Goal: Task Accomplishment & Management: Complete application form

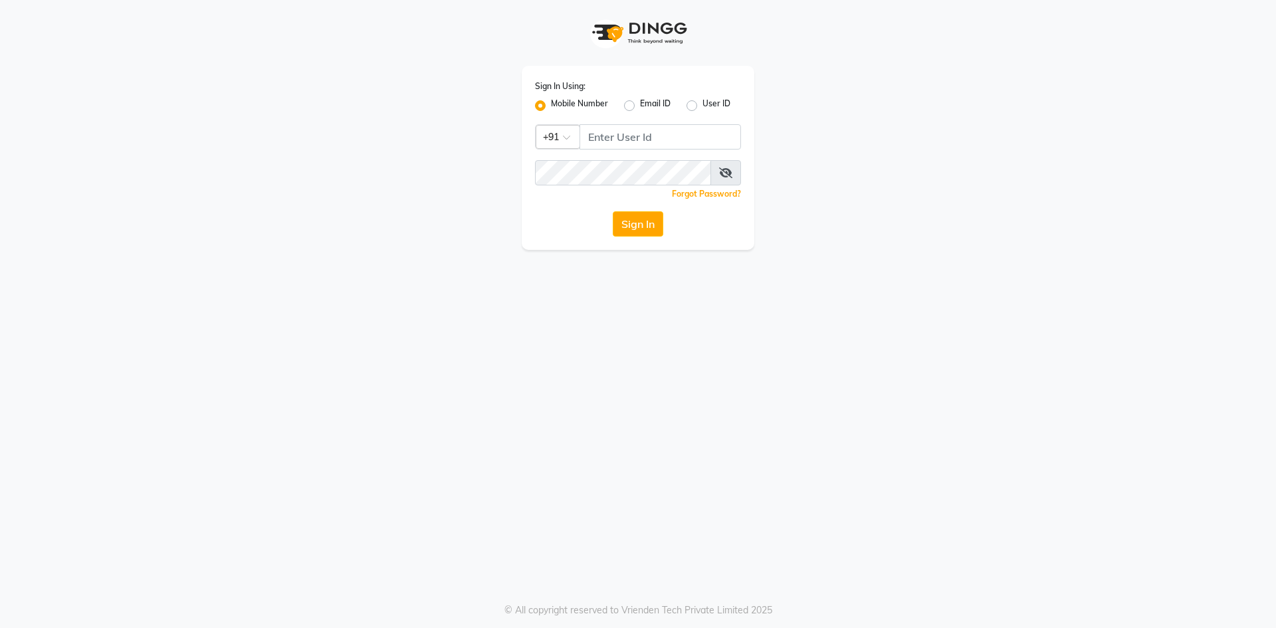
click at [551, 105] on label "Mobile Number" at bounding box center [579, 106] width 57 height 16
click at [551, 105] on input "Mobile Number" at bounding box center [555, 102] width 9 height 9
click at [606, 137] on input "Username" at bounding box center [661, 136] width 162 height 25
type input "8074374830"
click at [613, 211] on button "Sign In" at bounding box center [638, 223] width 51 height 25
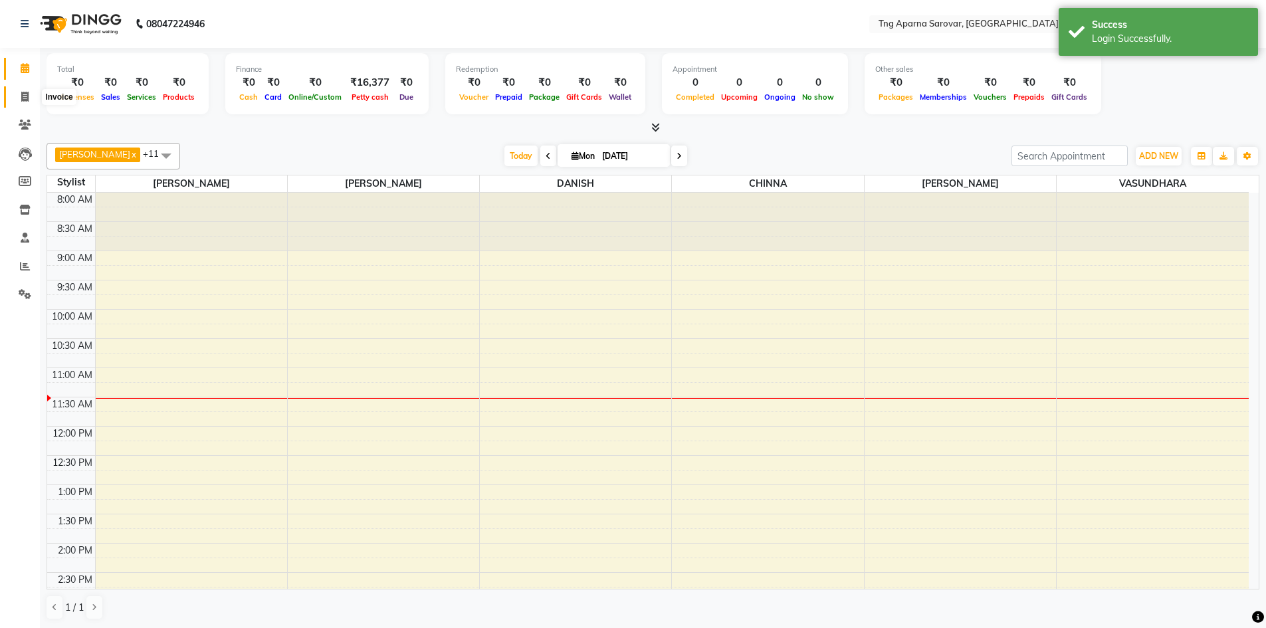
click at [29, 98] on span at bounding box center [24, 97] width 23 height 15
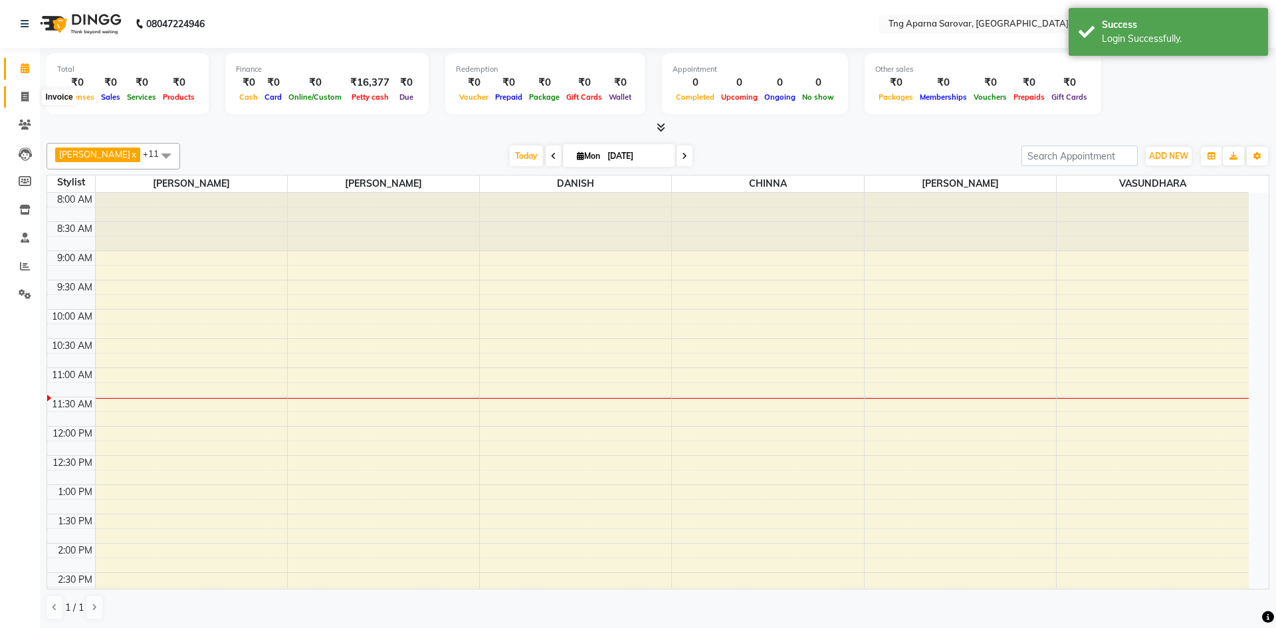
select select "7390"
select select "service"
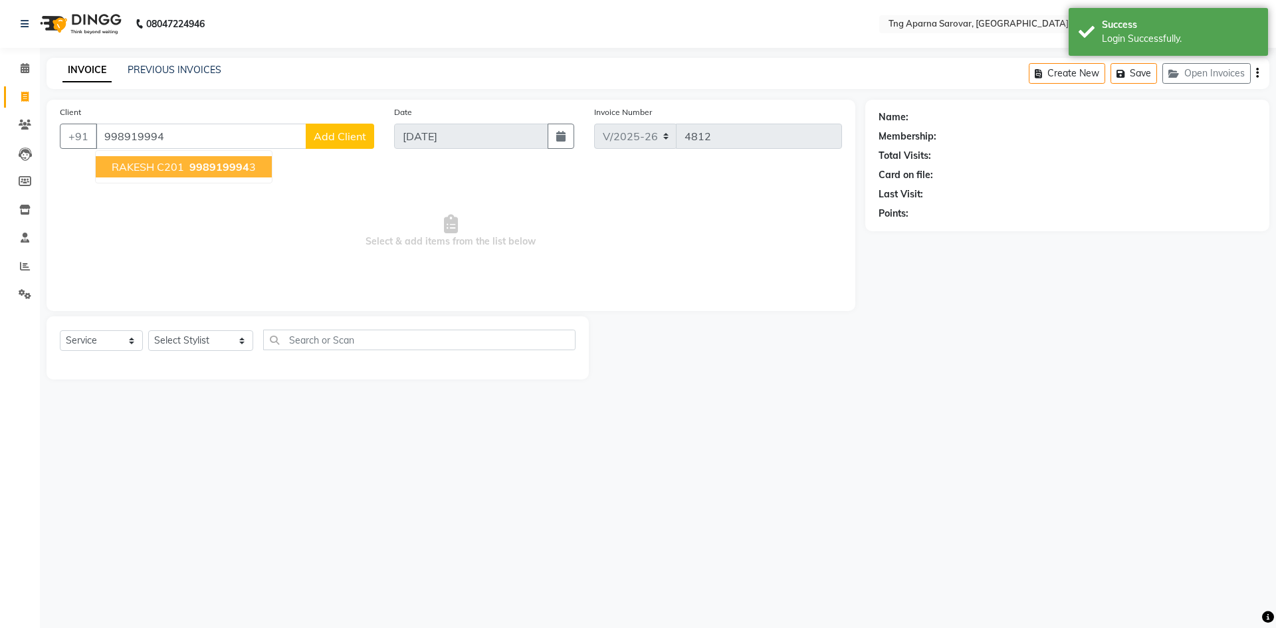
click at [164, 172] on span "RAKESH C201" at bounding box center [148, 166] width 72 height 13
type input "9989199943"
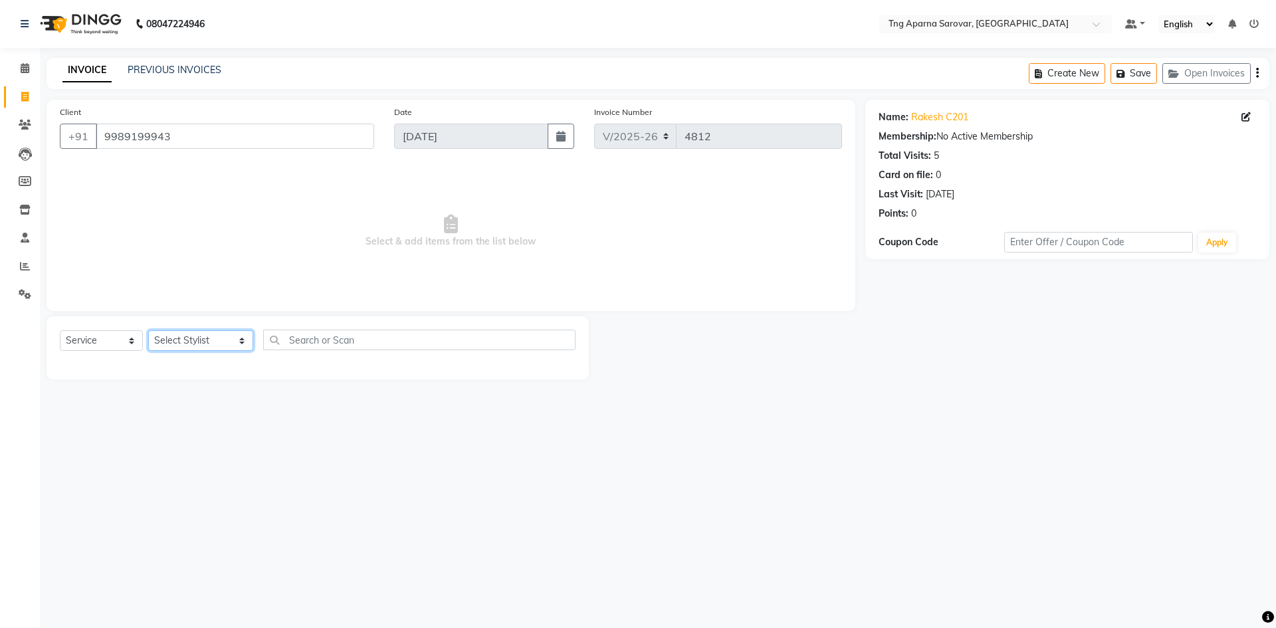
click at [205, 344] on select "Select Stylist [PERSON_NAME] [PERSON_NAME] MAM CHINNA DANISH [PERSON_NAME] POOJ…" at bounding box center [200, 340] width 105 height 21
select select "79589"
click at [148, 330] on select "Select Stylist [PERSON_NAME] [PERSON_NAME] MAM CHINNA DANISH [PERSON_NAME] POOJ…" at bounding box center [200, 340] width 105 height 21
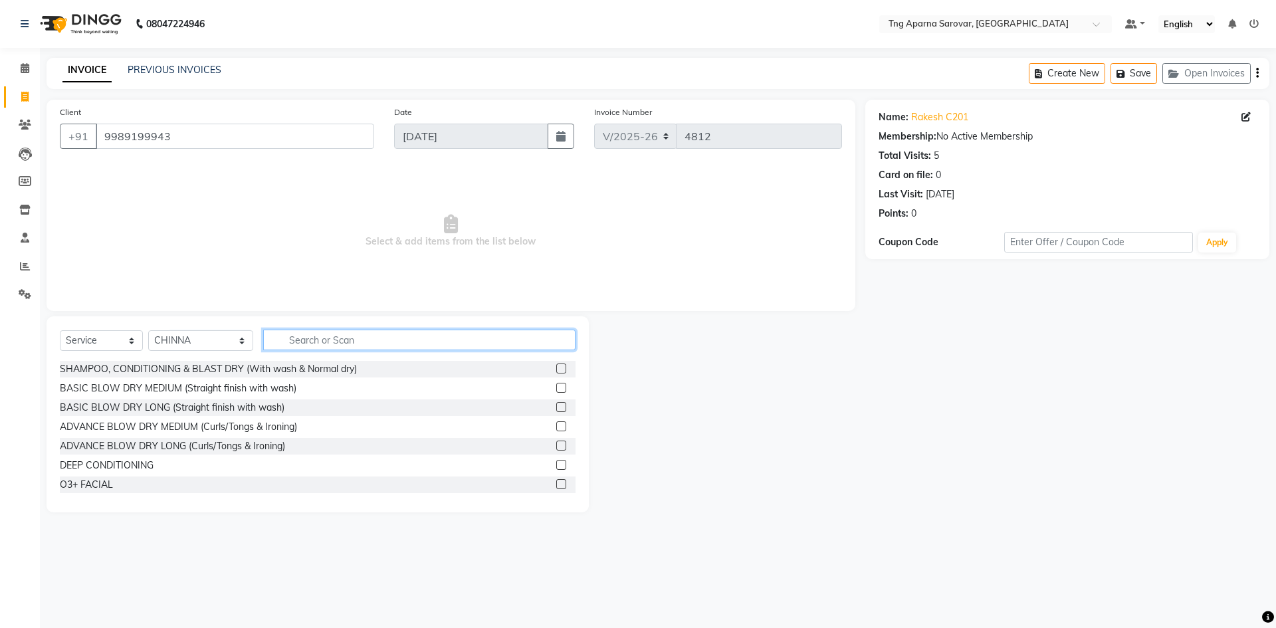
click at [298, 337] on input "text" at bounding box center [419, 340] width 312 height 21
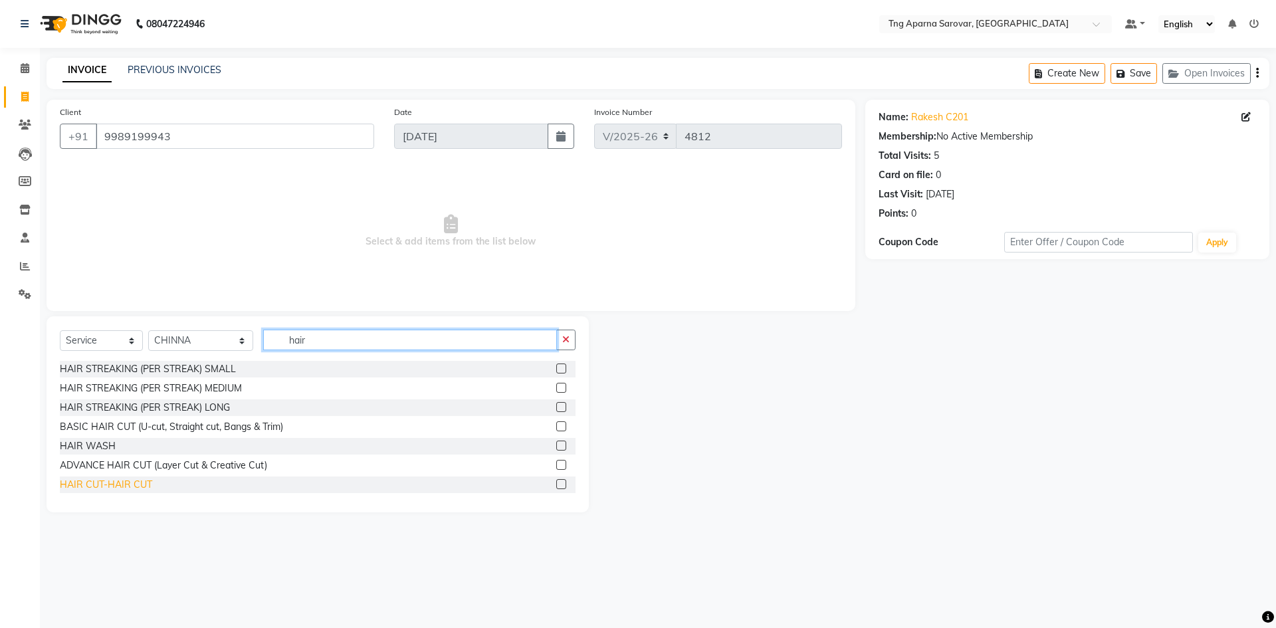
type input "hair"
click at [90, 488] on div "HAIR CUT-HAIR CUT" at bounding box center [106, 485] width 92 height 14
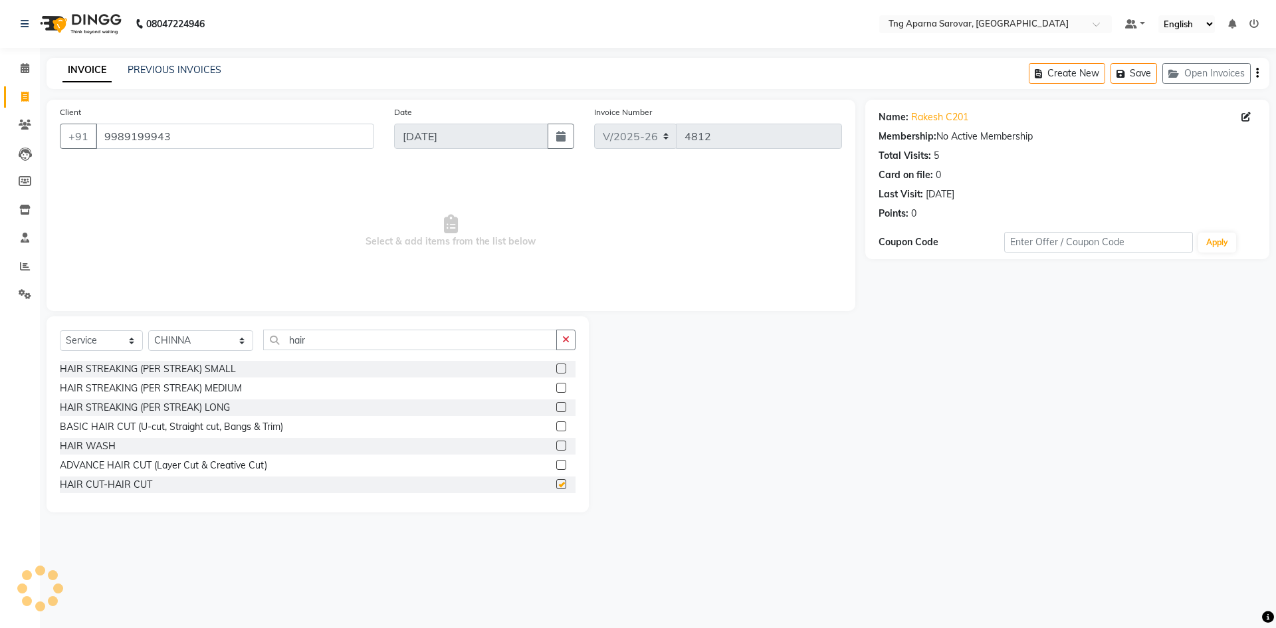
checkbox input "false"
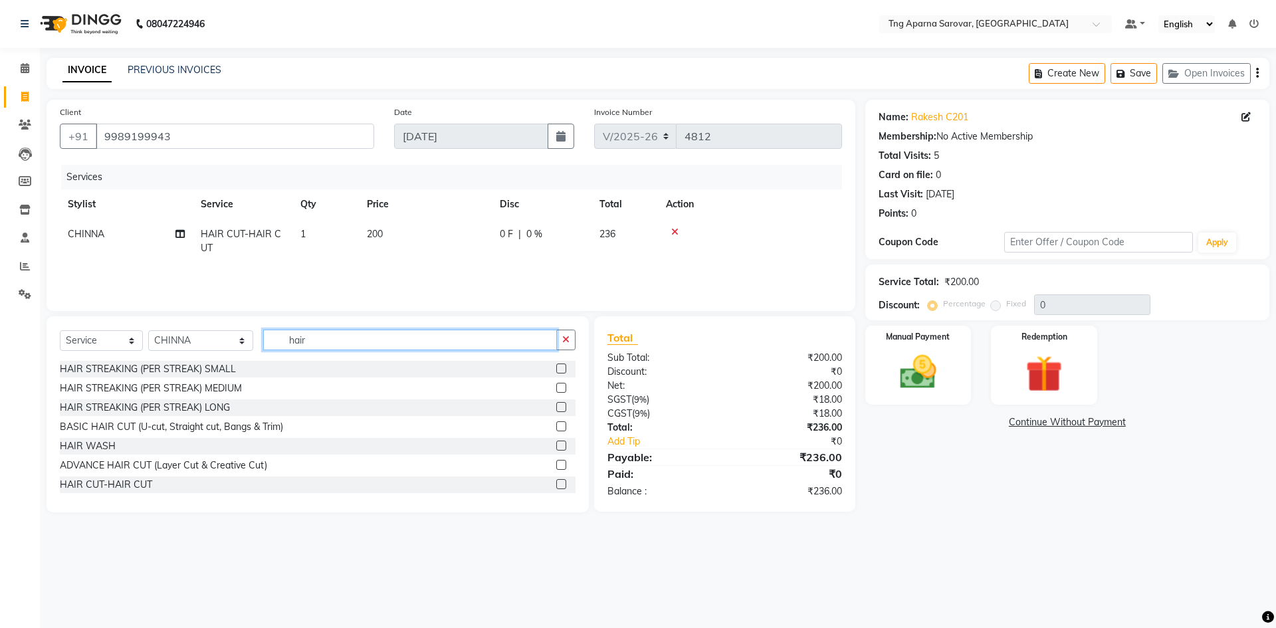
click at [358, 330] on input "hair" at bounding box center [410, 340] width 294 height 21
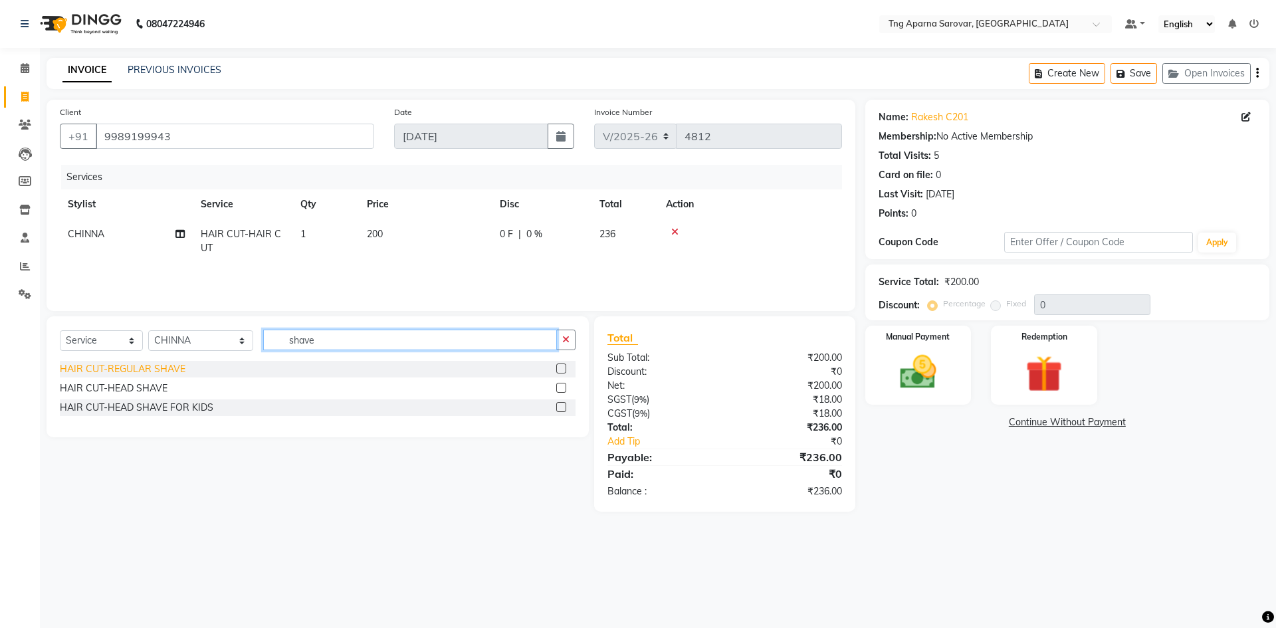
type input "shave"
click at [122, 370] on div "HAIR CUT-REGULAR SHAVE" at bounding box center [123, 369] width 126 height 14
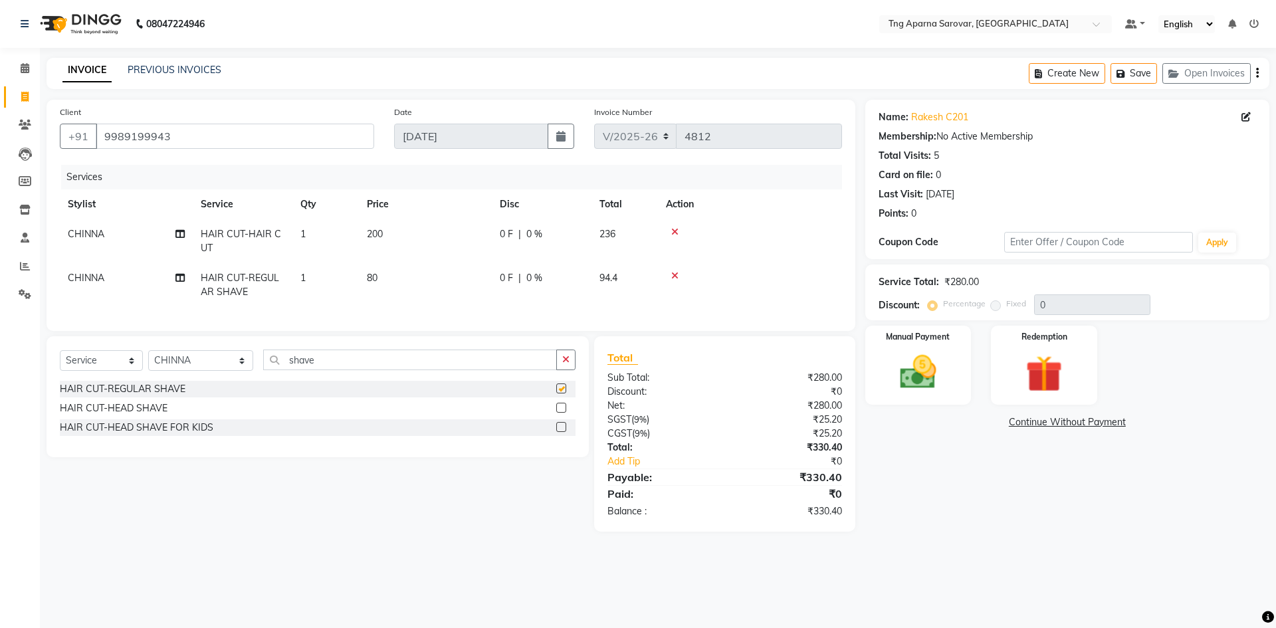
checkbox input "false"
click at [908, 348] on div "Manual Payment" at bounding box center [918, 365] width 110 height 82
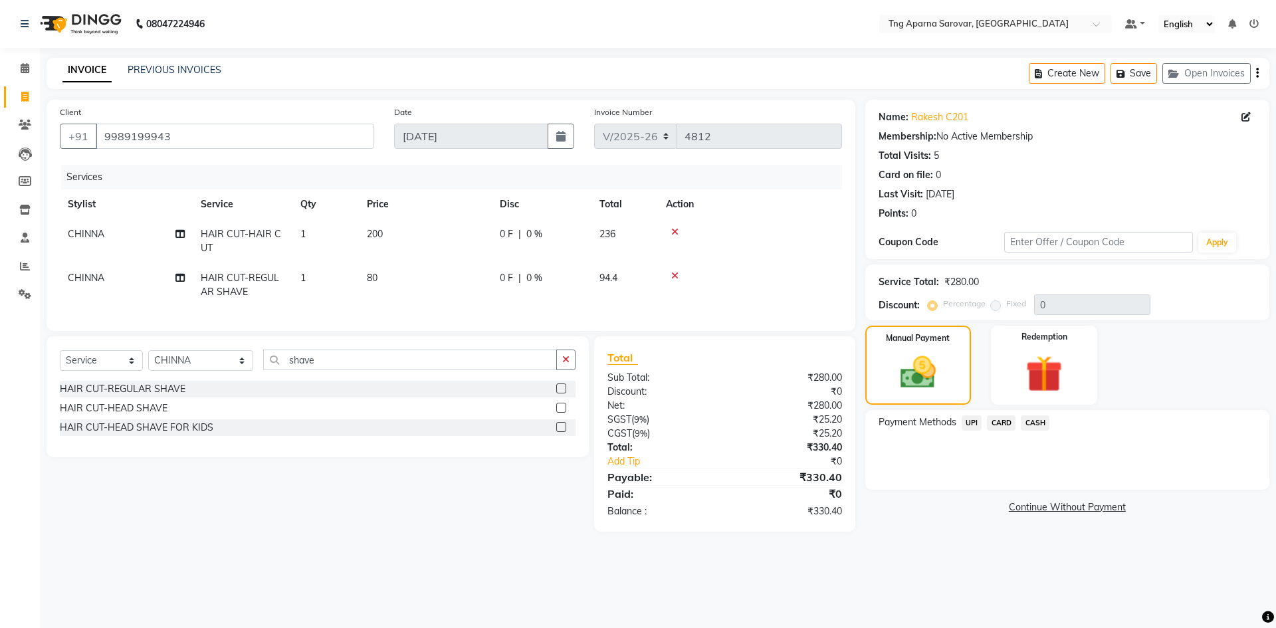
click at [969, 423] on span "UPI" at bounding box center [972, 422] width 21 height 15
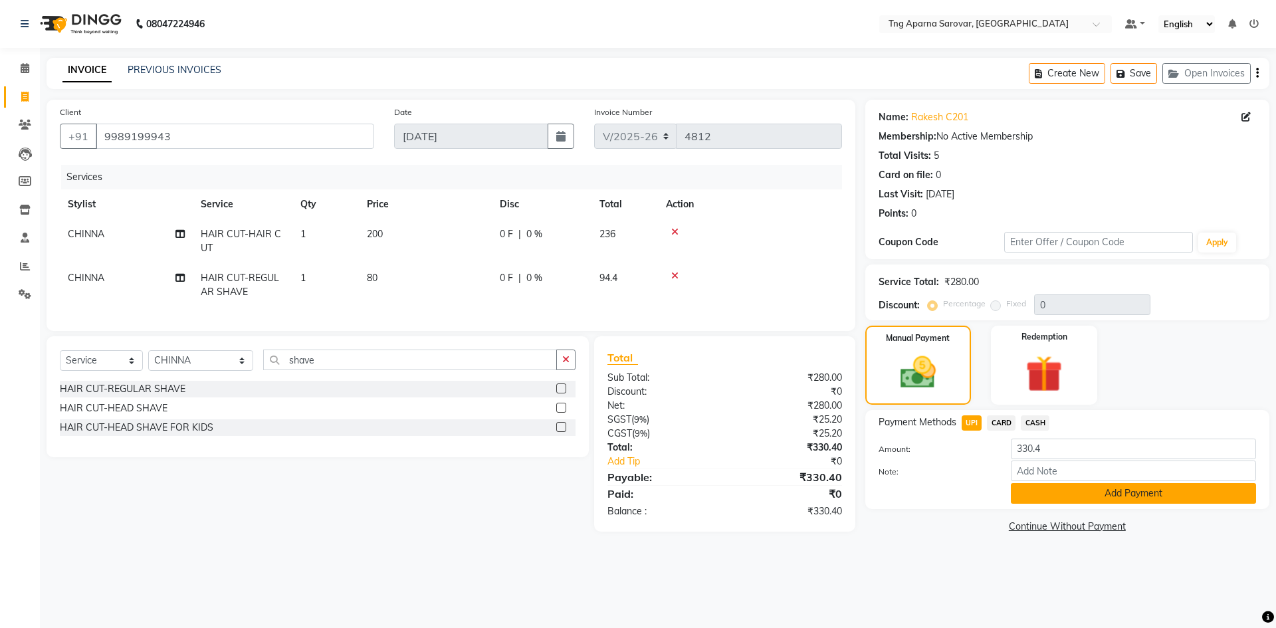
click at [1046, 494] on button "Add Payment" at bounding box center [1133, 493] width 245 height 21
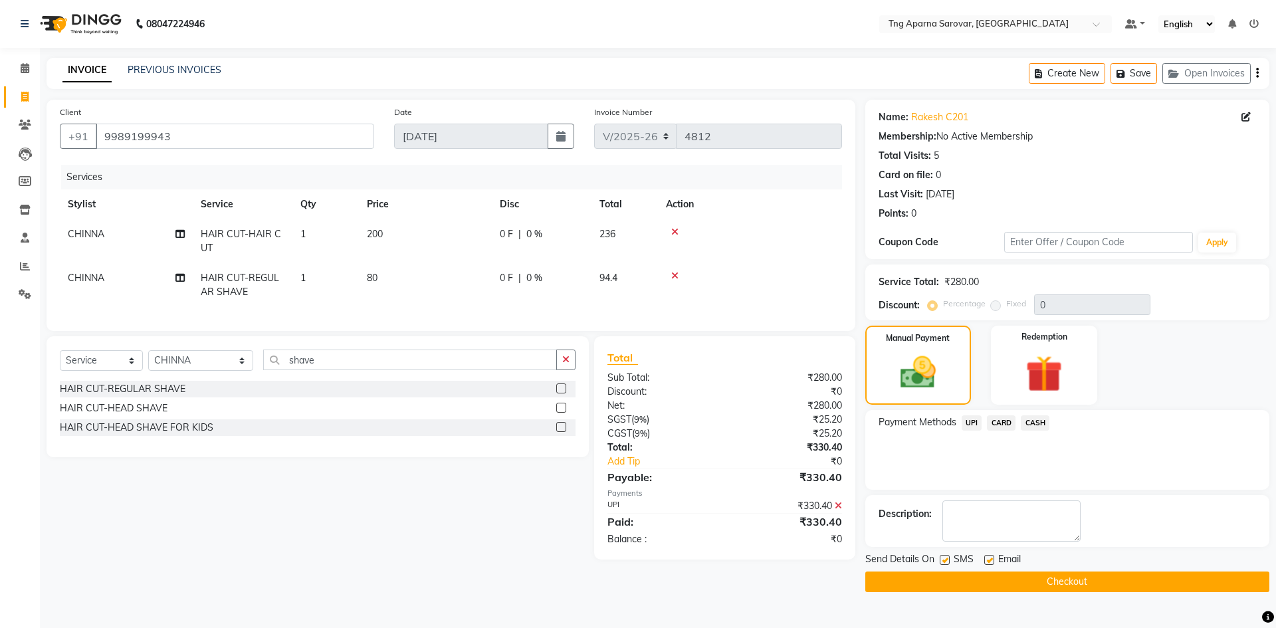
click at [1044, 583] on button "Checkout" at bounding box center [1068, 582] width 404 height 21
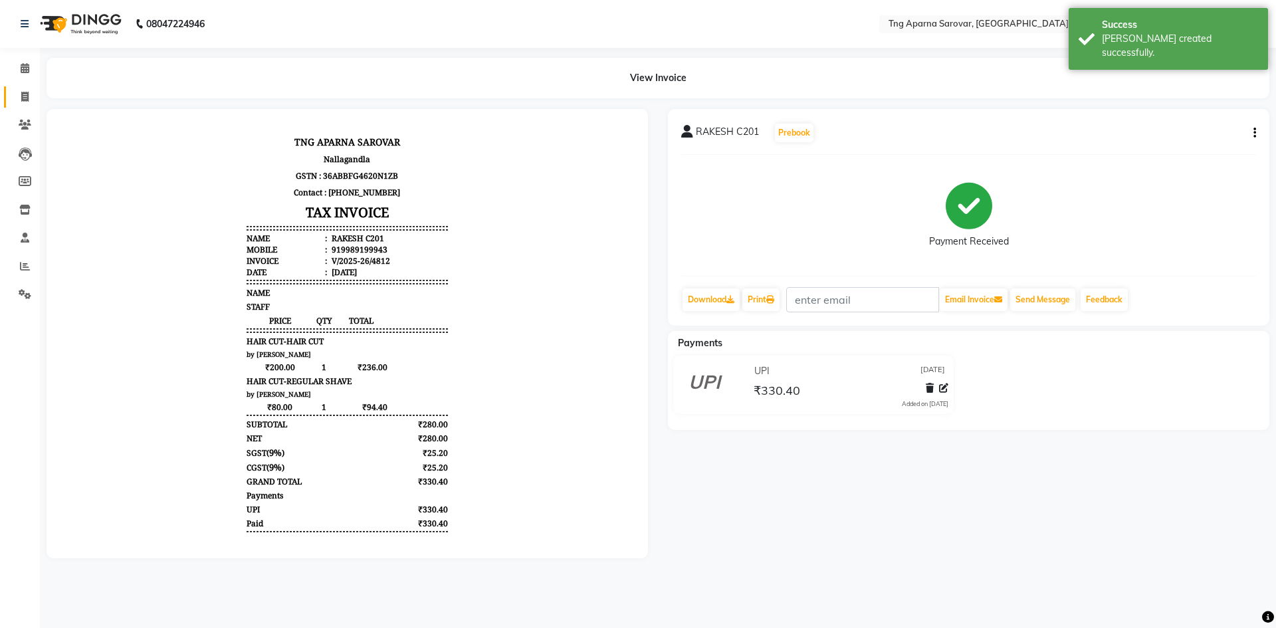
click at [11, 102] on link "Invoice" at bounding box center [20, 97] width 32 height 22
select select "7390"
select select "service"
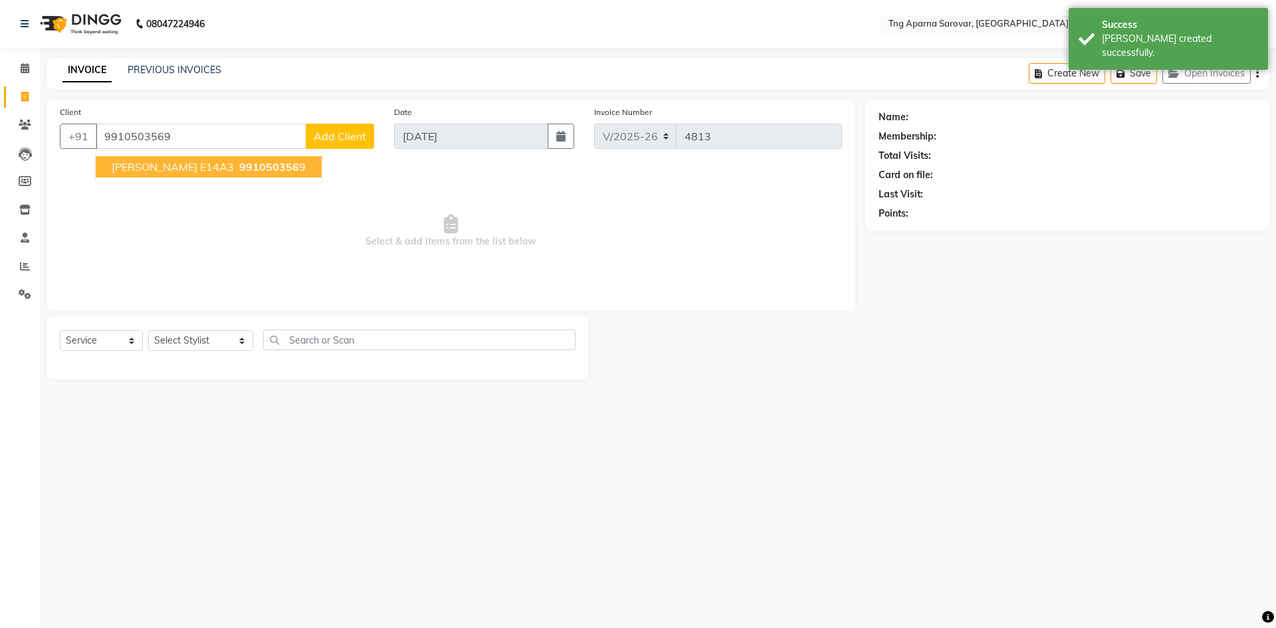
type input "9910503569"
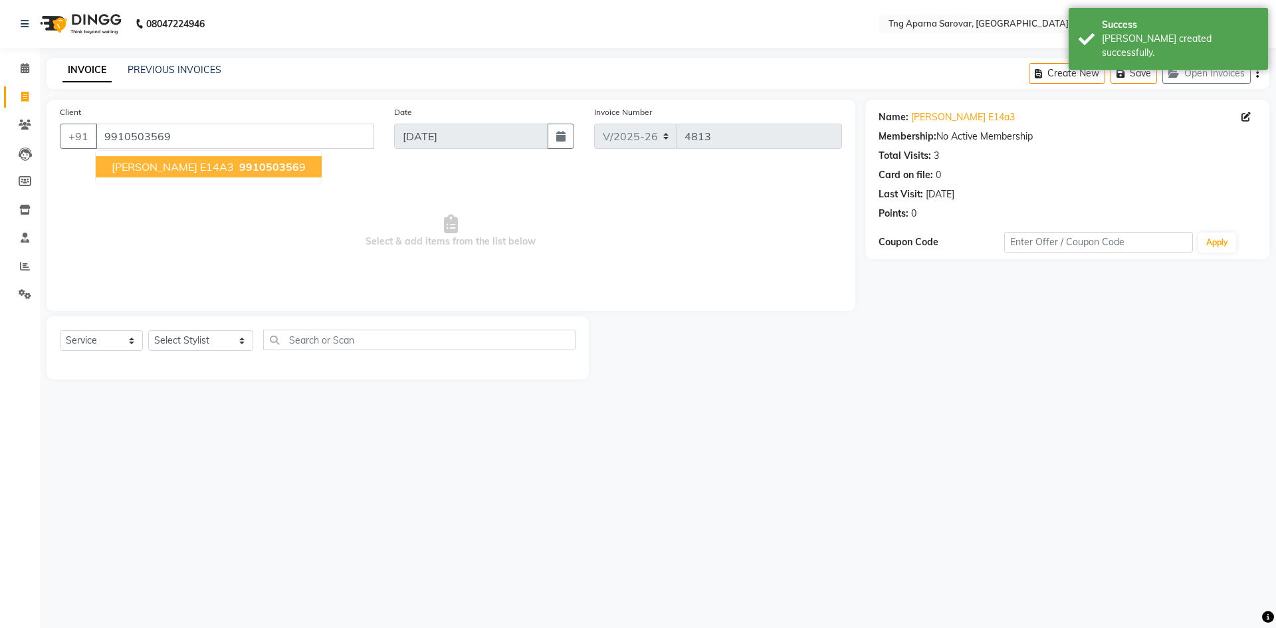
click at [165, 167] on span "[PERSON_NAME] E14A3" at bounding box center [173, 166] width 122 height 13
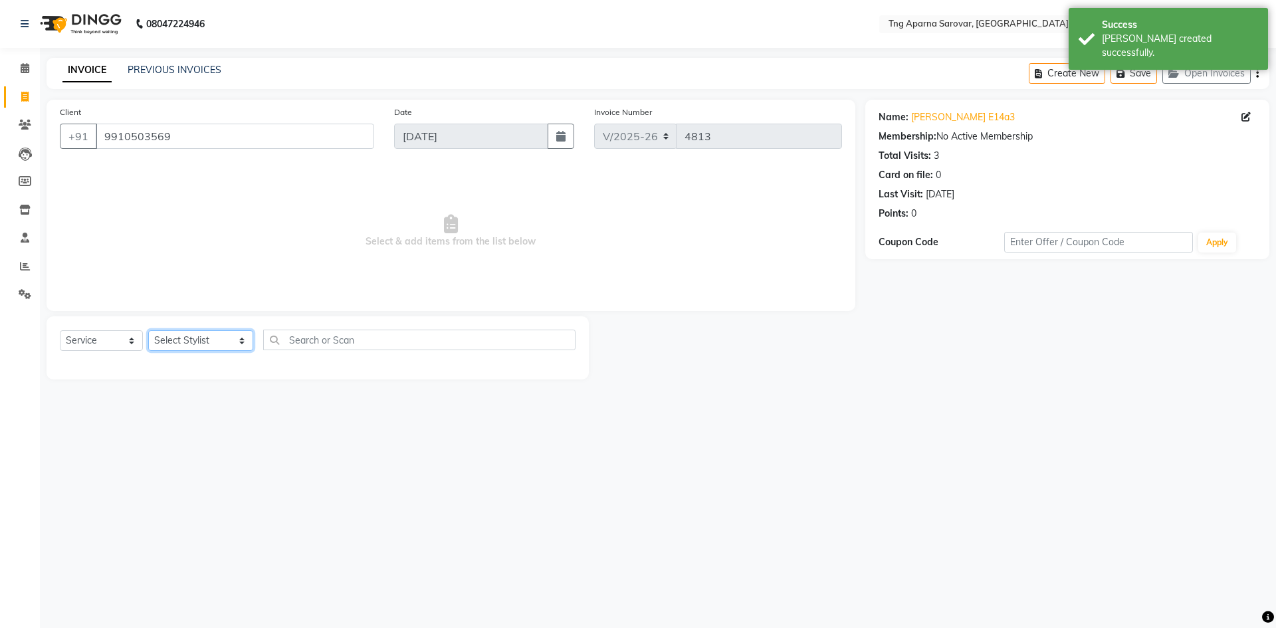
click at [199, 341] on select "Select Stylist [PERSON_NAME] [PERSON_NAME] MAM CHINNA DANISH [PERSON_NAME] POOJ…" at bounding box center [200, 340] width 105 height 21
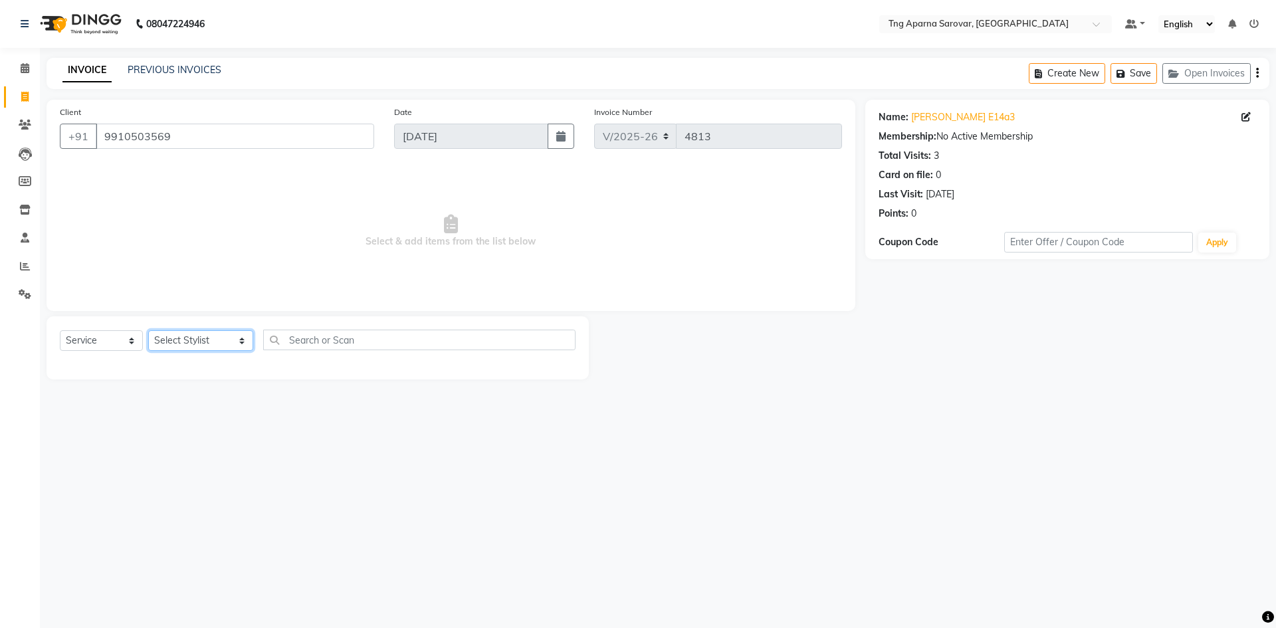
select select "79589"
click at [148, 330] on select "Select Stylist [PERSON_NAME] [PERSON_NAME] MAM CHINNA DANISH [PERSON_NAME] POOJ…" at bounding box center [200, 340] width 105 height 21
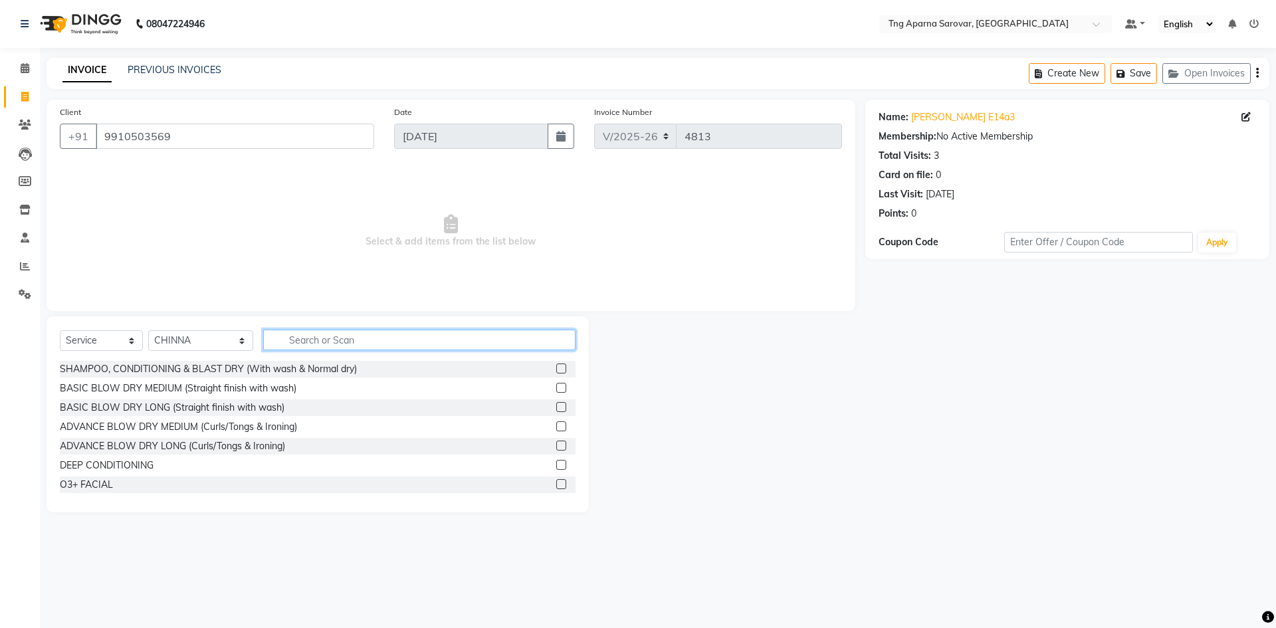
click at [304, 342] on input "text" at bounding box center [419, 340] width 312 height 21
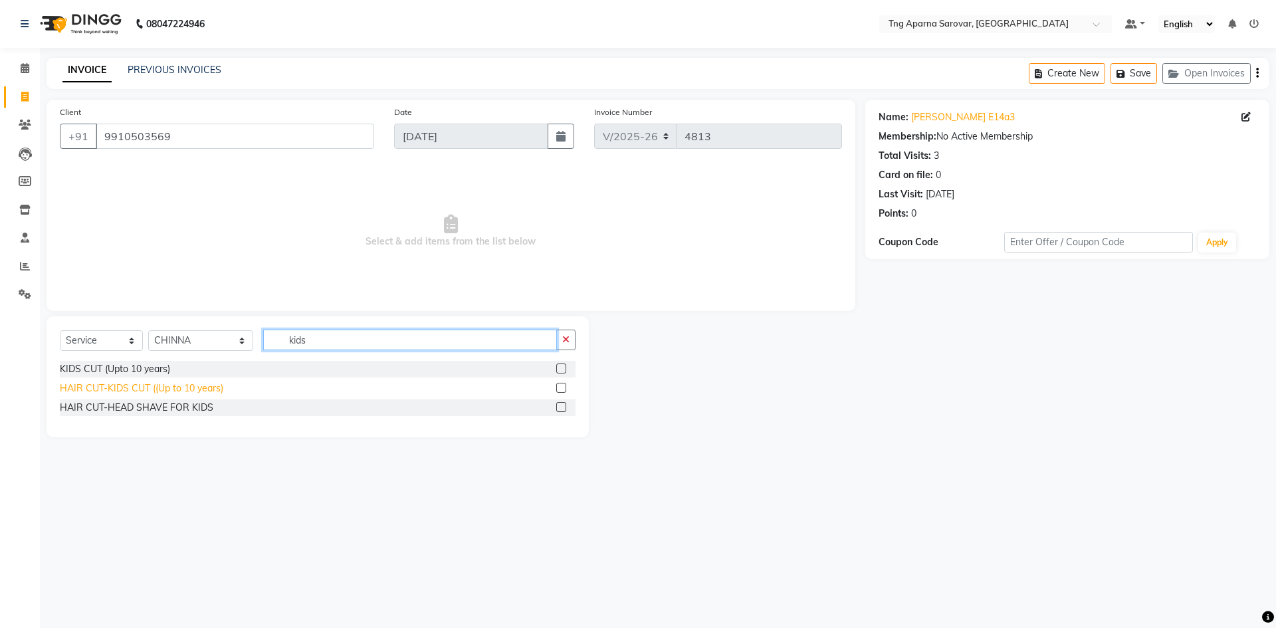
type input "kids"
click at [158, 385] on div "HAIR CUT-KIDS CUT ((Up to 10 years)" at bounding box center [142, 389] width 164 height 14
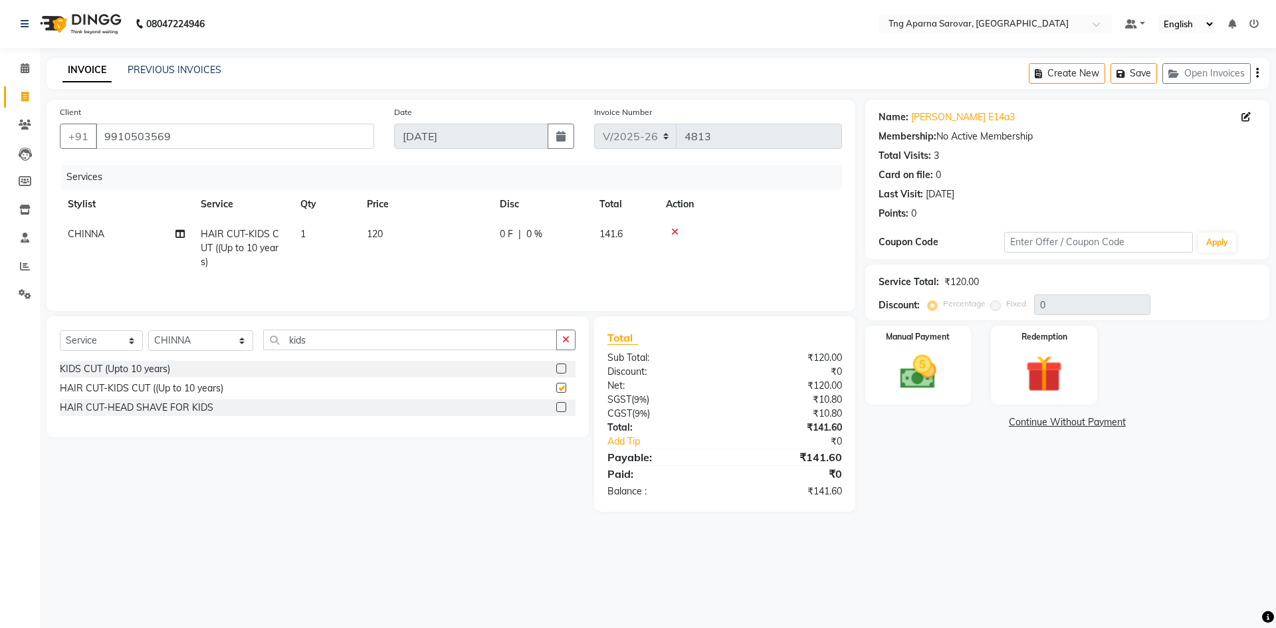
checkbox input "false"
click at [380, 235] on span "120" at bounding box center [375, 234] width 16 height 12
select select "79589"
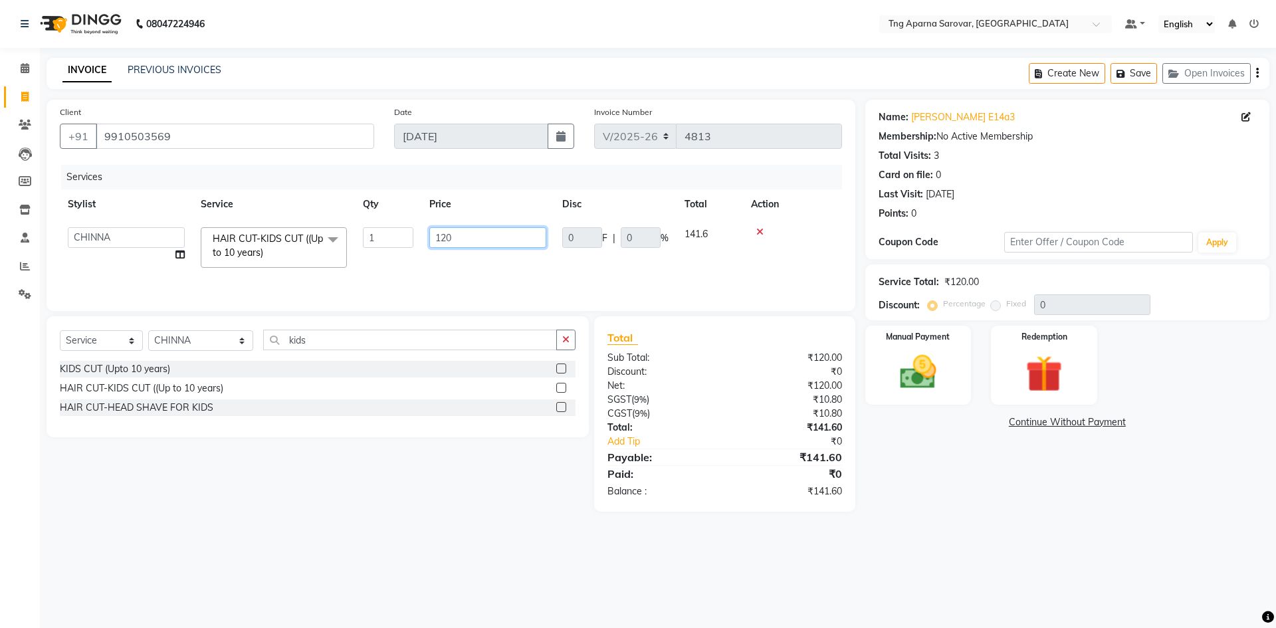
click at [446, 241] on input "120" at bounding box center [487, 237] width 117 height 21
type input "150"
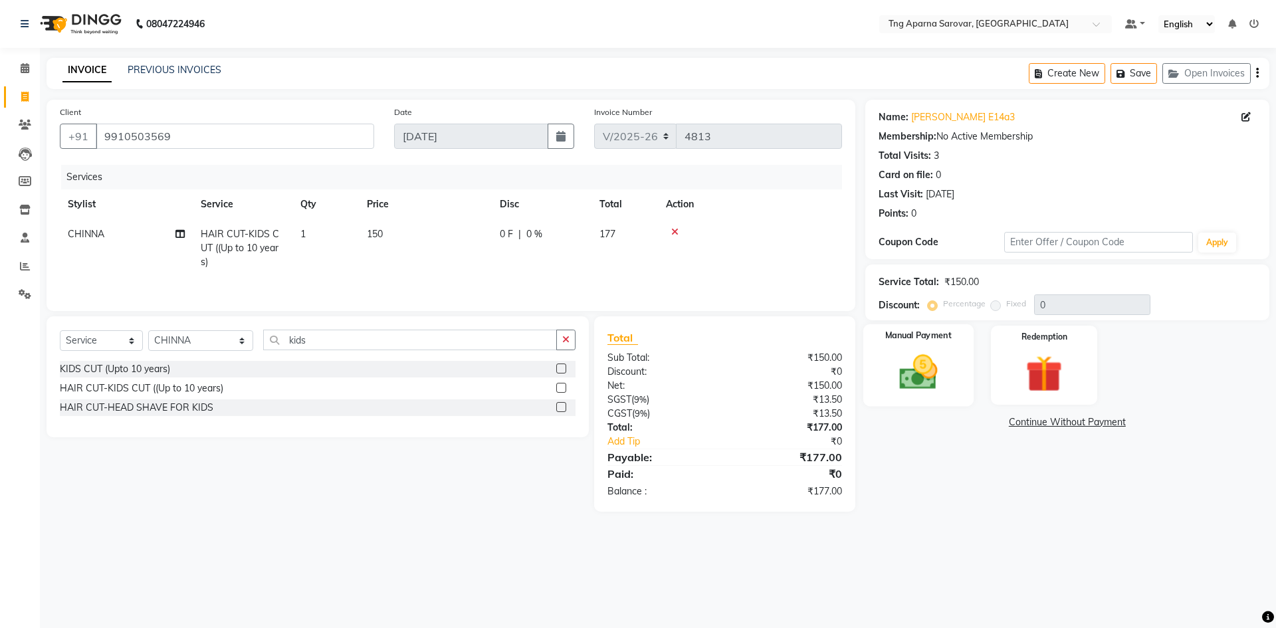
click at [956, 397] on div "Manual Payment" at bounding box center [918, 365] width 110 height 82
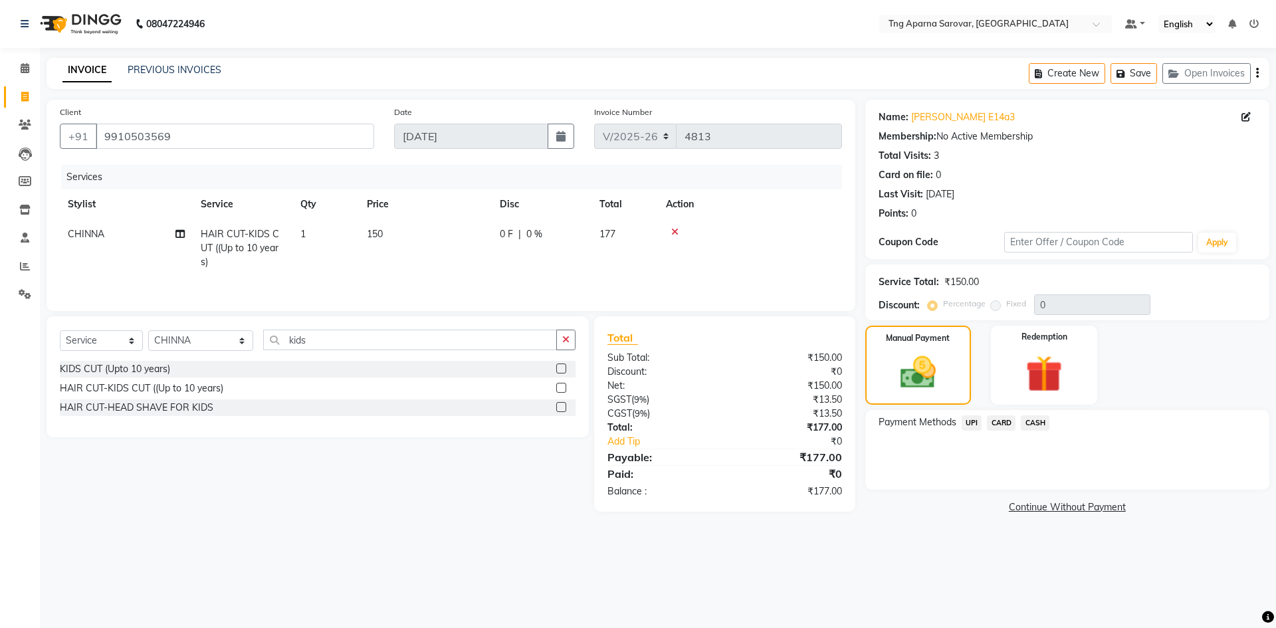
click at [978, 425] on span "UPI" at bounding box center [972, 422] width 21 height 15
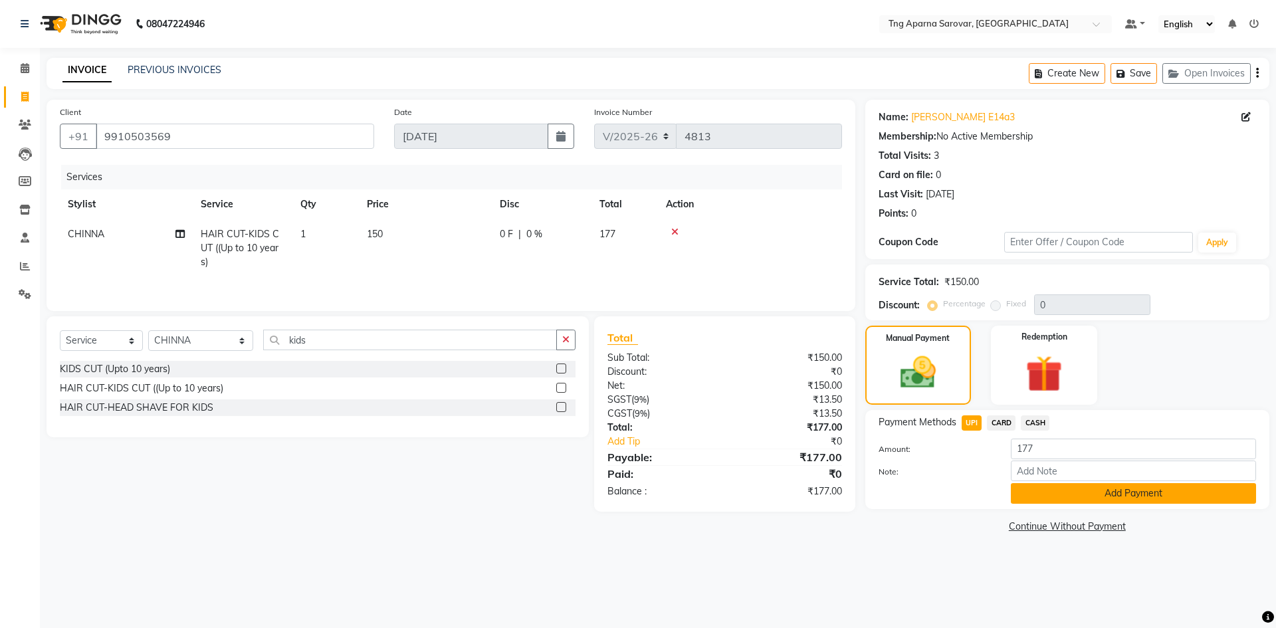
click at [1036, 495] on button "Add Payment" at bounding box center [1133, 493] width 245 height 21
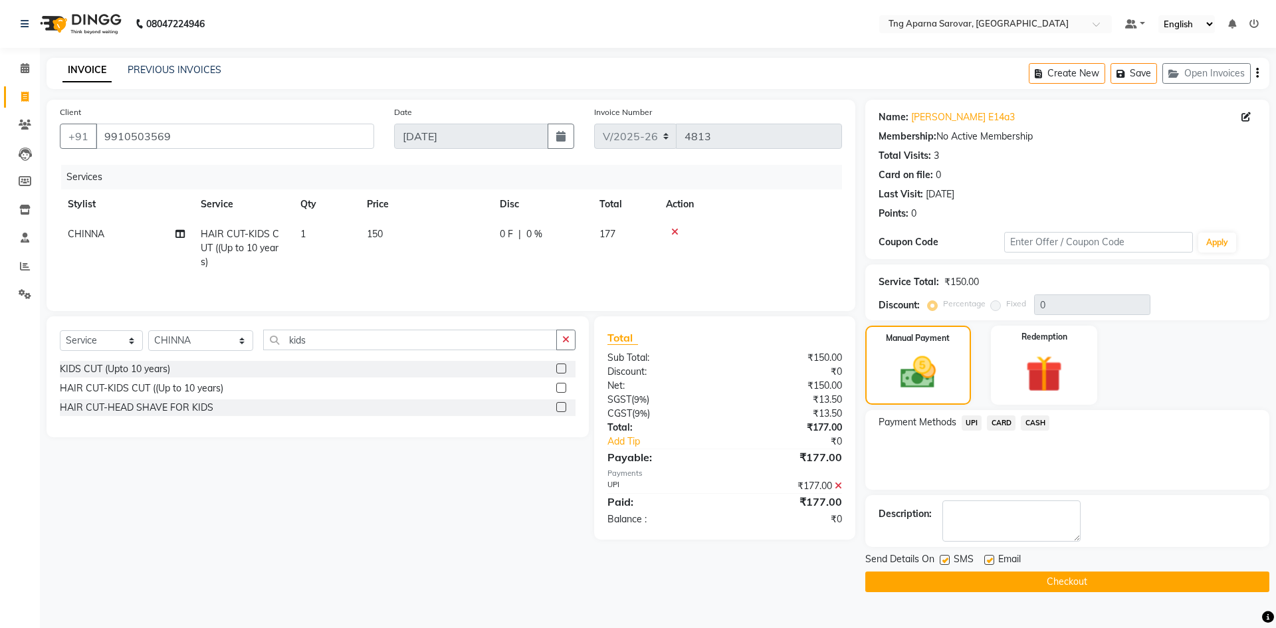
click at [1036, 575] on button "Checkout" at bounding box center [1068, 582] width 404 height 21
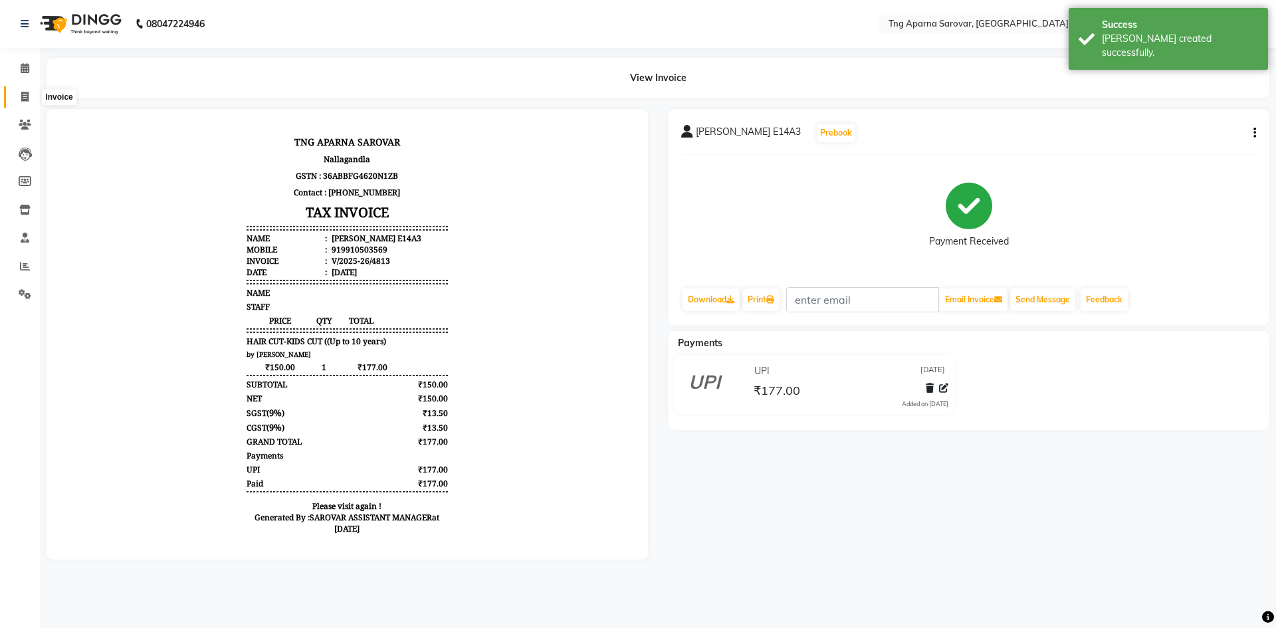
click at [22, 98] on icon at bounding box center [24, 97] width 7 height 10
select select "7390"
select select "service"
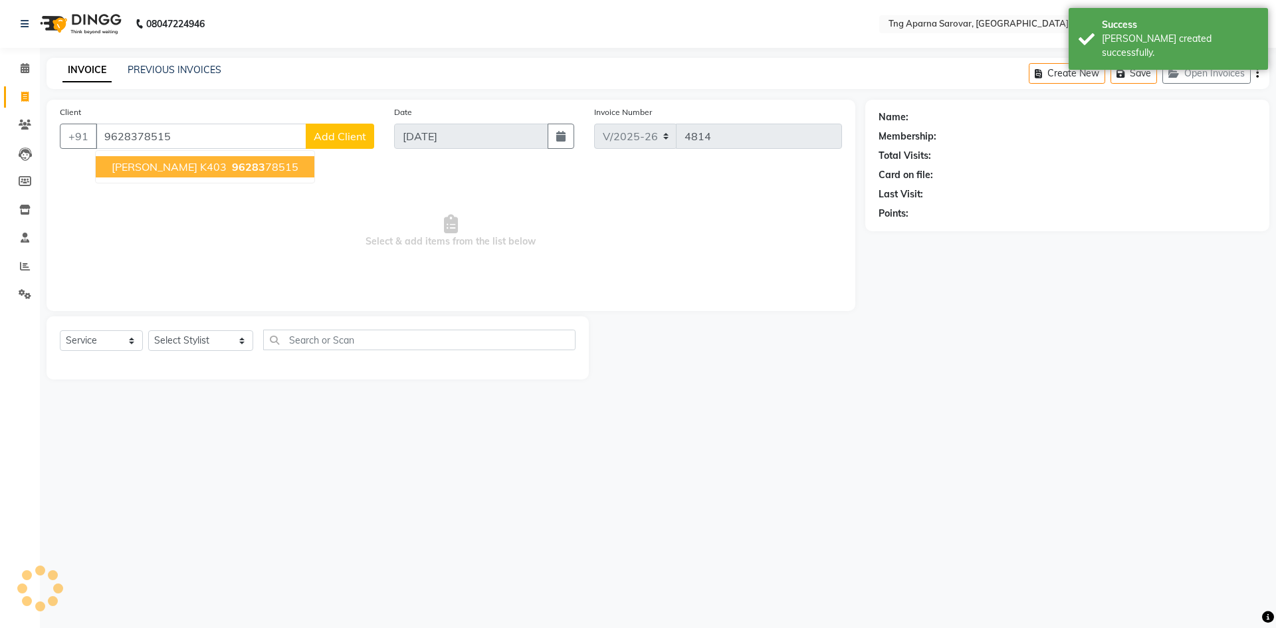
type input "9628378515"
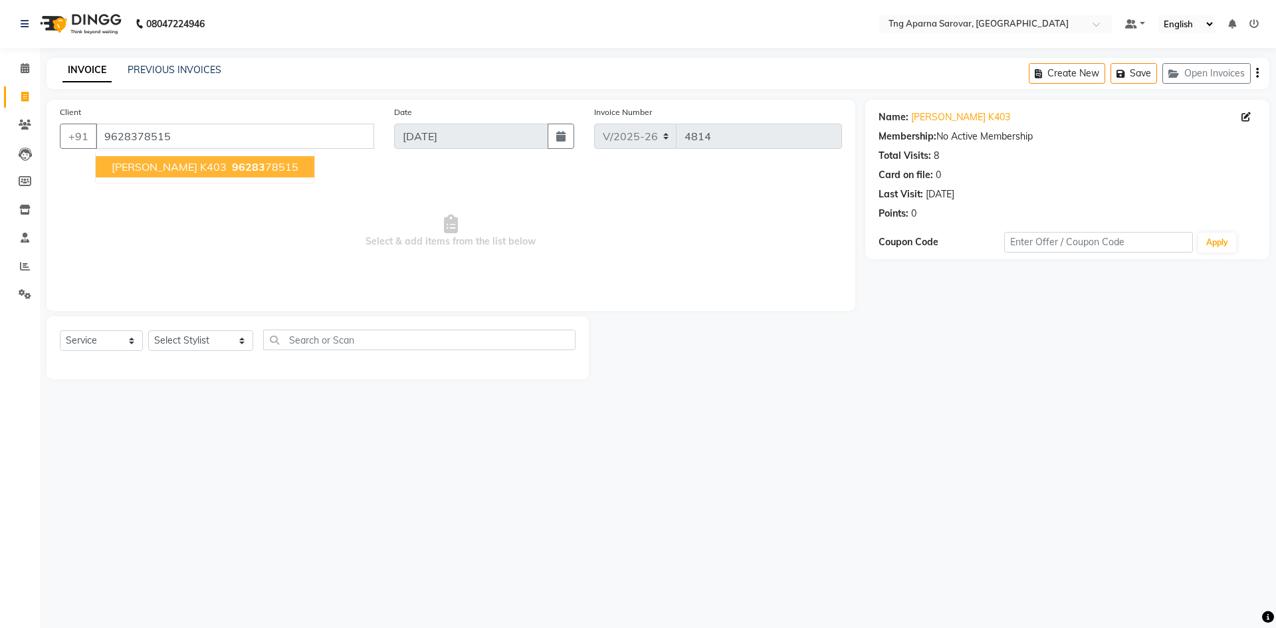
click at [109, 161] on button "[PERSON_NAME] K403 96283 78515" at bounding box center [205, 166] width 219 height 21
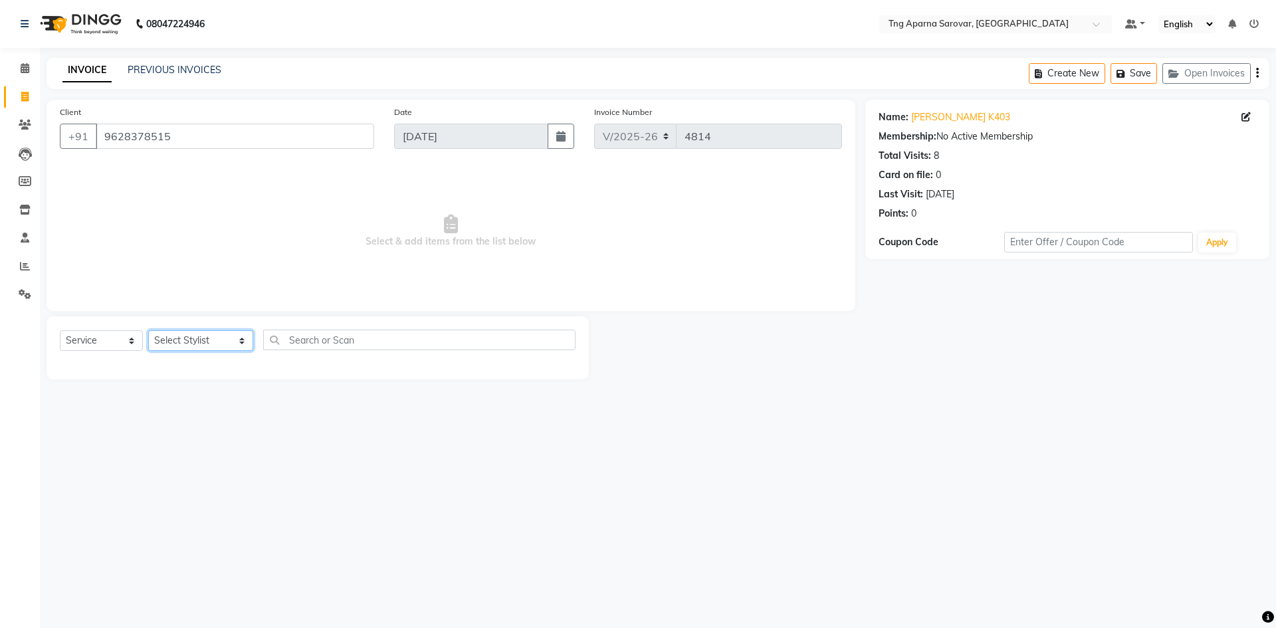
click at [225, 346] on select "Select Stylist [PERSON_NAME] [PERSON_NAME] MAM CHINNA DANISH [PERSON_NAME] POOJ…" at bounding box center [200, 340] width 105 height 21
select select "79589"
click at [148, 330] on select "Select Stylist [PERSON_NAME] [PERSON_NAME] MAM CHINNA DANISH [PERSON_NAME] POOJ…" at bounding box center [200, 340] width 105 height 21
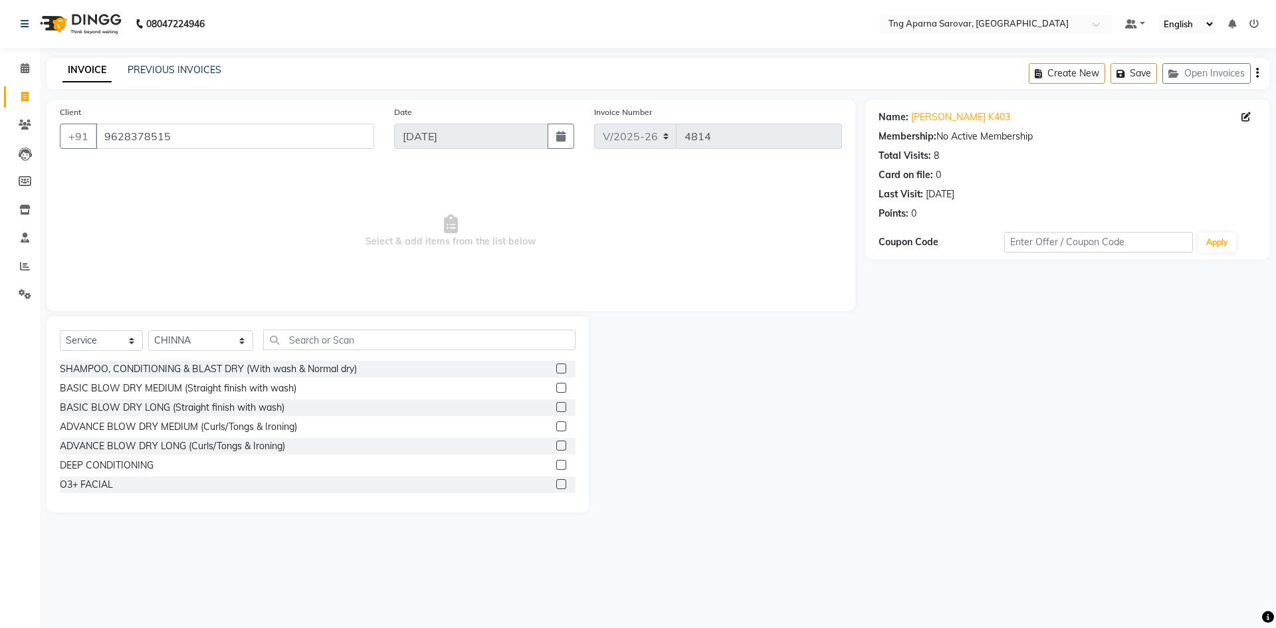
click at [306, 350] on div "Select Service Product Membership Package Voucher Prepaid Gift Card Select Styl…" at bounding box center [318, 345] width 516 height 31
click at [313, 335] on input "text" at bounding box center [419, 340] width 312 height 21
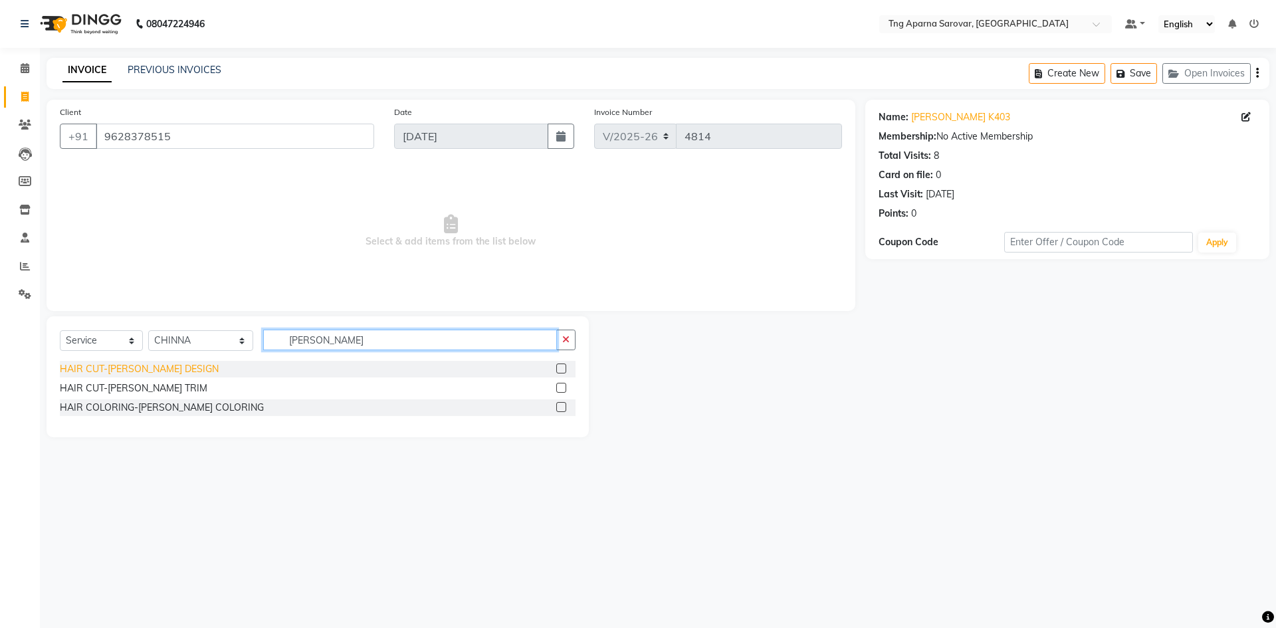
type input "[PERSON_NAME]"
click at [142, 371] on div "HAIR CUT-[PERSON_NAME] DESIGN" at bounding box center [139, 369] width 159 height 14
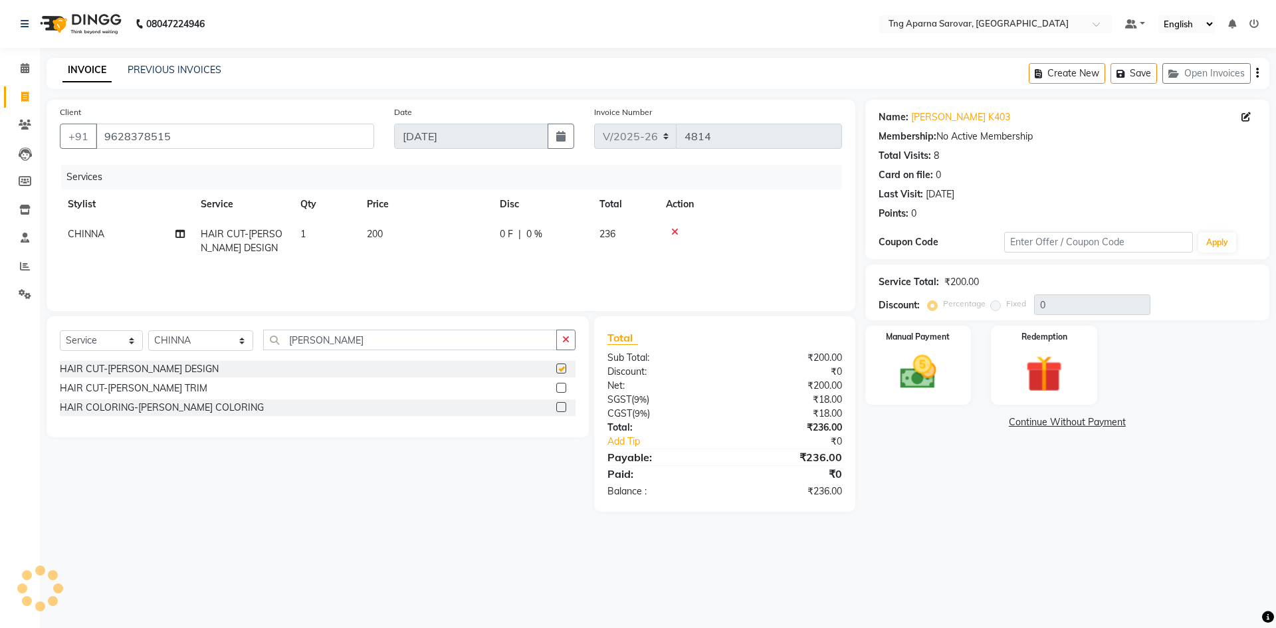
checkbox input "false"
click at [889, 363] on img at bounding box center [918, 372] width 62 height 44
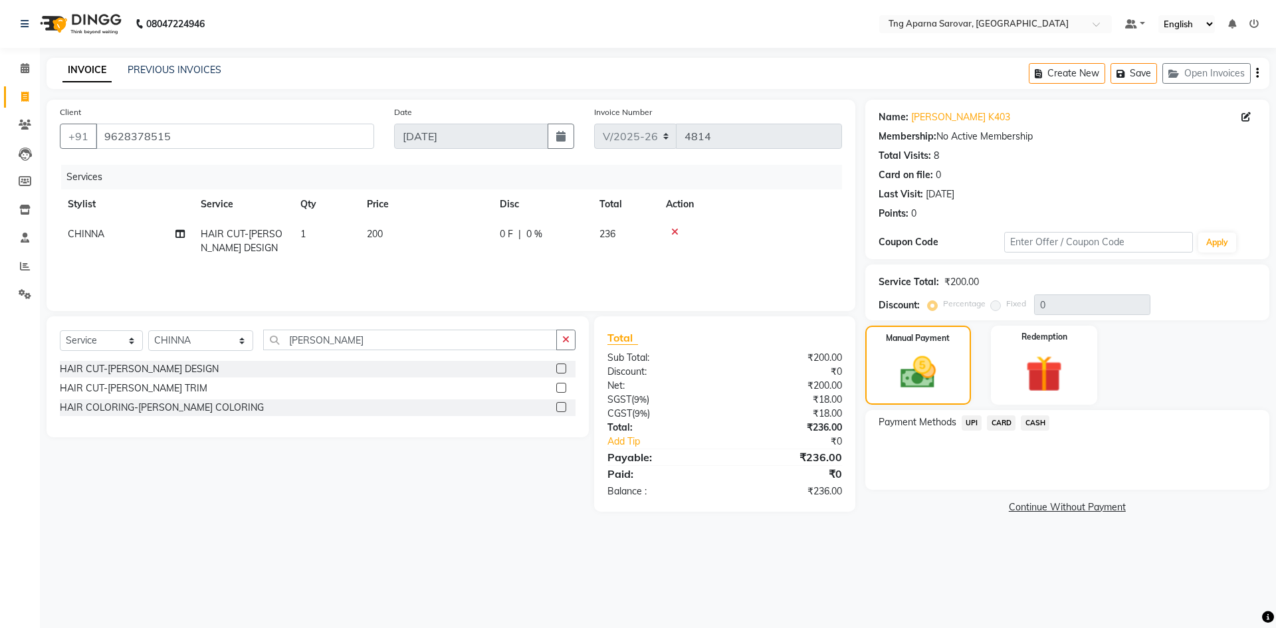
click at [966, 419] on span "UPI" at bounding box center [972, 422] width 21 height 15
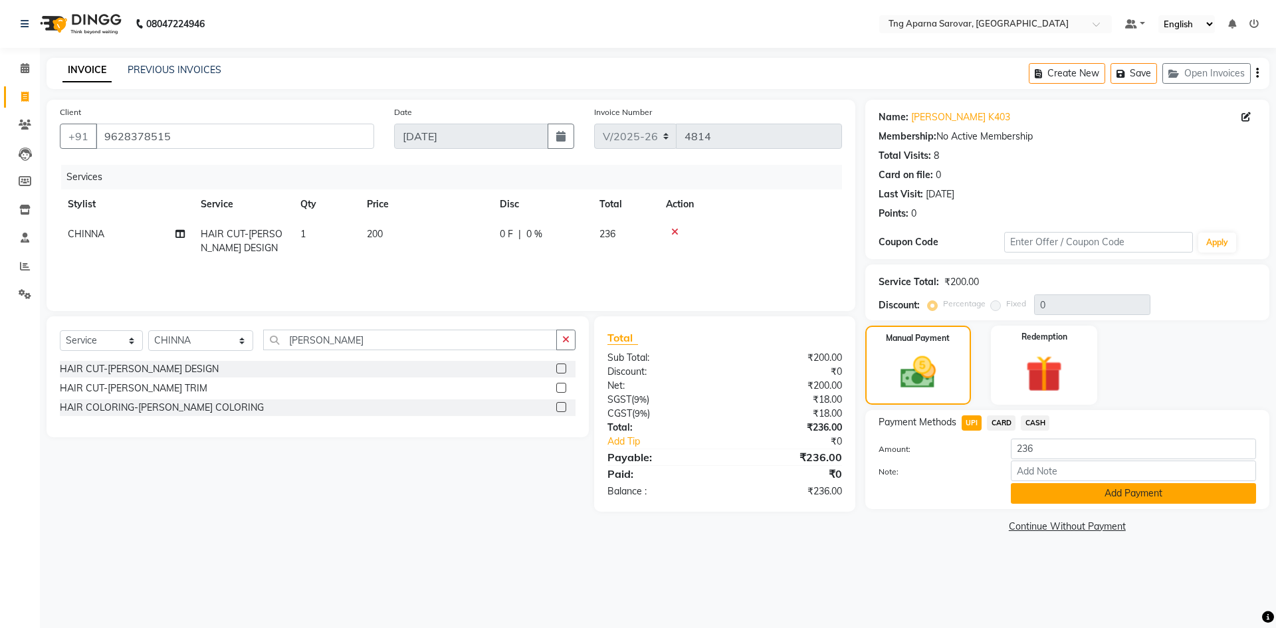
click at [1030, 491] on button "Add Payment" at bounding box center [1133, 493] width 245 height 21
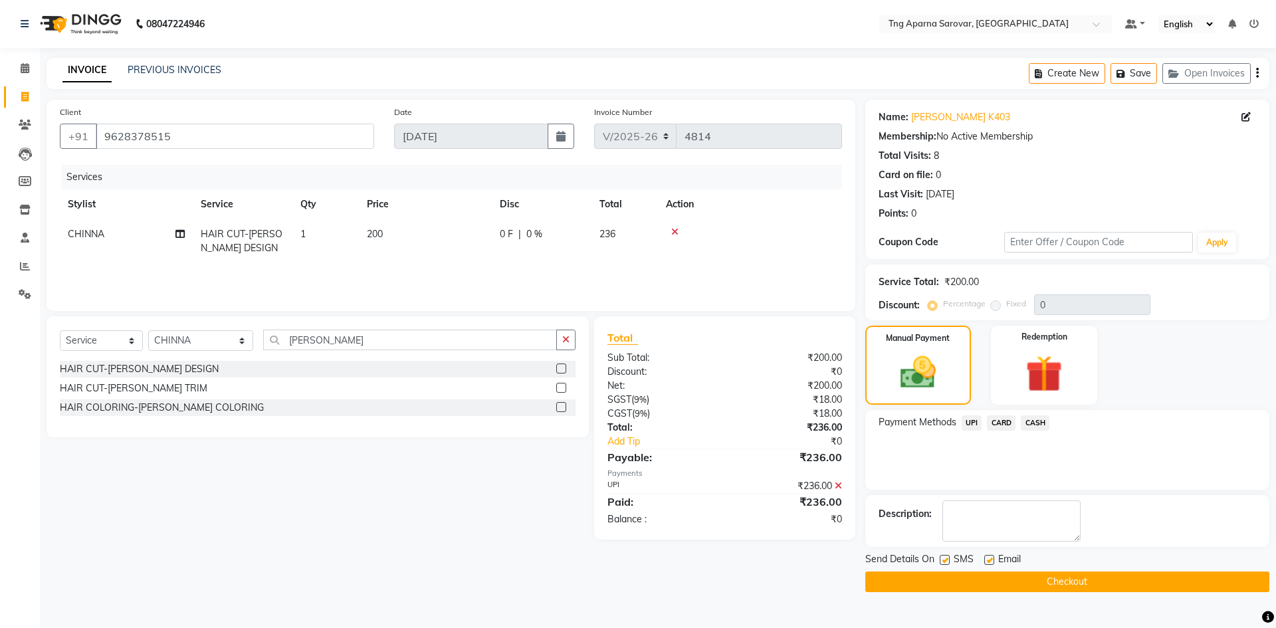
click at [1057, 587] on button "Checkout" at bounding box center [1068, 582] width 404 height 21
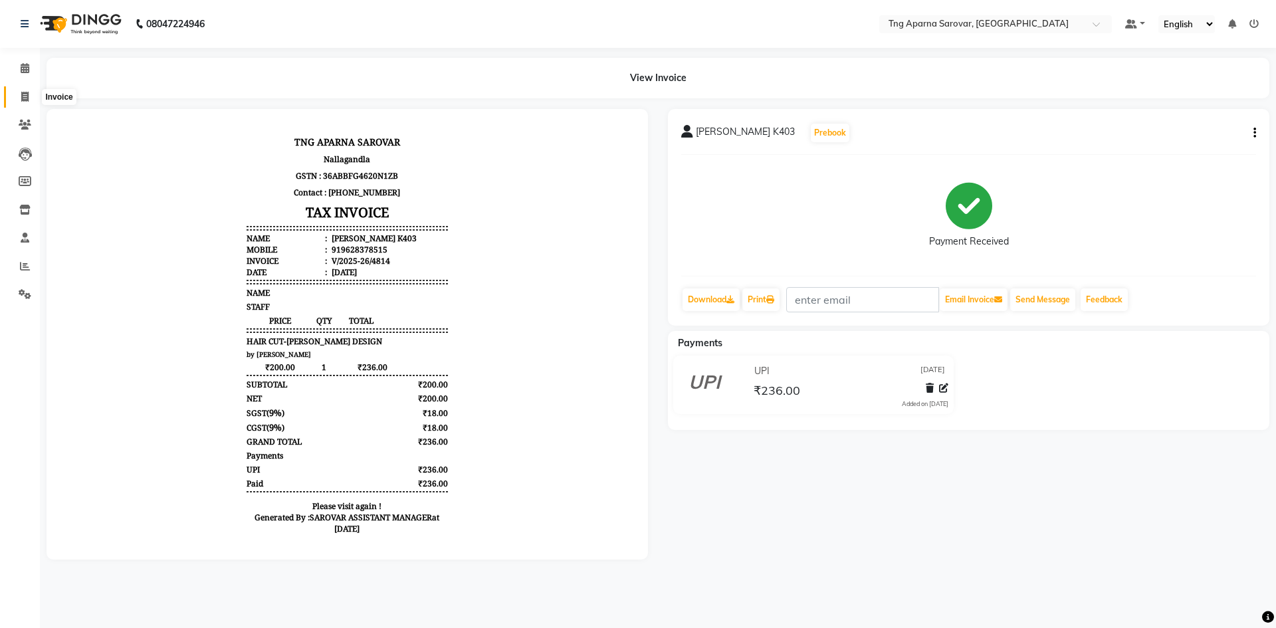
click at [19, 91] on span at bounding box center [24, 97] width 23 height 15
select select "7390"
select select "service"
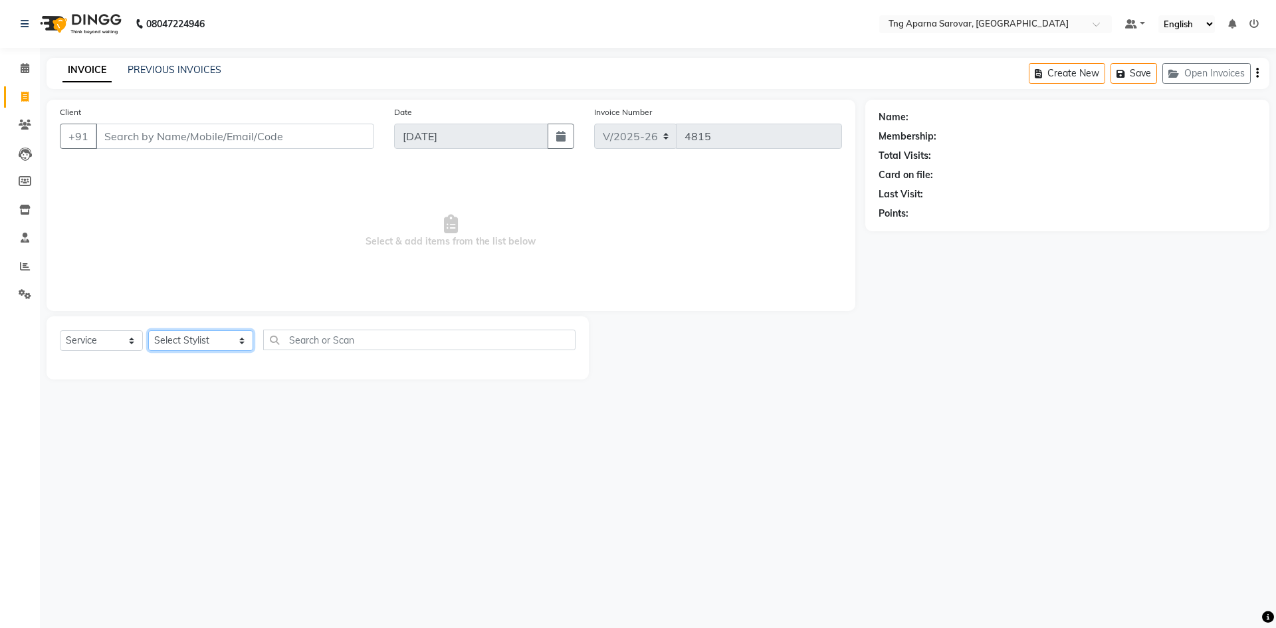
click at [219, 346] on select "Select Stylist [PERSON_NAME] [PERSON_NAME] MAM CHINNA DANISH [PERSON_NAME] POOJ…" at bounding box center [200, 340] width 105 height 21
select select "87412"
click at [148, 330] on select "Select Stylist [PERSON_NAME] [PERSON_NAME] MAM CHINNA DANISH [PERSON_NAME] POOJ…" at bounding box center [200, 340] width 105 height 21
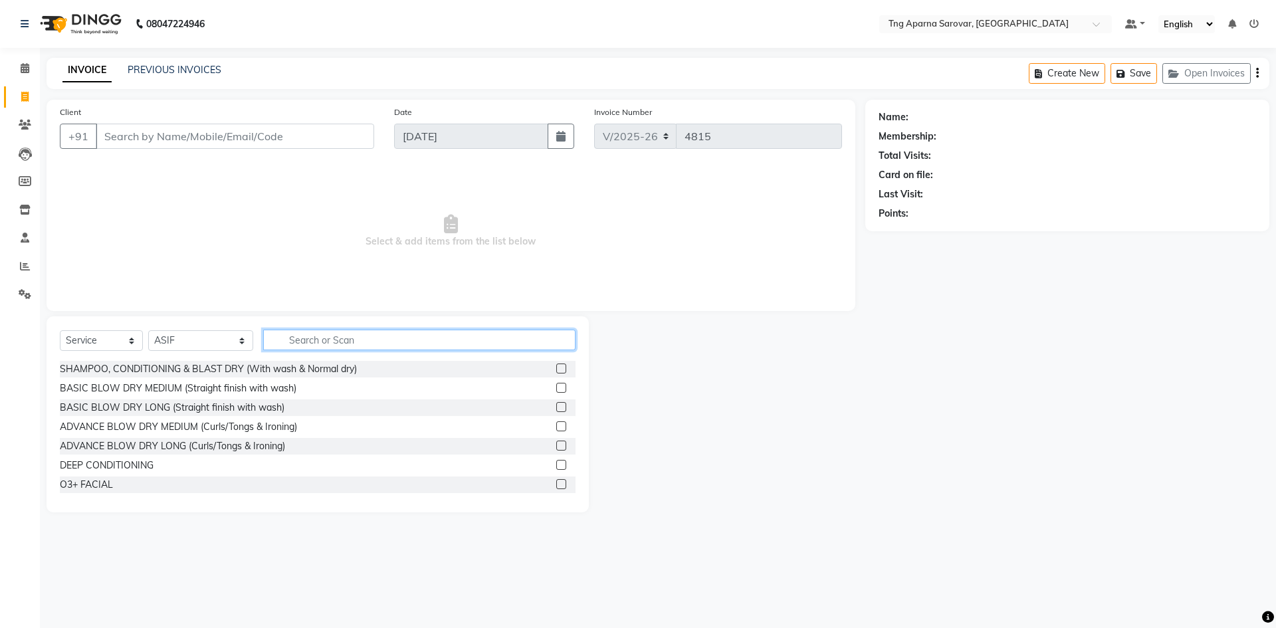
click at [308, 332] on input "text" at bounding box center [419, 340] width 312 height 21
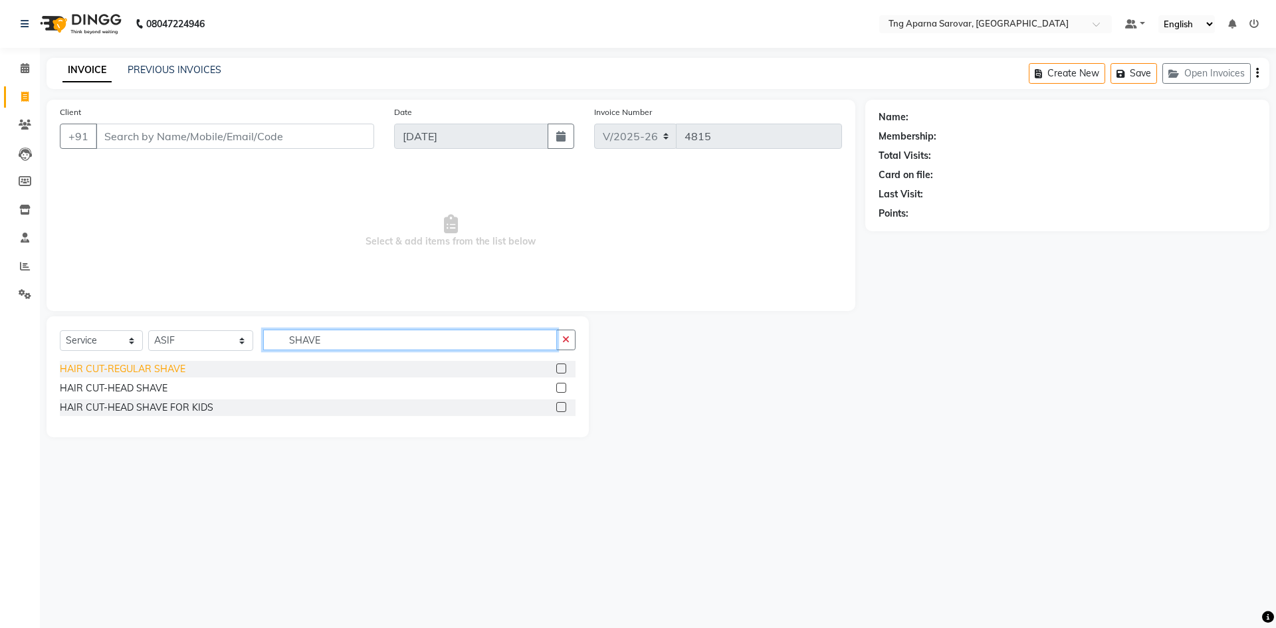
type input "SHAVE"
click at [88, 367] on div "HAIR CUT-REGULAR SHAVE" at bounding box center [123, 369] width 126 height 14
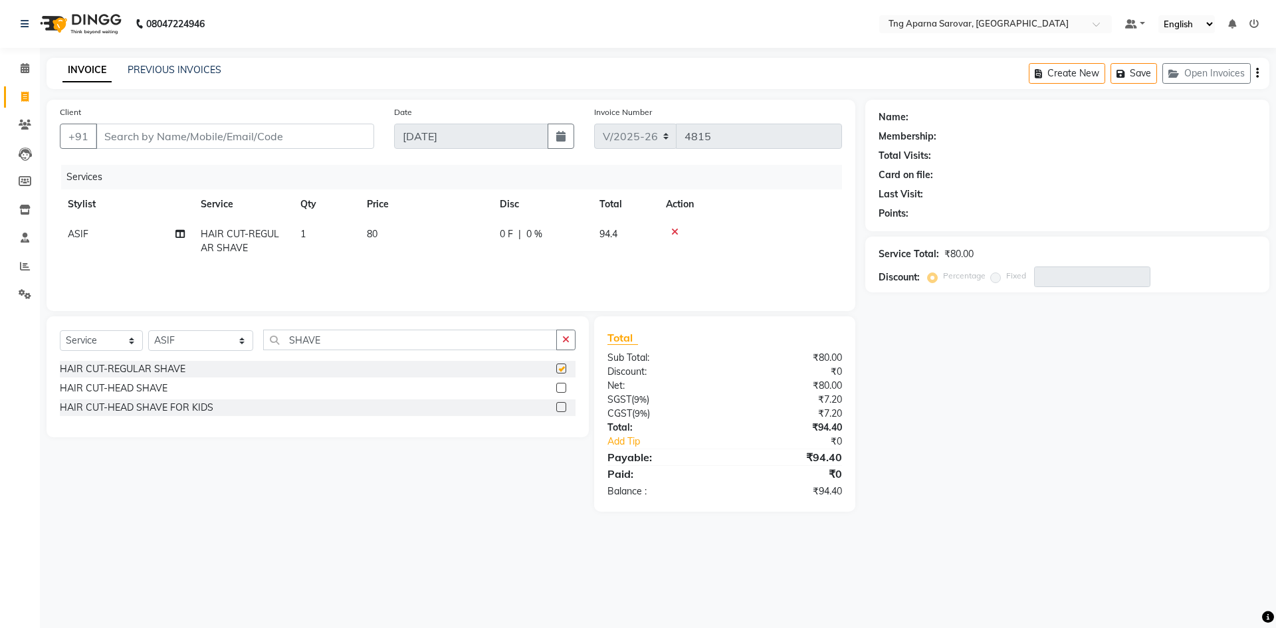
checkbox input "false"
click at [148, 130] on input "Client" at bounding box center [235, 136] width 279 height 25
type input "9"
type input "0"
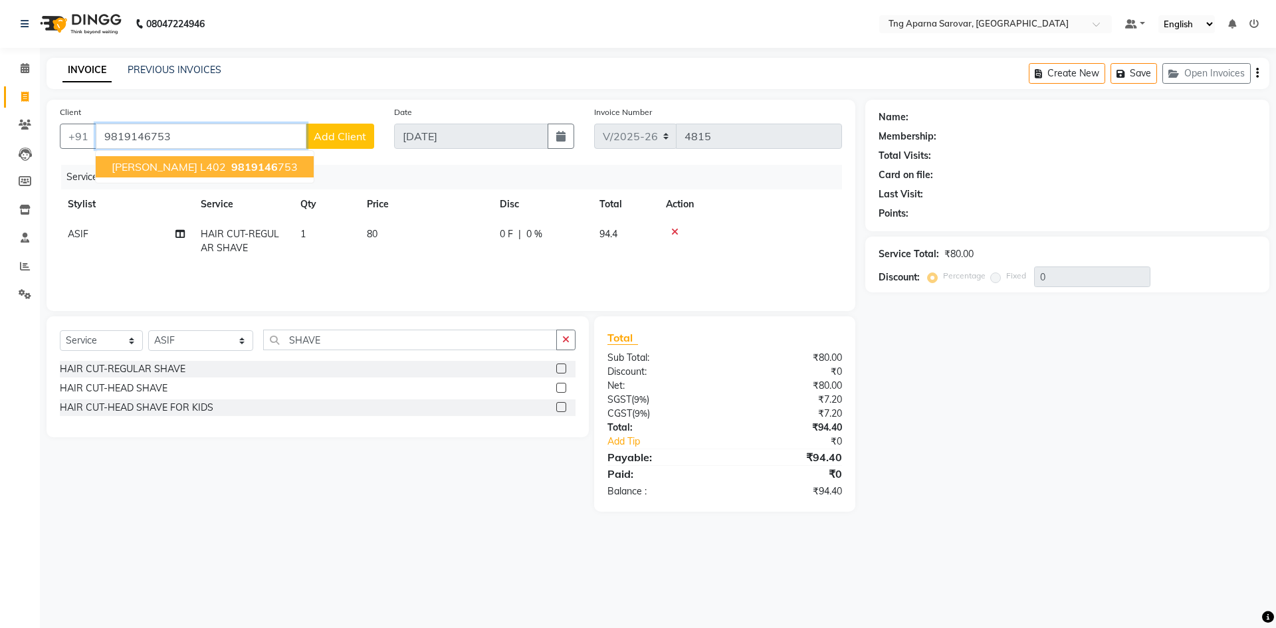
type input "9819146753"
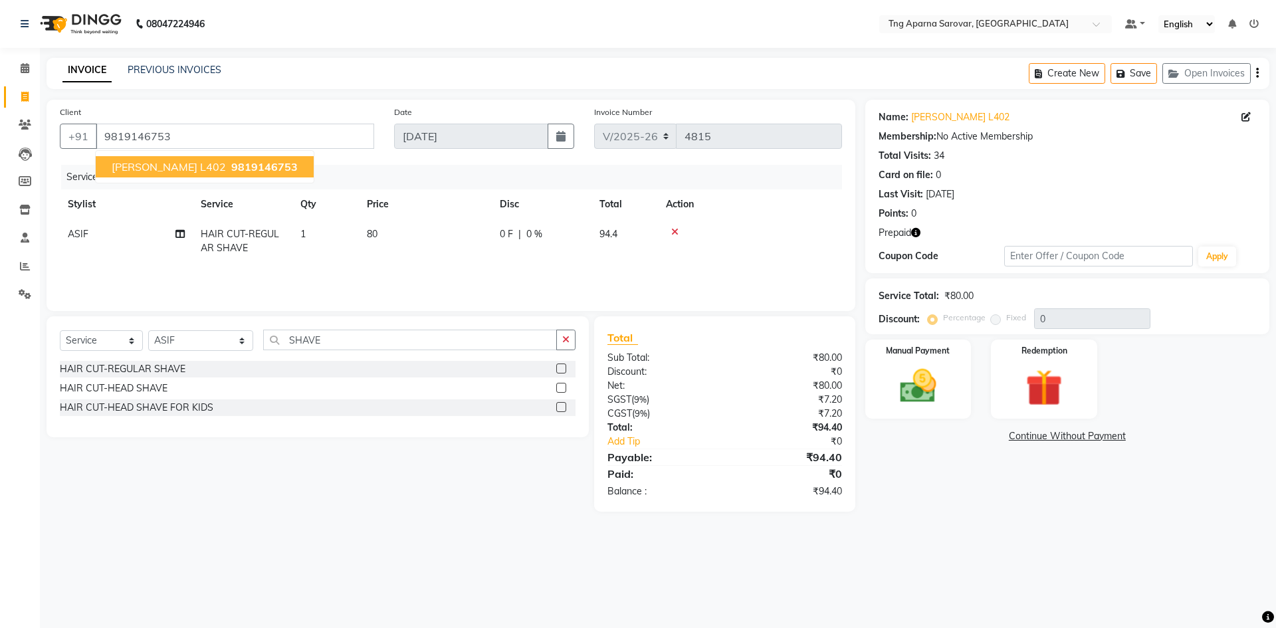
click at [158, 161] on span "[PERSON_NAME] L402" at bounding box center [169, 166] width 114 height 13
click at [1001, 364] on div "Redemption" at bounding box center [1044, 379] width 110 height 82
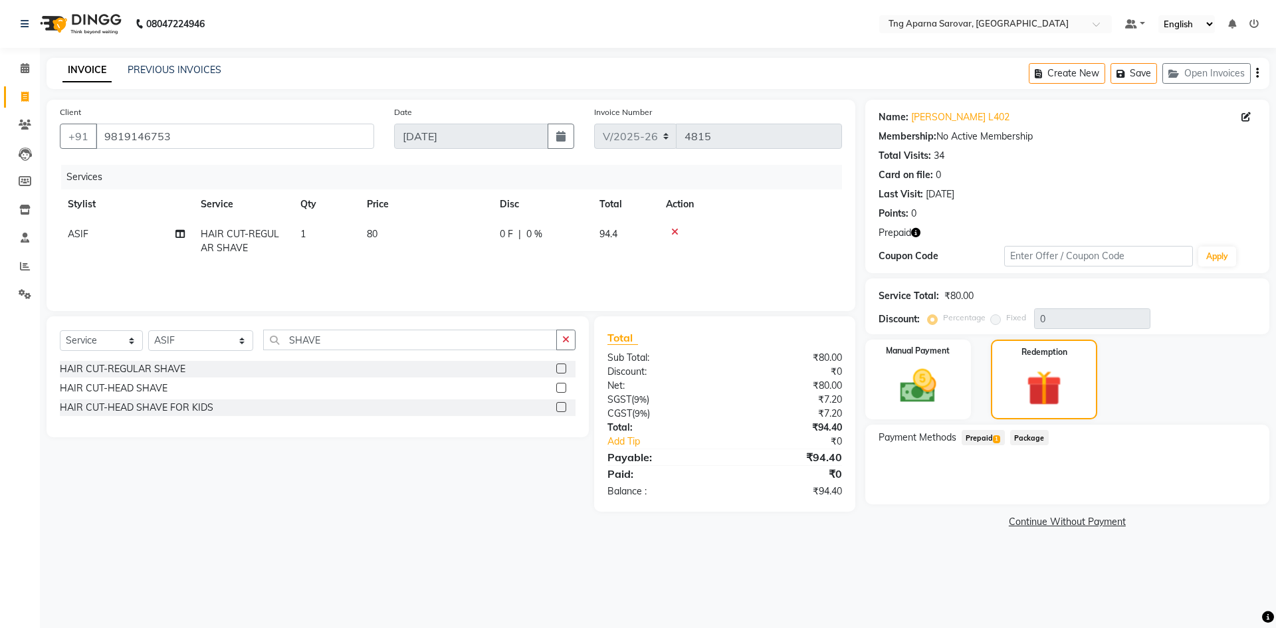
click at [990, 433] on span "Prepaid 1" at bounding box center [983, 437] width 43 height 15
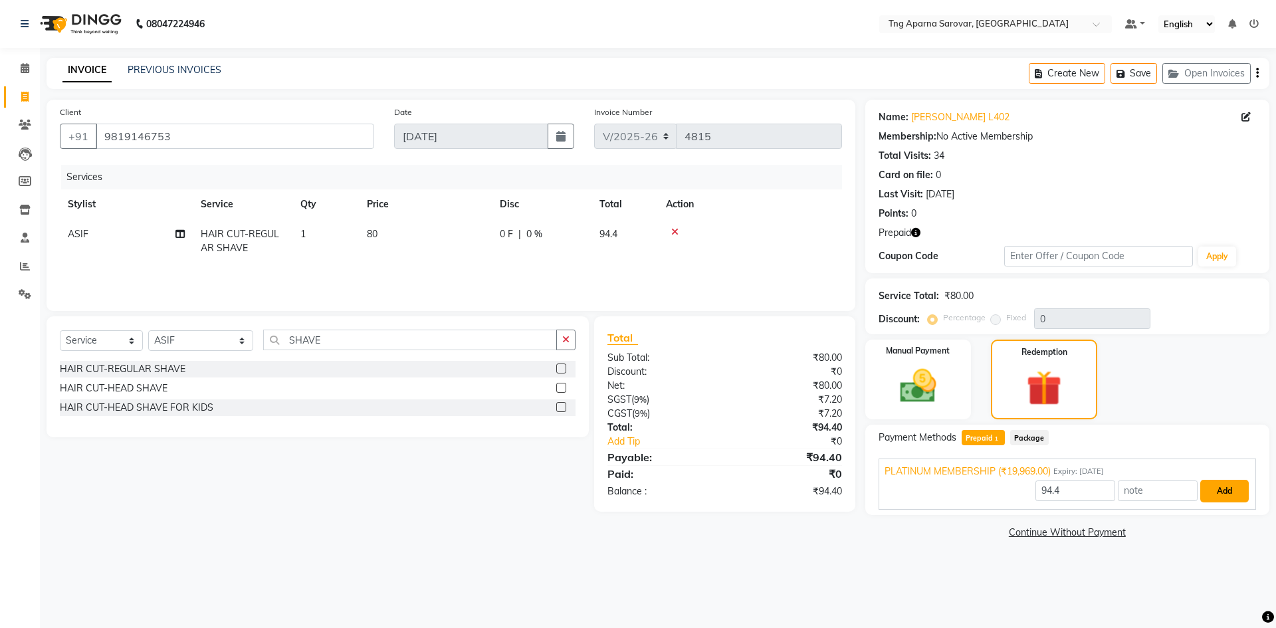
click at [1234, 491] on button "Add" at bounding box center [1225, 491] width 49 height 23
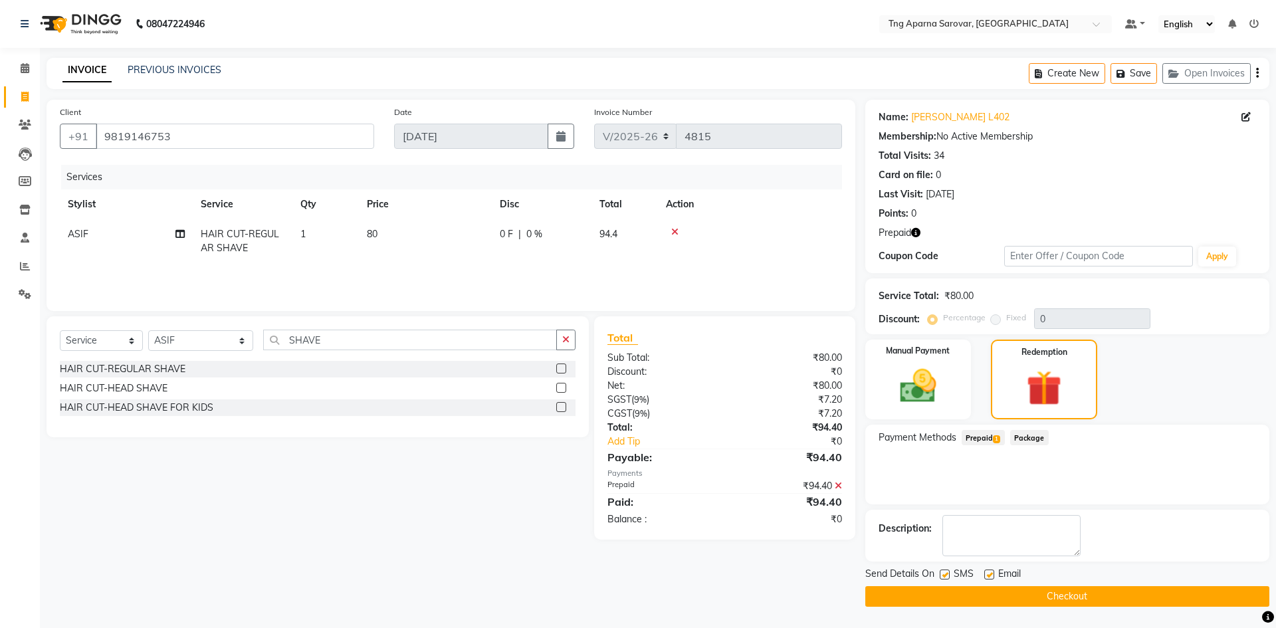
click at [1138, 600] on button "Checkout" at bounding box center [1068, 596] width 404 height 21
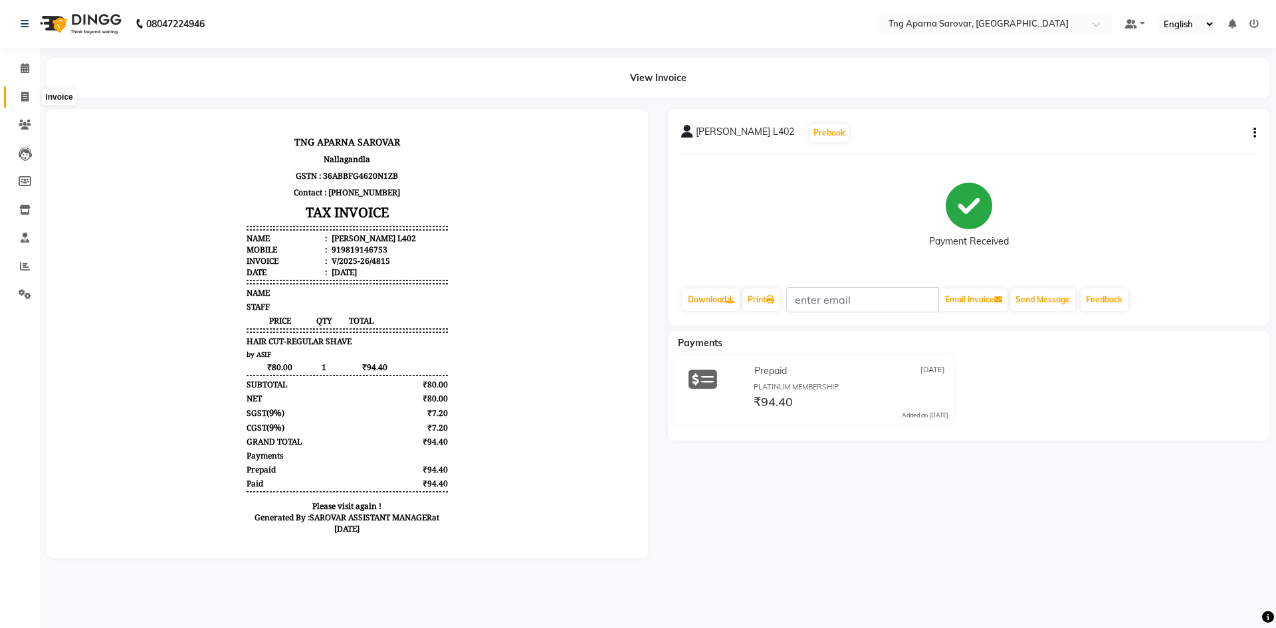
click at [18, 96] on span at bounding box center [24, 97] width 23 height 15
select select "service"
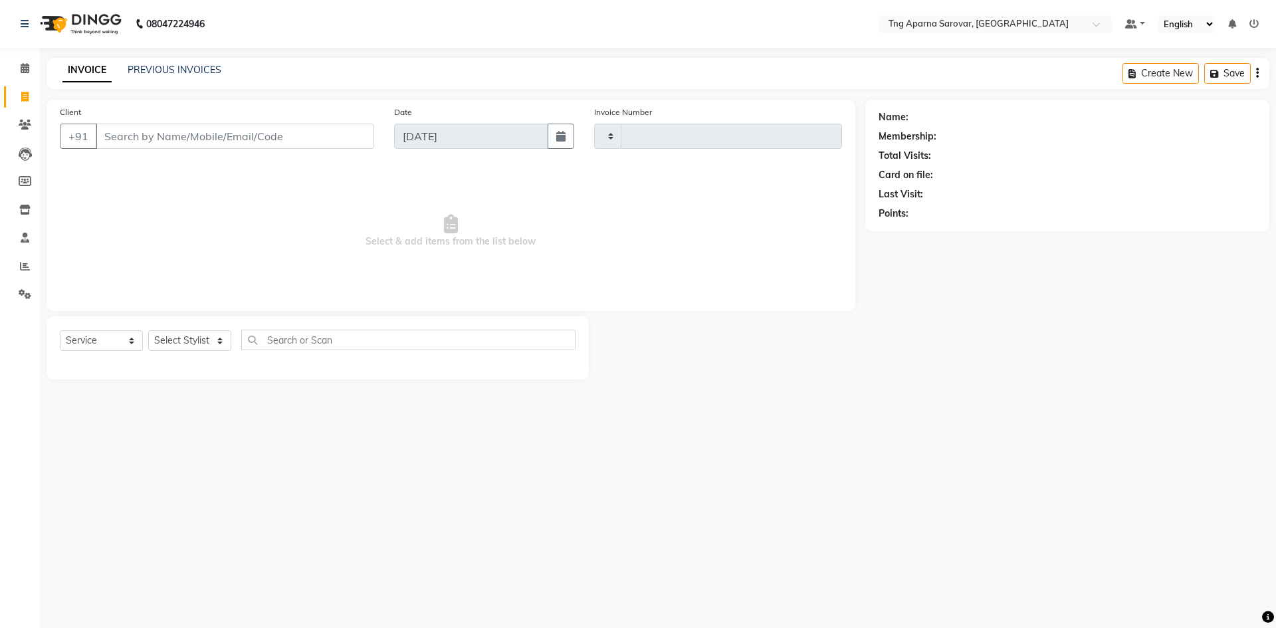
type input "4816"
select select "7390"
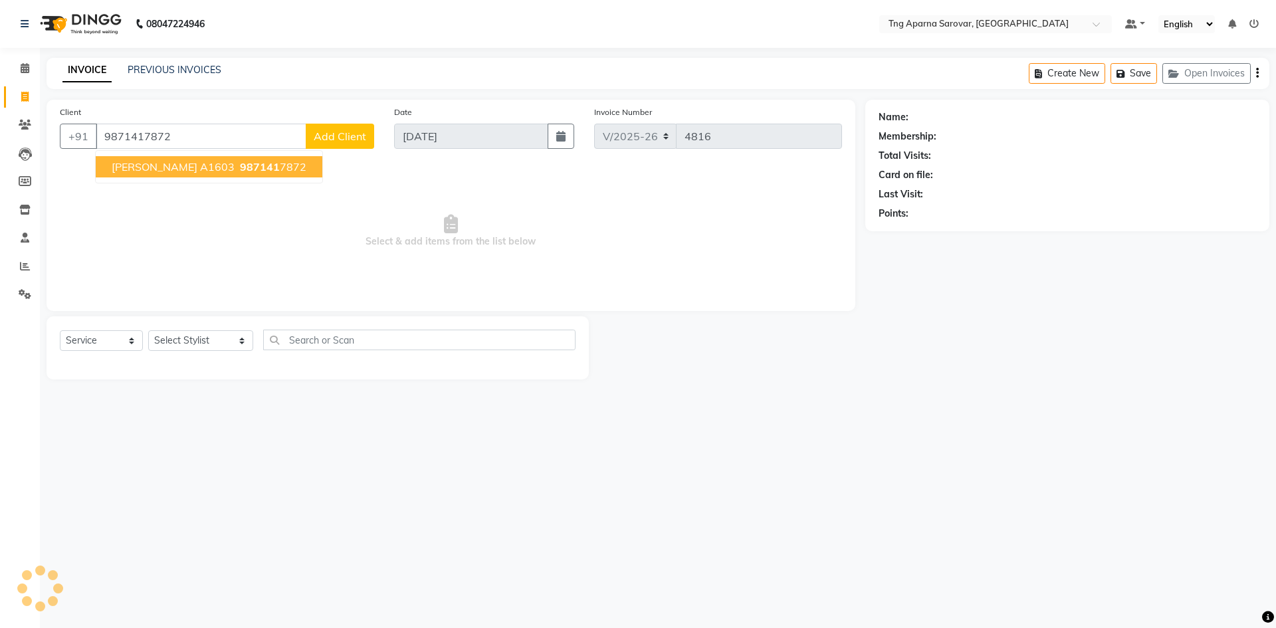
type input "9871417872"
click at [155, 162] on span "[PERSON_NAME] a1603" at bounding box center [173, 166] width 123 height 13
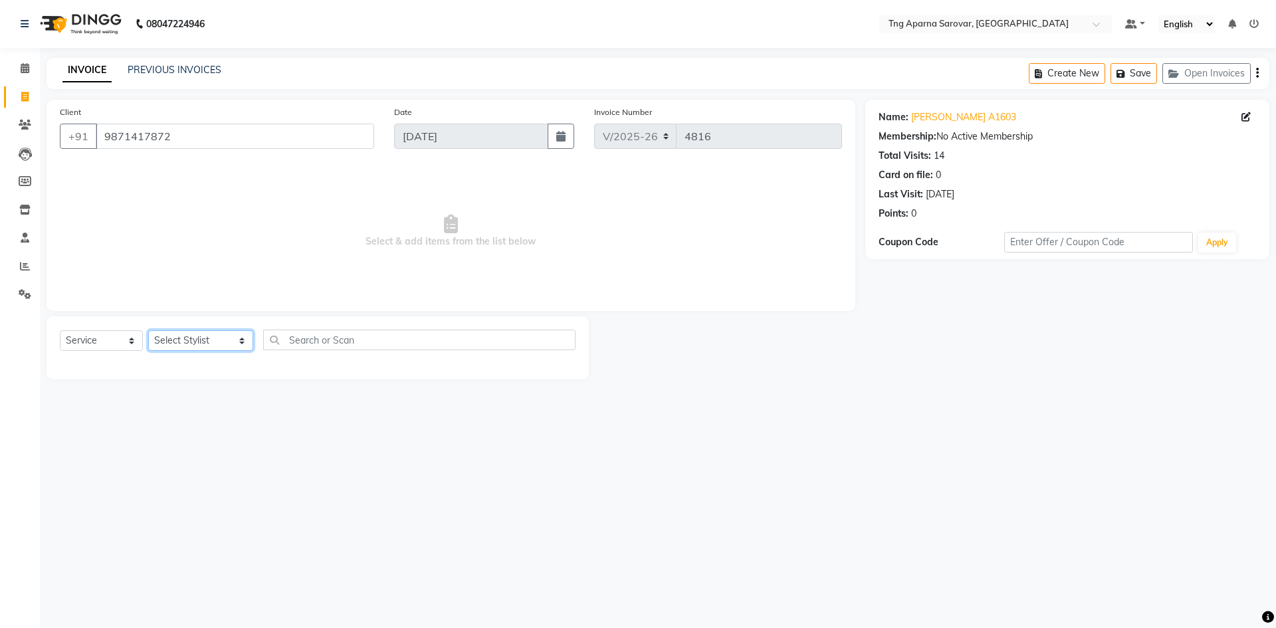
click at [177, 340] on select "Select Stylist [PERSON_NAME] [PERSON_NAME] MAM CHINNA DANISH [PERSON_NAME] POOJ…" at bounding box center [200, 340] width 105 height 21
select select "76427"
click at [148, 330] on select "Select Stylist [PERSON_NAME] [PERSON_NAME] MAM CHINNA DANISH [PERSON_NAME] POOJ…" at bounding box center [200, 340] width 105 height 21
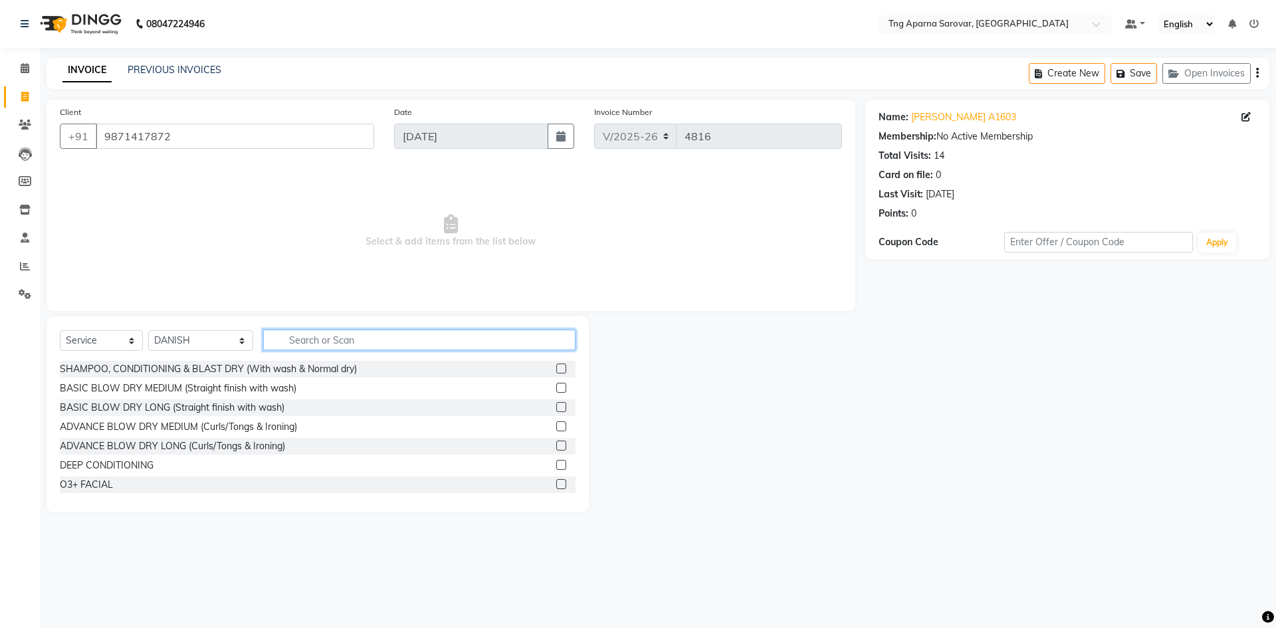
click at [325, 344] on input "text" at bounding box center [419, 340] width 312 height 21
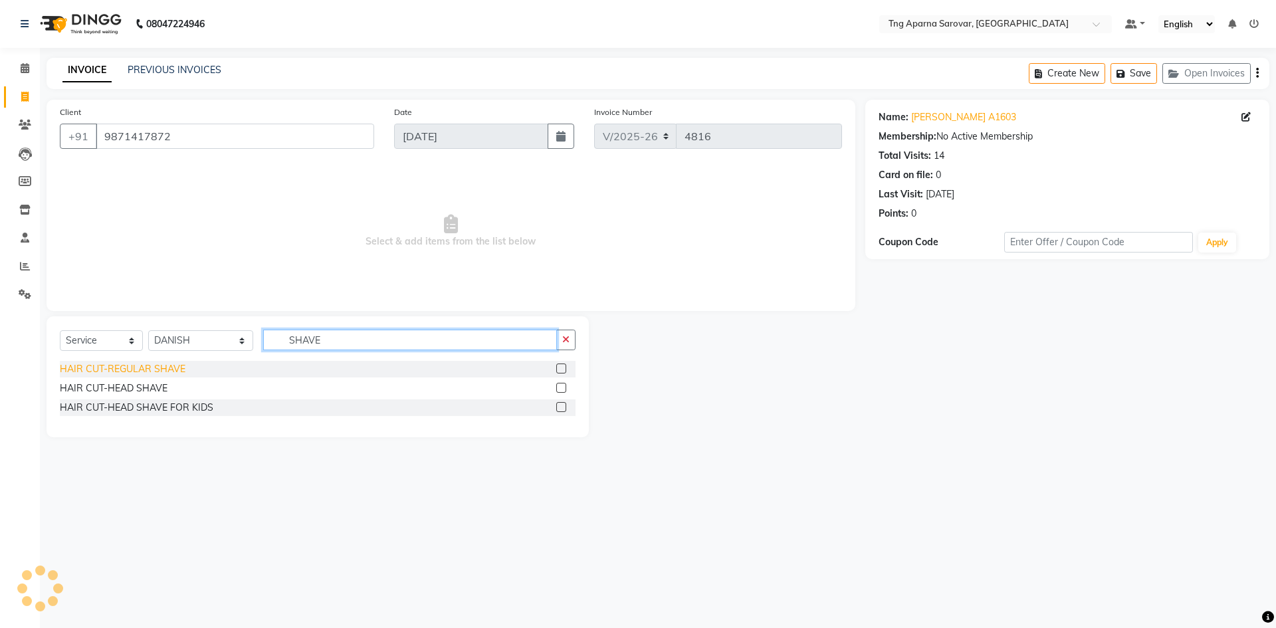
type input "SHAVE"
click at [134, 366] on div "HAIR CUT-REGULAR SHAVE" at bounding box center [123, 369] width 126 height 14
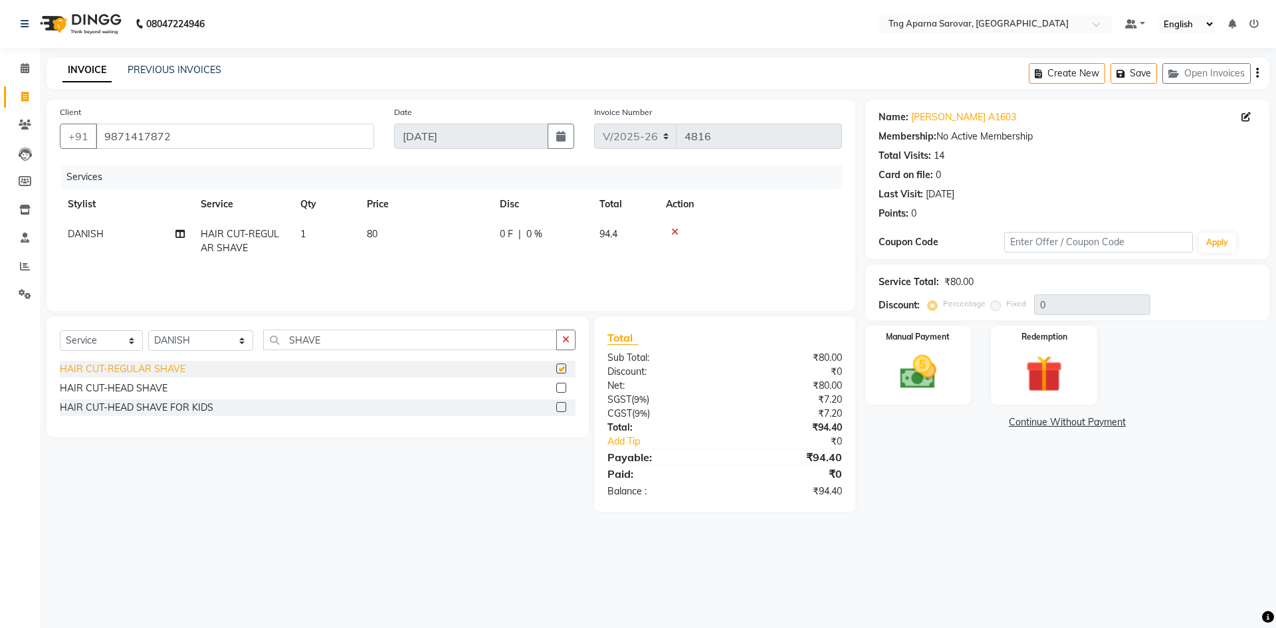
checkbox input "false"
click at [928, 352] on img at bounding box center [918, 372] width 62 height 44
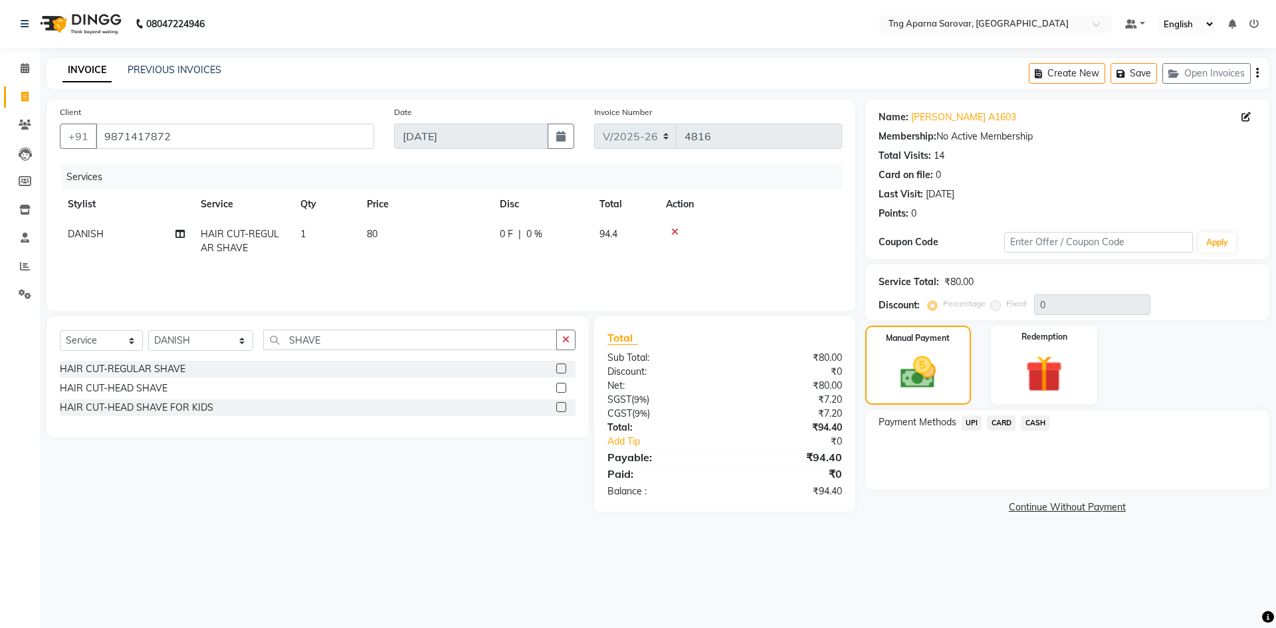
click at [966, 425] on span "UPI" at bounding box center [972, 422] width 21 height 15
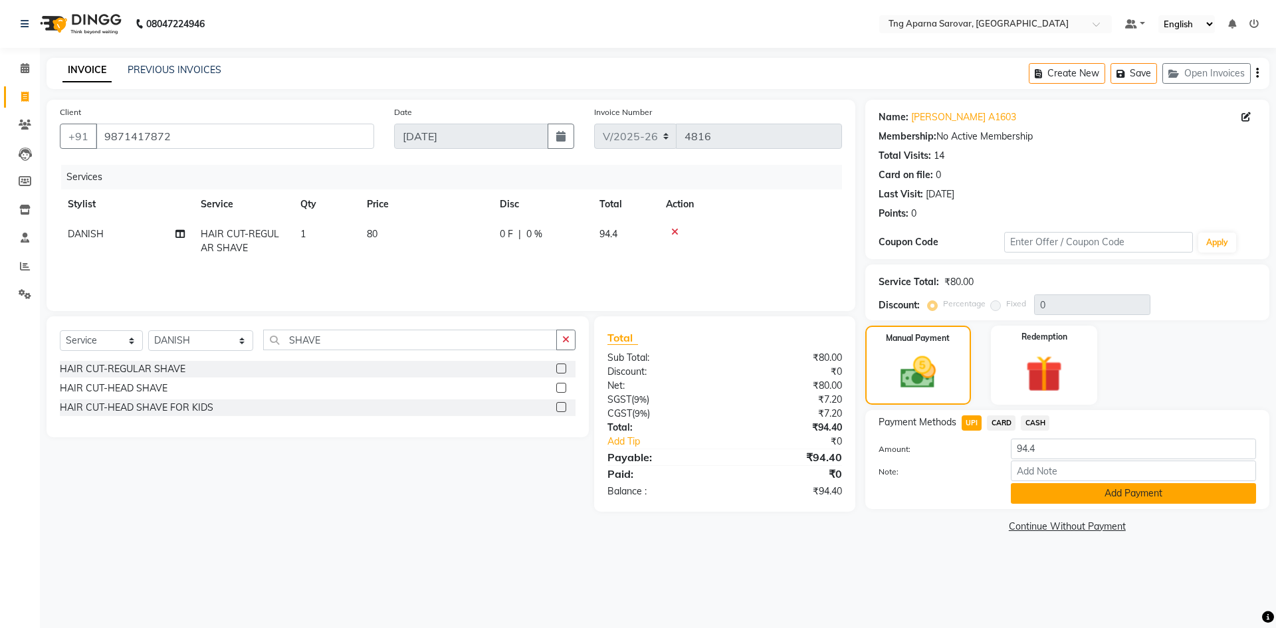
click at [1057, 492] on button "Add Payment" at bounding box center [1133, 493] width 245 height 21
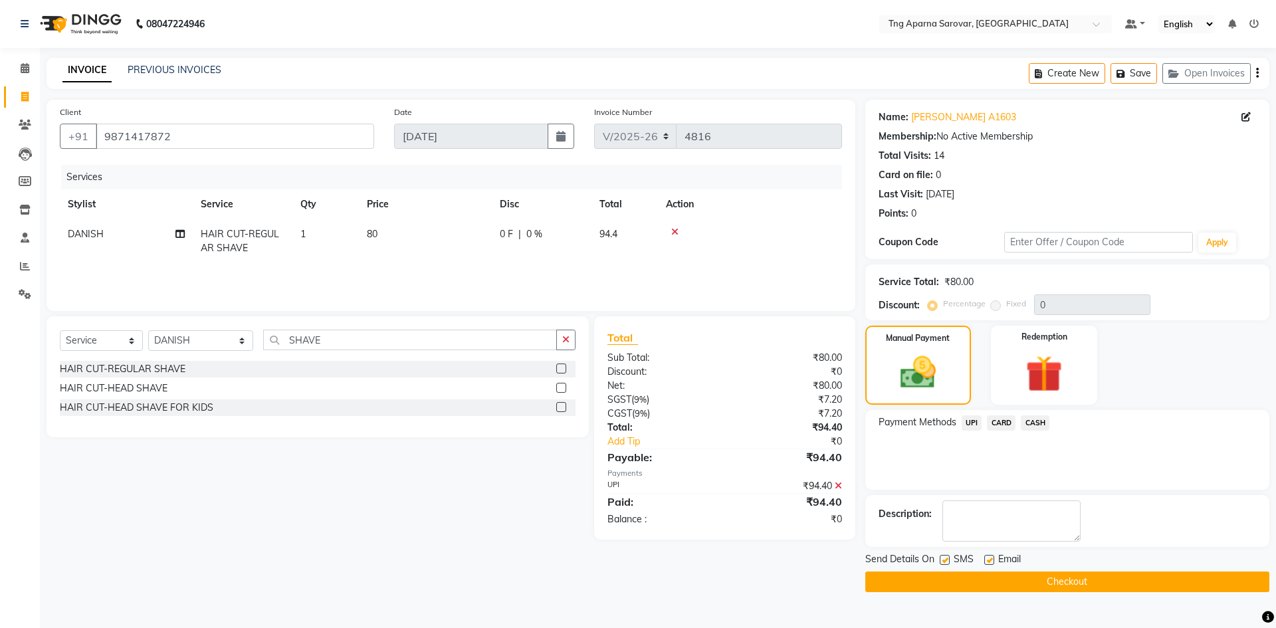
click at [1068, 573] on button "Checkout" at bounding box center [1068, 582] width 404 height 21
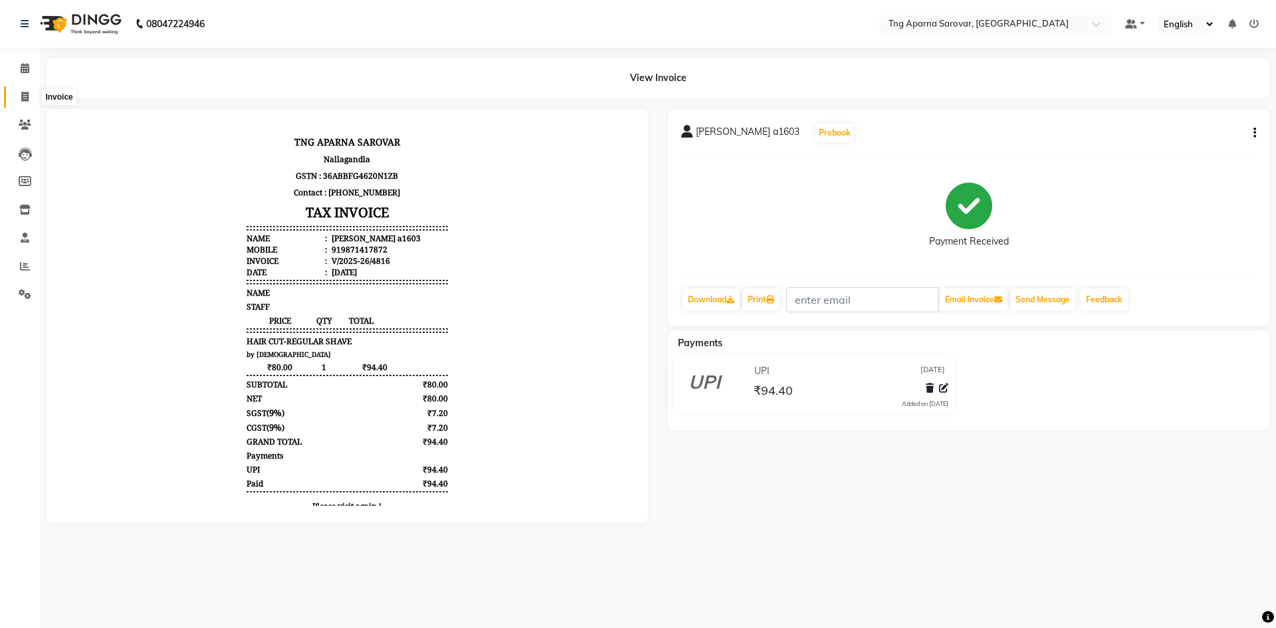
drag, startPoint x: 17, startPoint y: 101, endPoint x: 28, endPoint y: 102, distance: 11.3
click at [17, 101] on span at bounding box center [24, 97] width 23 height 15
select select "service"
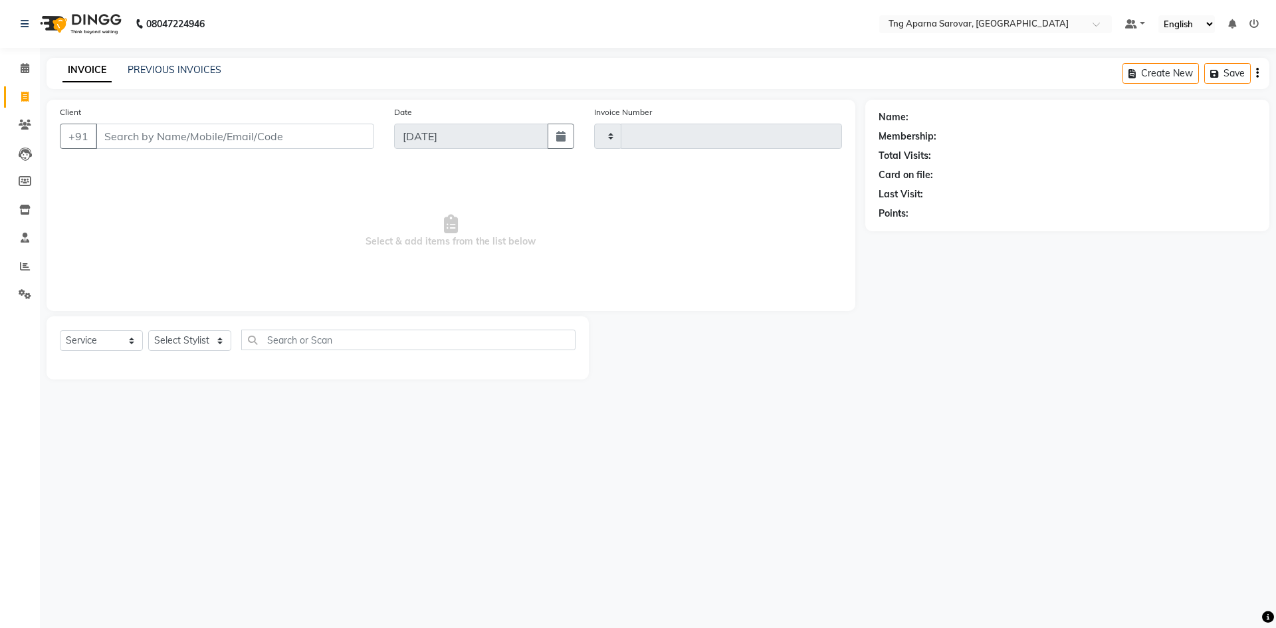
type input "4817"
select select "7390"
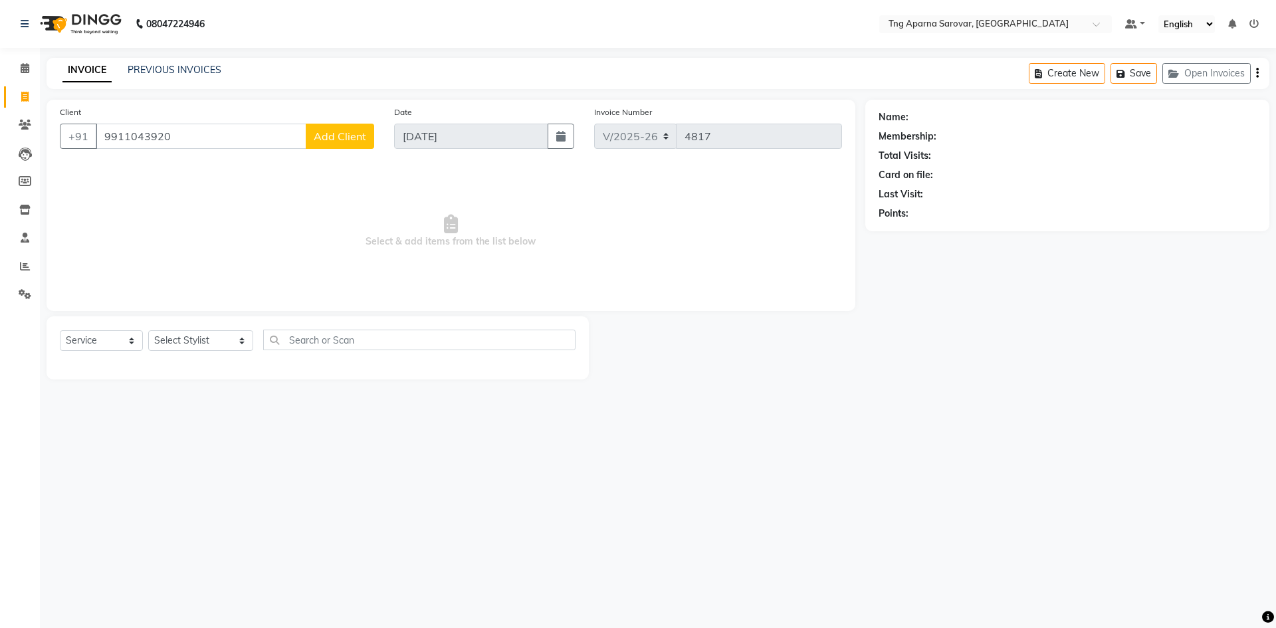
click at [138, 134] on input "9911043920" at bounding box center [201, 136] width 211 height 25
click at [146, 138] on input "9911043920" at bounding box center [201, 136] width 211 height 25
type input "9911053920"
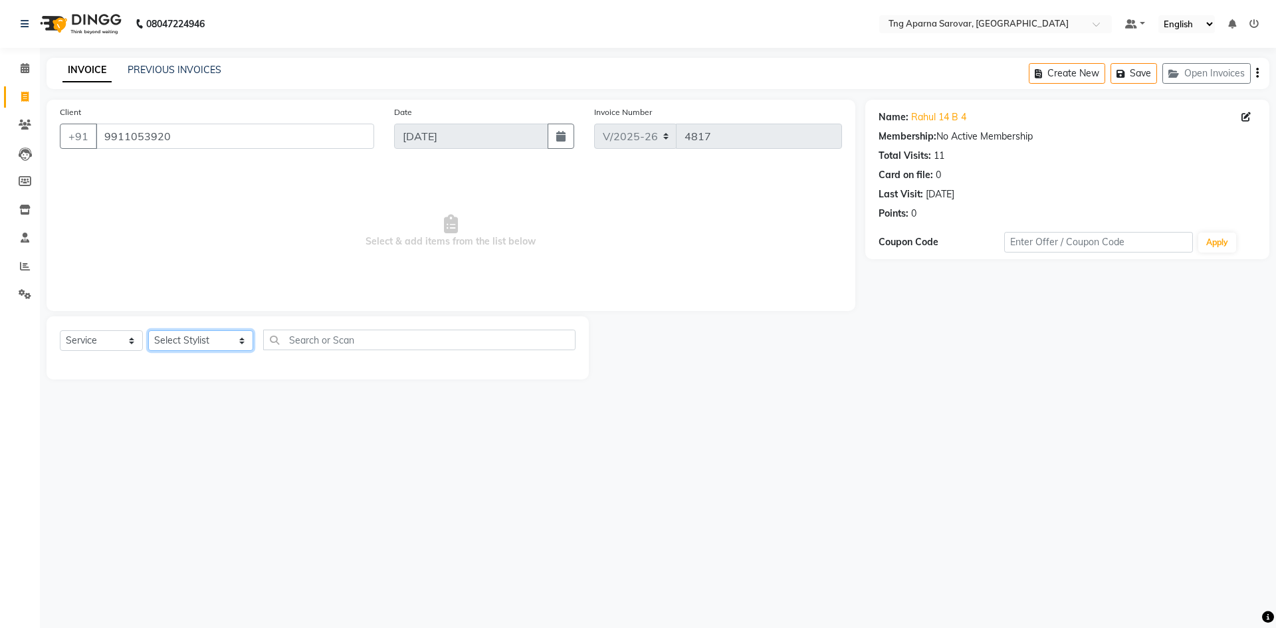
click at [200, 351] on select "Select Stylist [PERSON_NAME] [PERSON_NAME] MAM CHINNA DANISH [PERSON_NAME] POOJ…" at bounding box center [200, 340] width 105 height 21
select select "64166"
click at [148, 330] on select "Select Stylist [PERSON_NAME] [PERSON_NAME] MAM CHINNA DANISH [PERSON_NAME] POOJ…" at bounding box center [200, 340] width 105 height 21
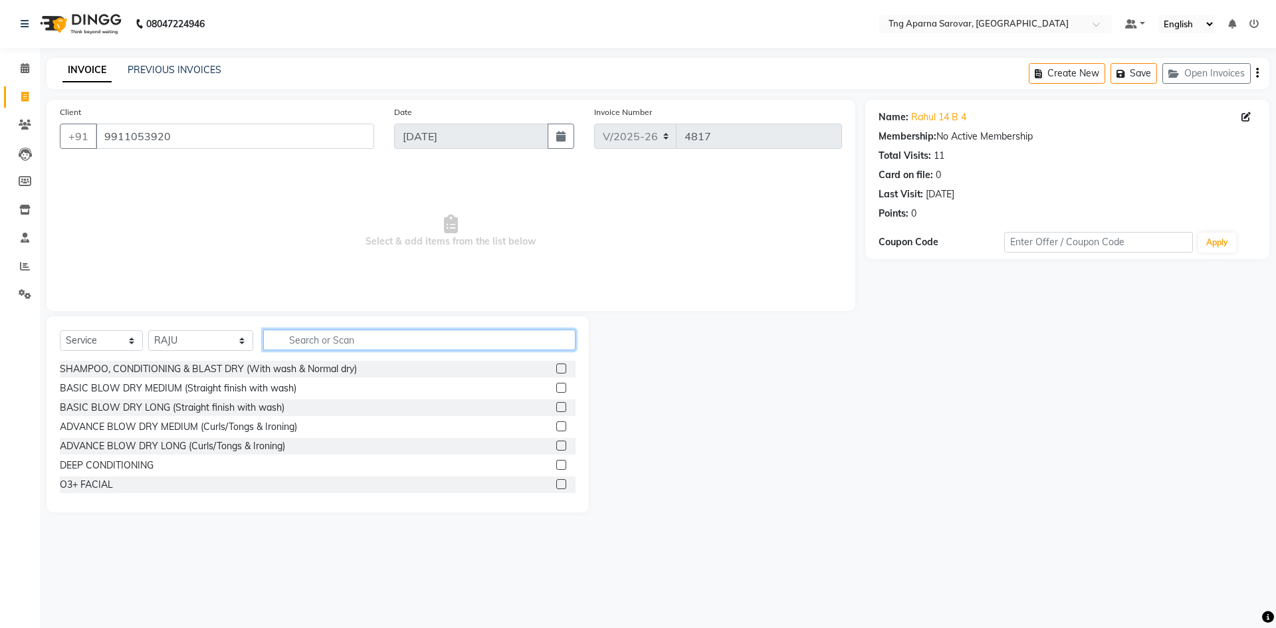
click at [311, 330] on input "text" at bounding box center [419, 340] width 312 height 21
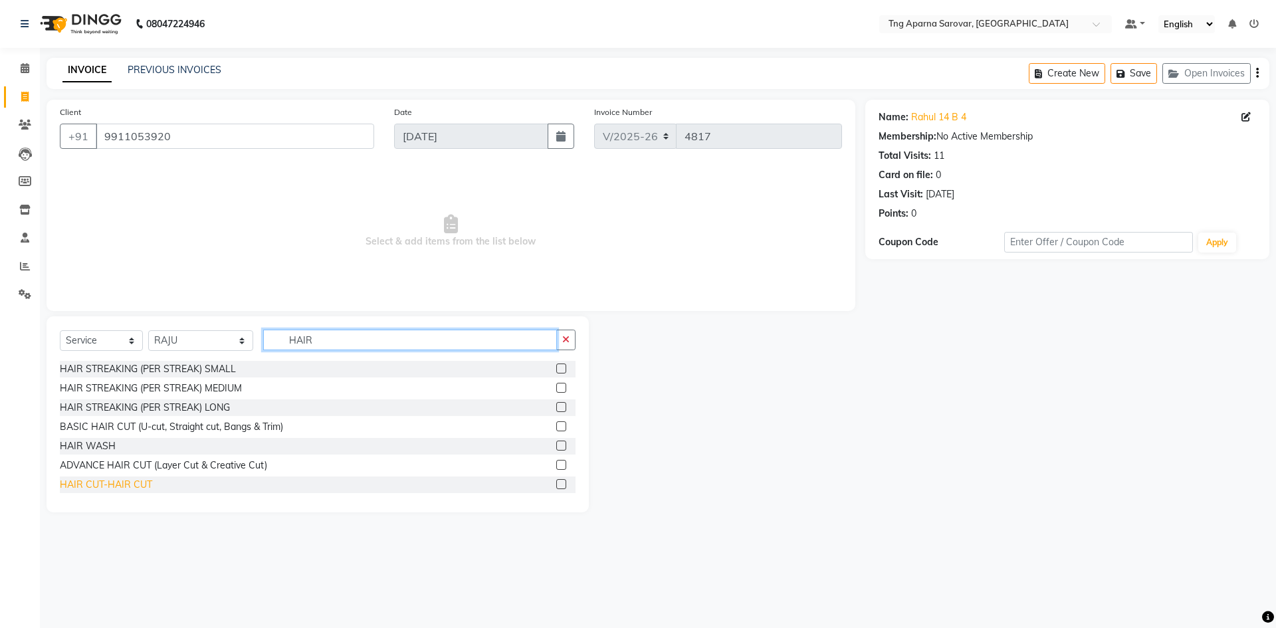
type input "HAIR"
click at [124, 485] on div "HAIR CUT-HAIR CUT" at bounding box center [106, 485] width 92 height 14
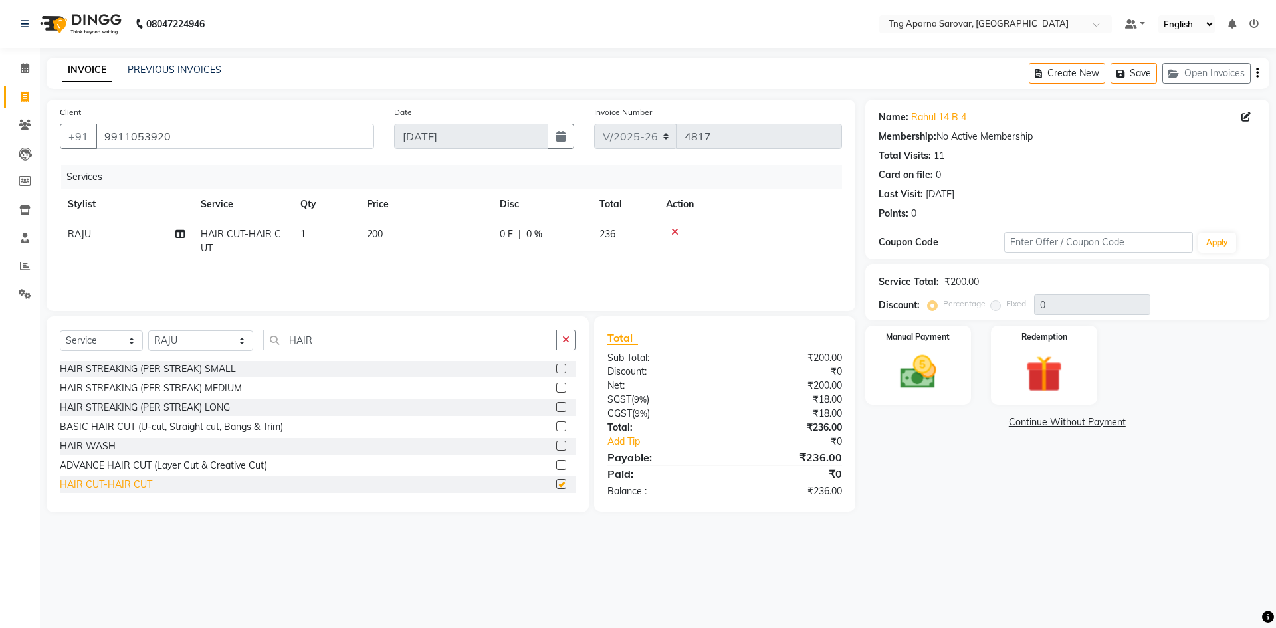
checkbox input "false"
click at [882, 355] on div "Manual Payment" at bounding box center [918, 365] width 110 height 82
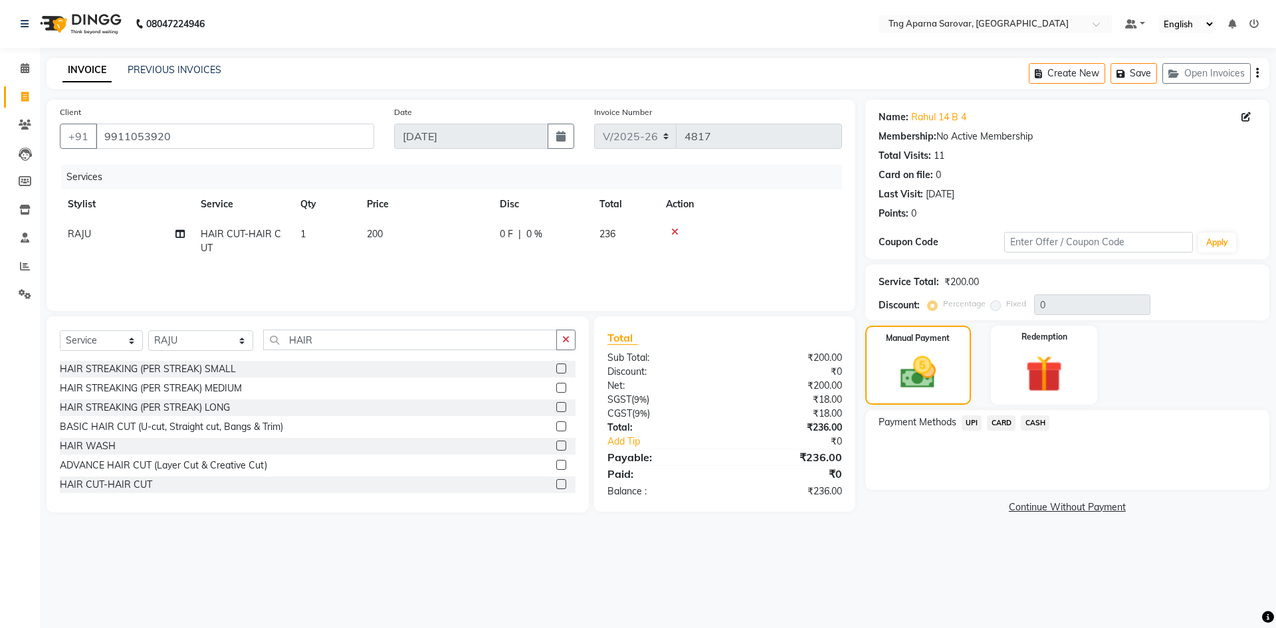
click at [968, 424] on span "UPI" at bounding box center [972, 422] width 21 height 15
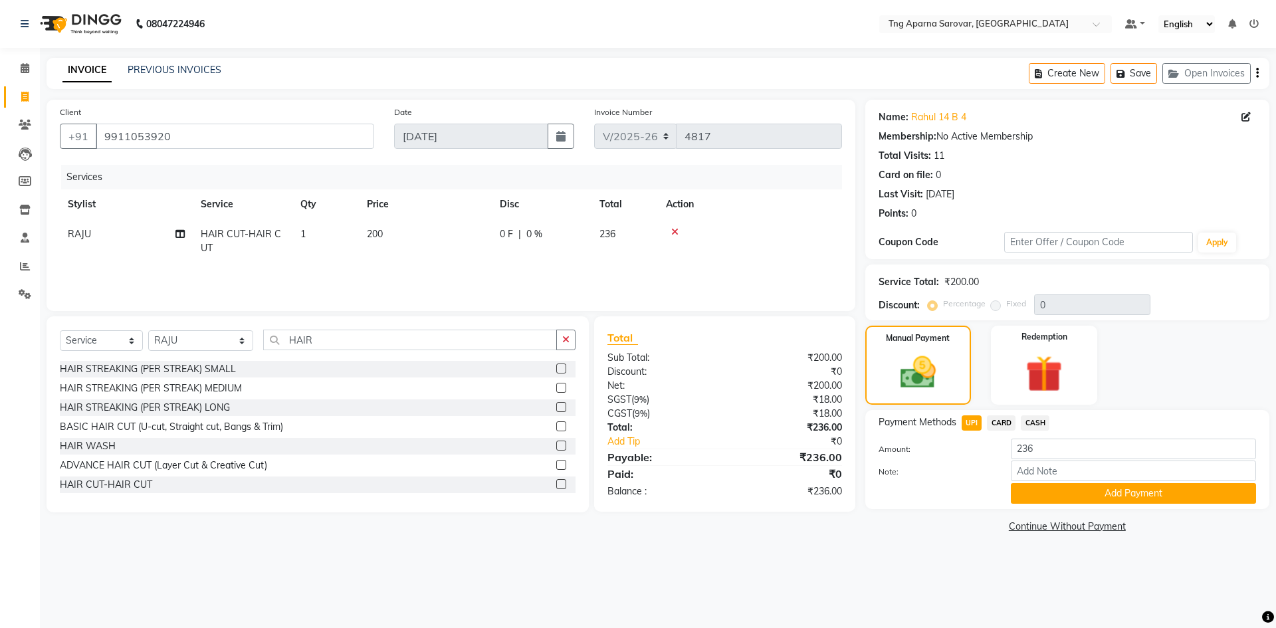
drag, startPoint x: 1015, startPoint y: 493, endPoint x: 1073, endPoint y: 550, distance: 80.9
click at [1016, 494] on button "Add Payment" at bounding box center [1133, 493] width 245 height 21
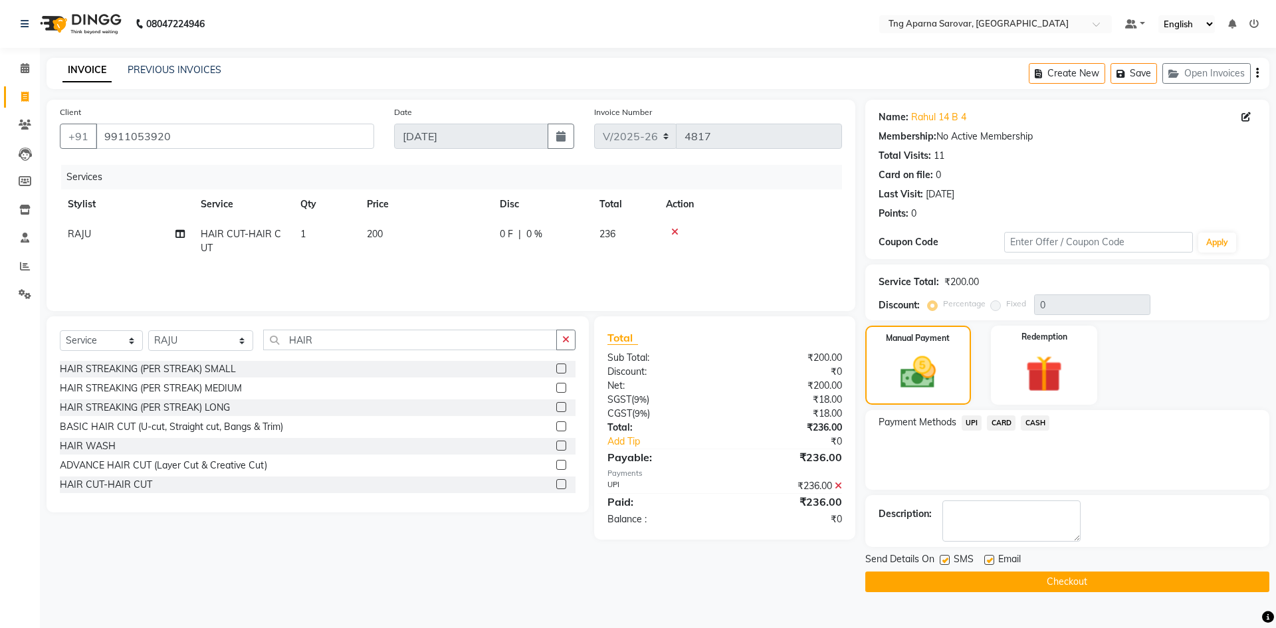
click at [1086, 575] on button "Checkout" at bounding box center [1068, 582] width 404 height 21
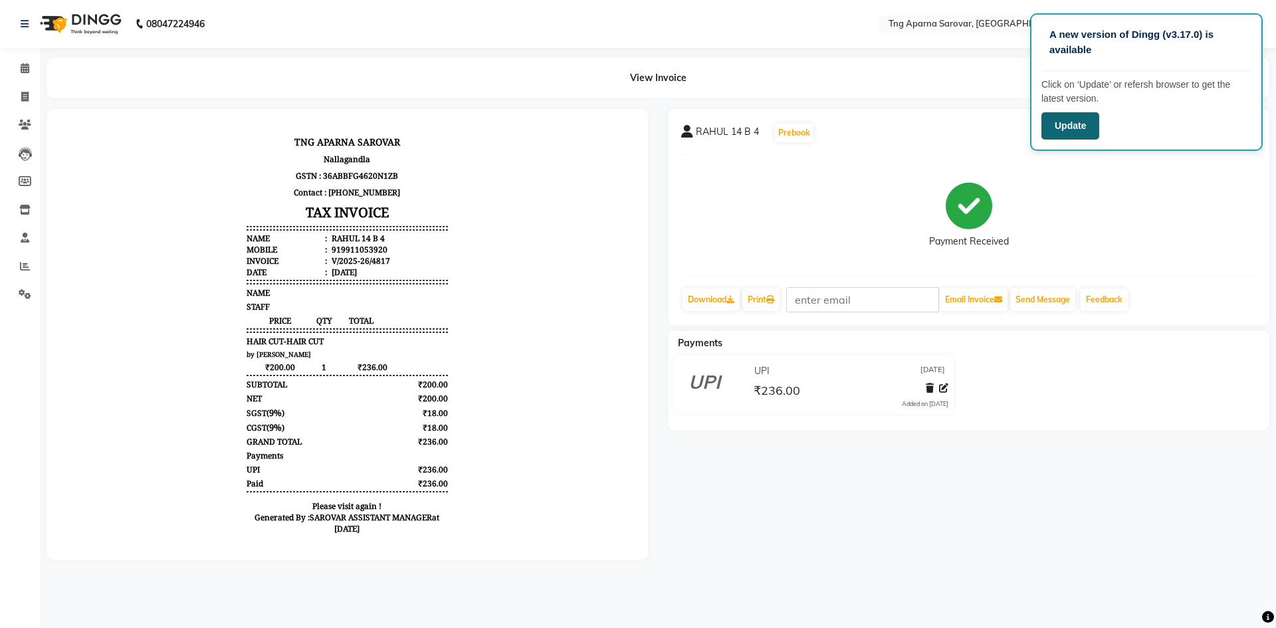
click at [1056, 124] on button "Update" at bounding box center [1071, 125] width 58 height 27
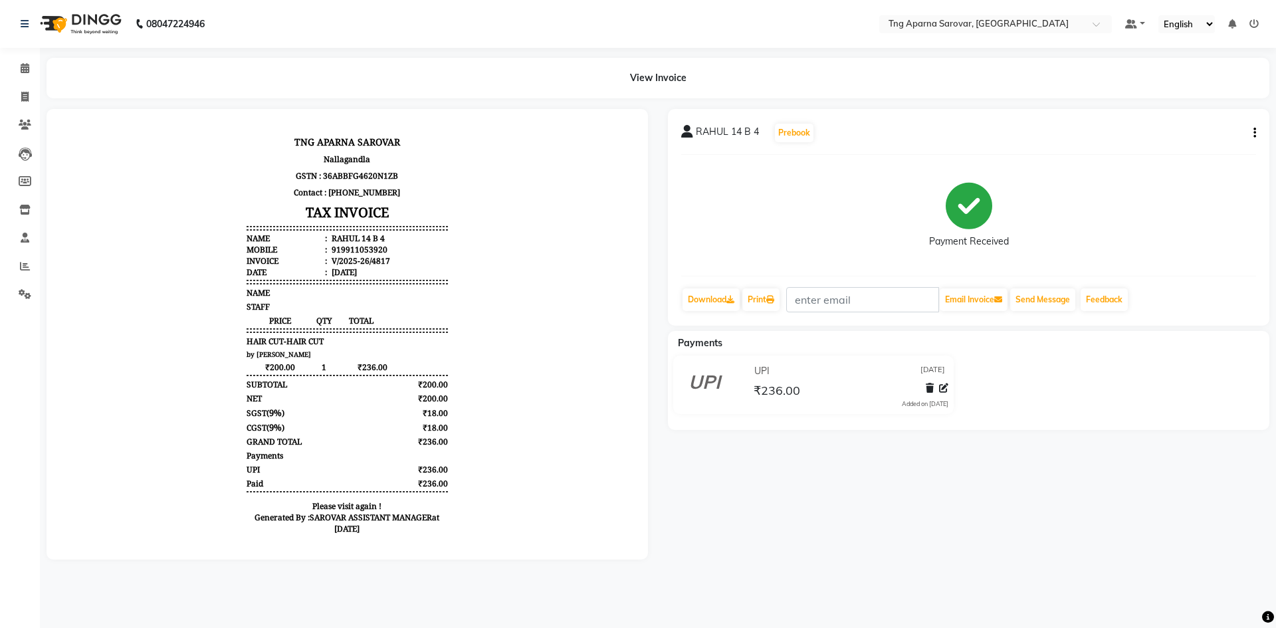
click at [12, 85] on li "Invoice" at bounding box center [20, 97] width 40 height 29
click at [22, 101] on icon at bounding box center [24, 97] width 7 height 10
select select "service"
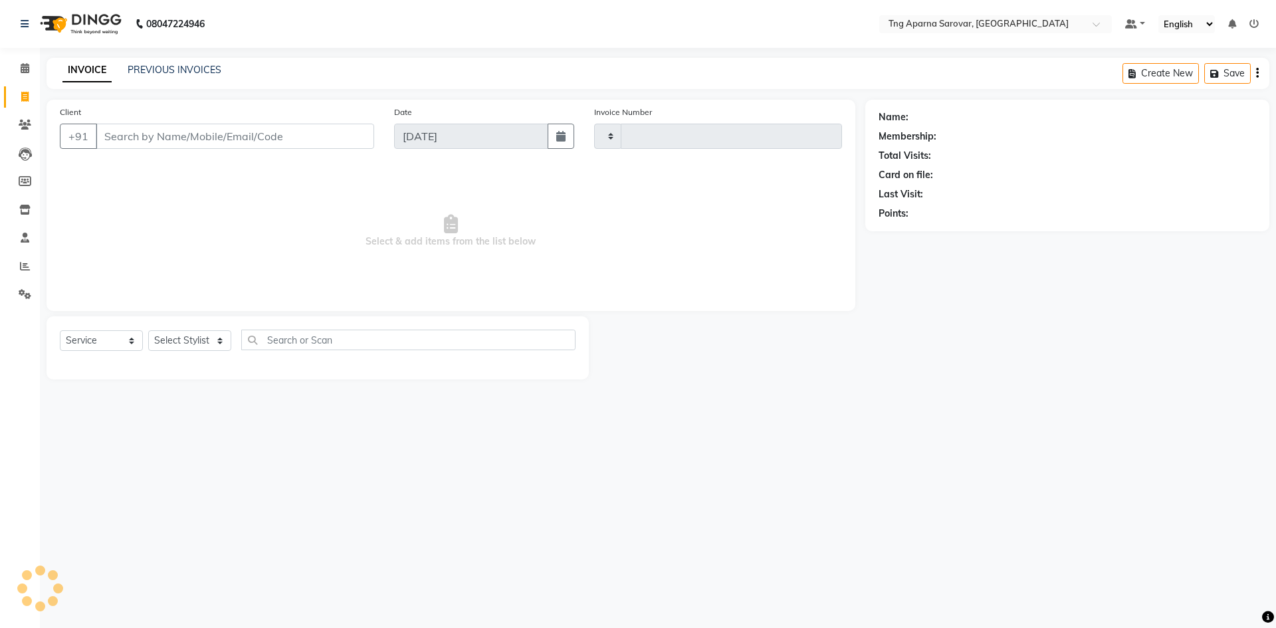
type input "4818"
select select "7390"
click at [196, 353] on div "Select Service Product Membership Package Voucher Prepaid Gift Card Select Styl…" at bounding box center [318, 345] width 516 height 31
click at [195, 344] on select "Select Stylist" at bounding box center [189, 340] width 83 height 21
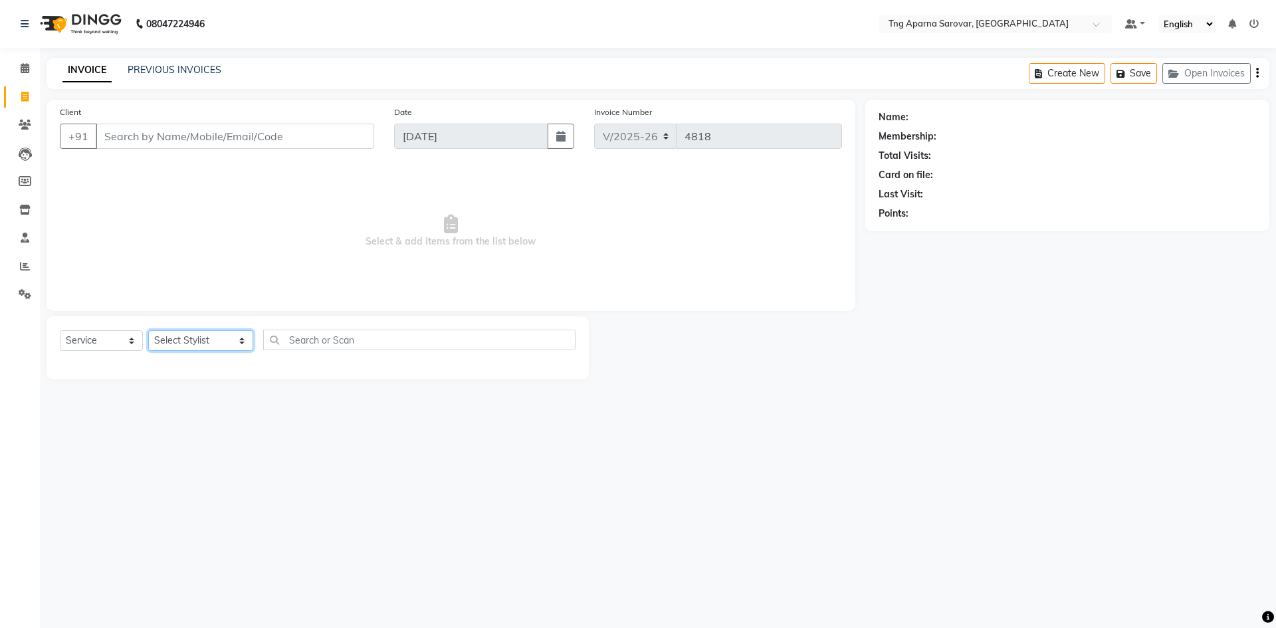
select select "84159"
click at [148, 330] on select "Select Stylist [PERSON_NAME] [PERSON_NAME] MAM CHINNA DANISH [PERSON_NAME] POOJ…" at bounding box center [200, 340] width 105 height 21
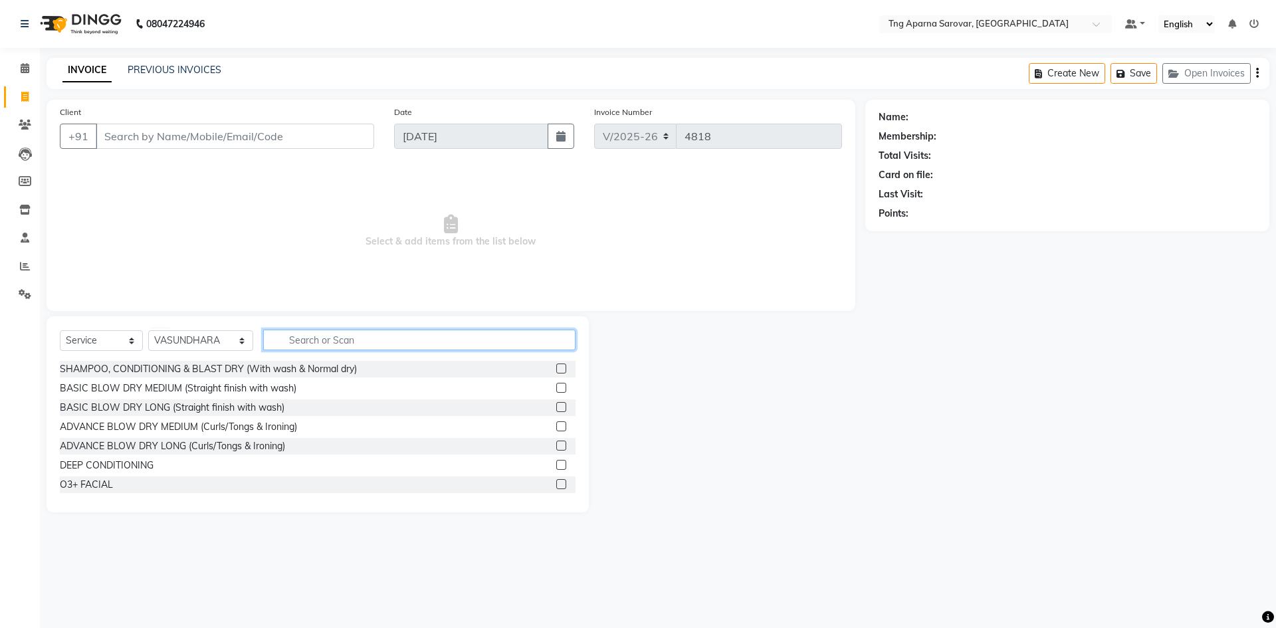
click at [297, 344] on input "text" at bounding box center [419, 340] width 312 height 21
click at [186, 140] on input "Client" at bounding box center [235, 136] width 279 height 25
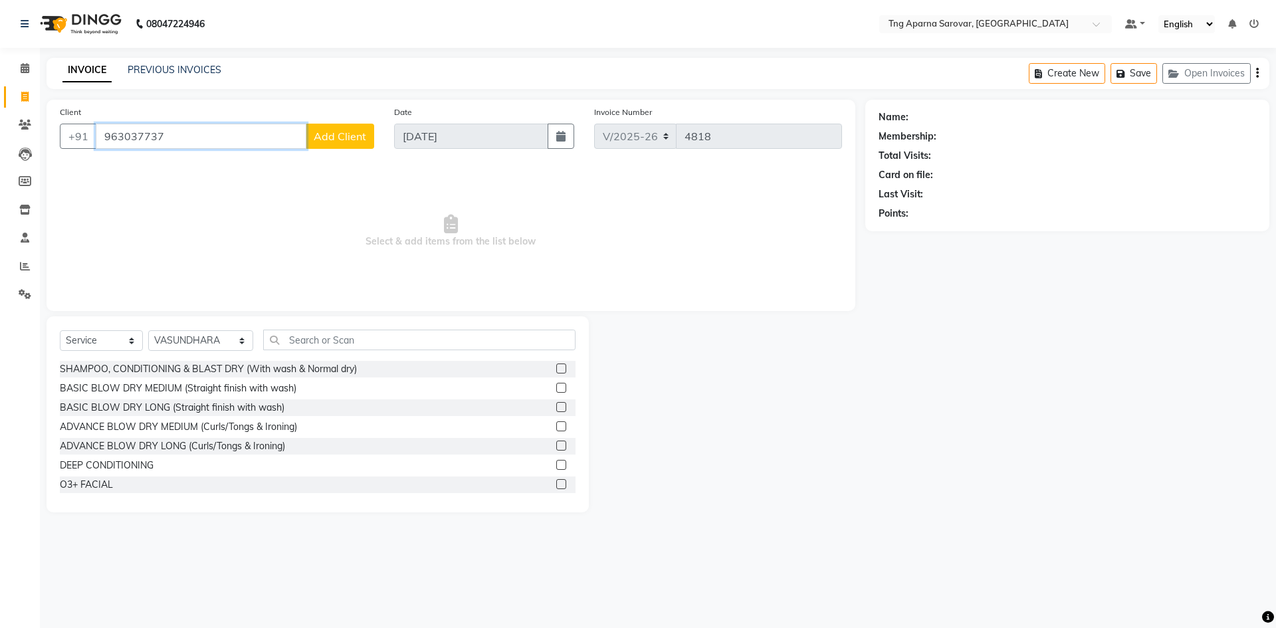
click at [189, 140] on input "963037737" at bounding box center [201, 136] width 211 height 25
type input "9989955030"
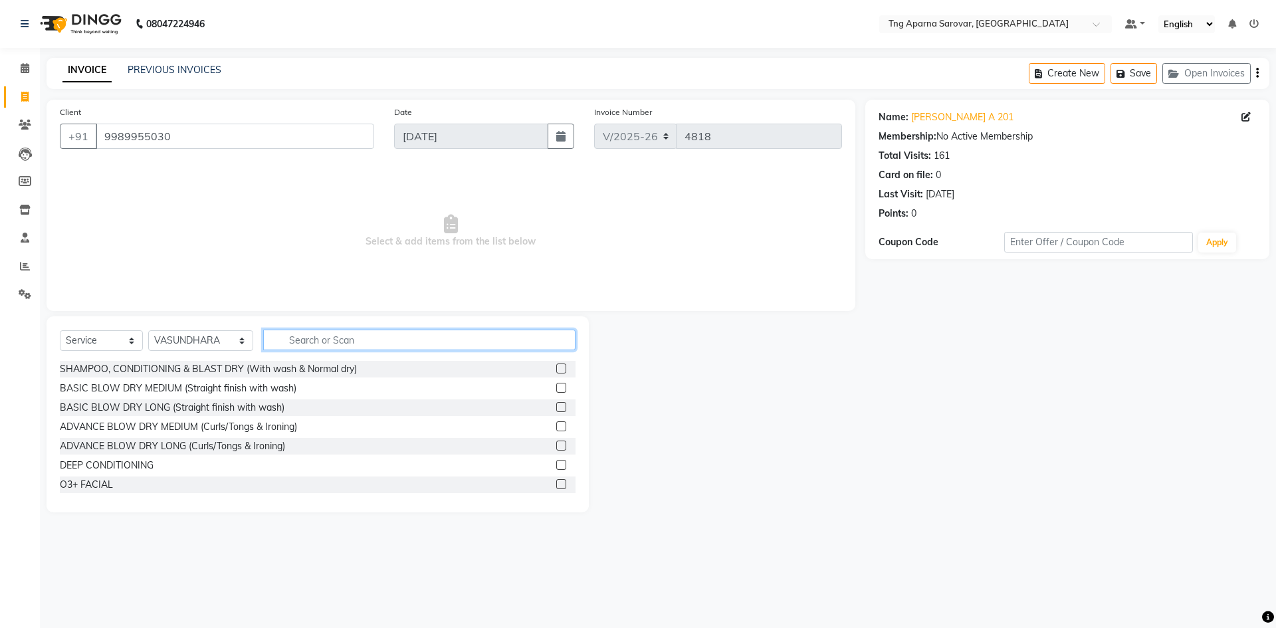
click at [320, 349] on input "text" at bounding box center [419, 340] width 312 height 21
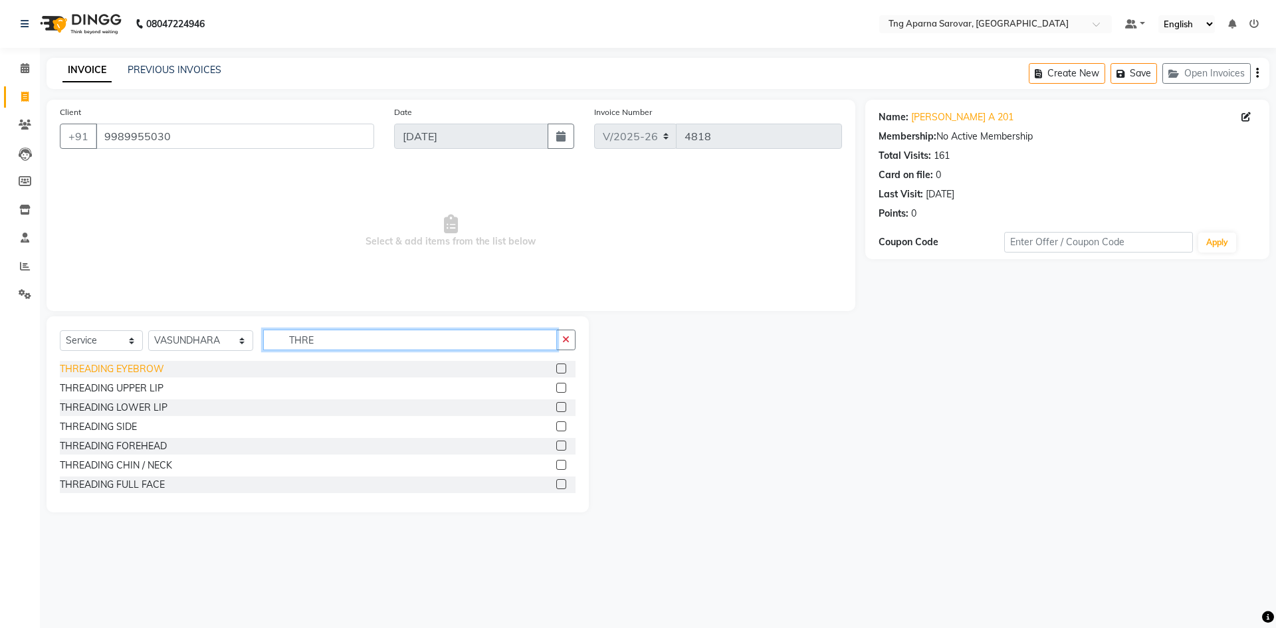
type input "THRE"
click at [152, 364] on div "THREADING EYEBROW" at bounding box center [112, 369] width 104 height 14
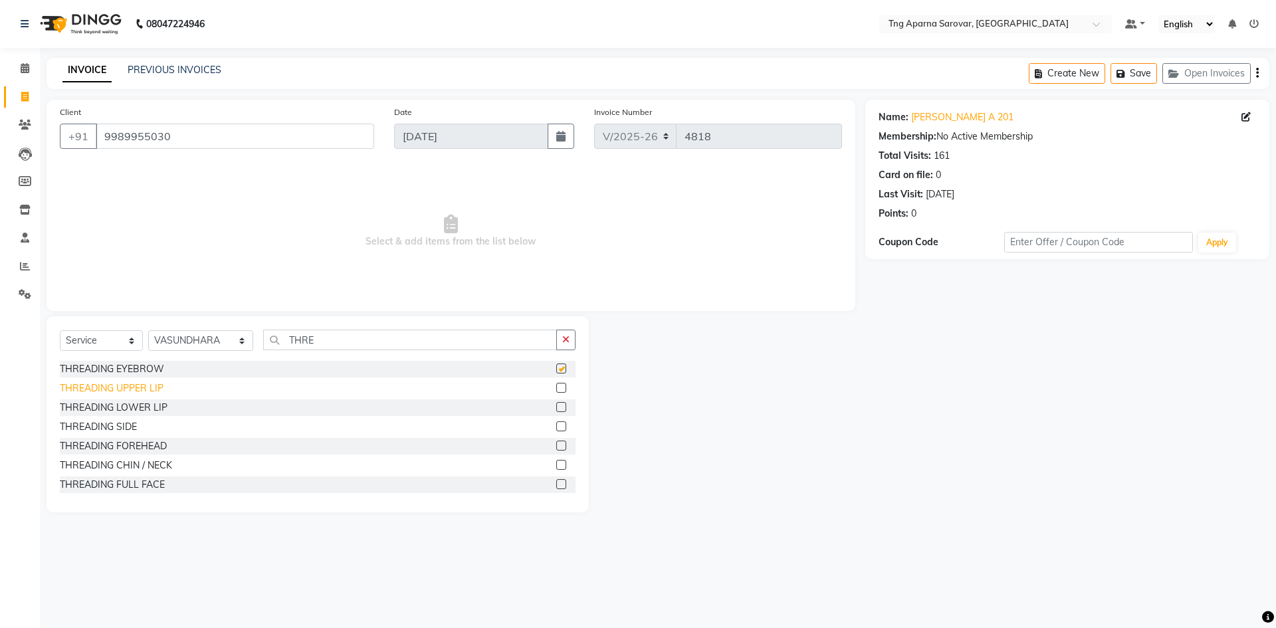
checkbox input "false"
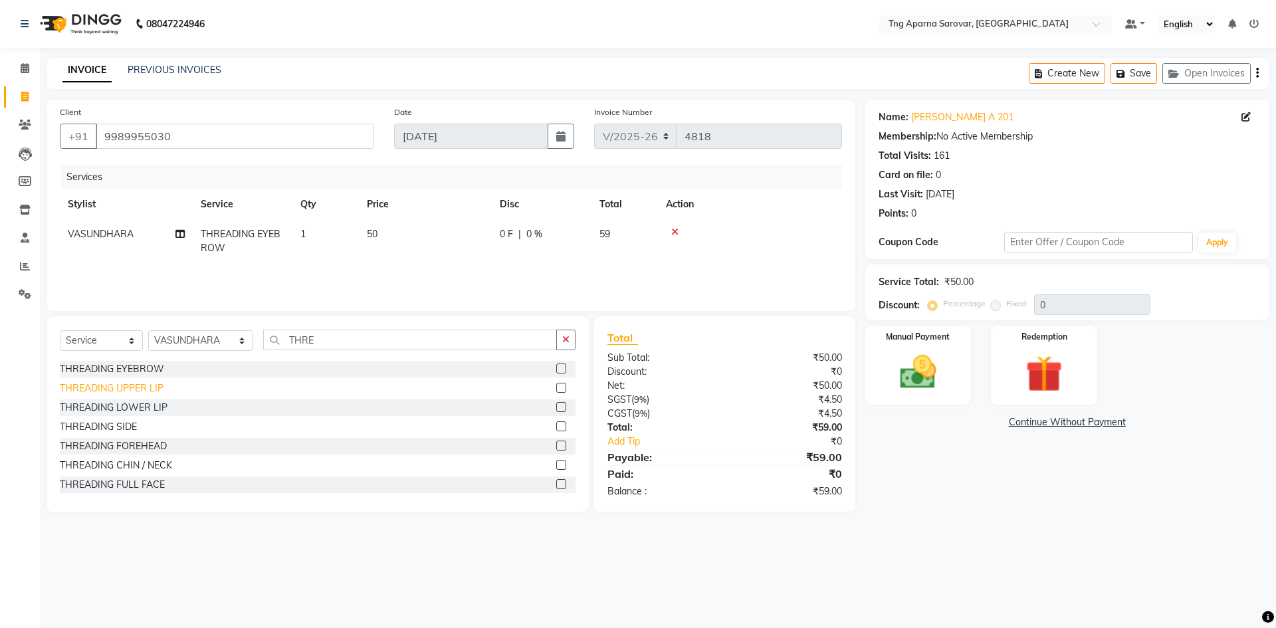
click at [139, 390] on div "THREADING UPPER LIP" at bounding box center [112, 389] width 104 height 14
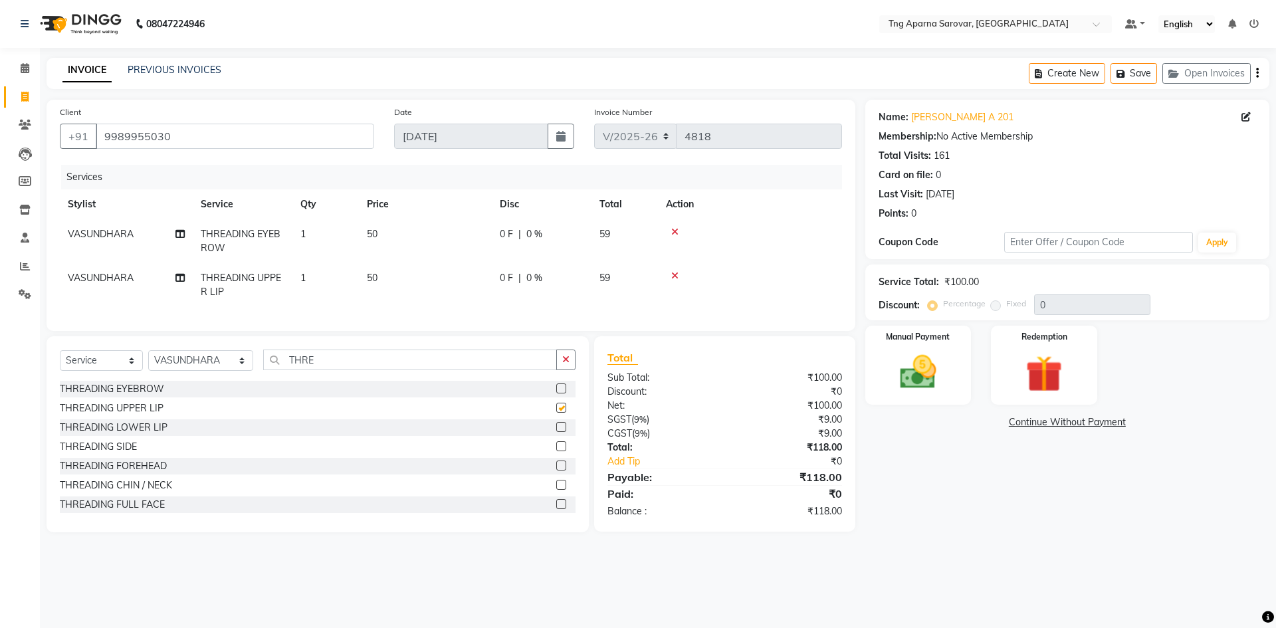
checkbox input "false"
click at [884, 348] on div "Manual Payment" at bounding box center [918, 365] width 110 height 82
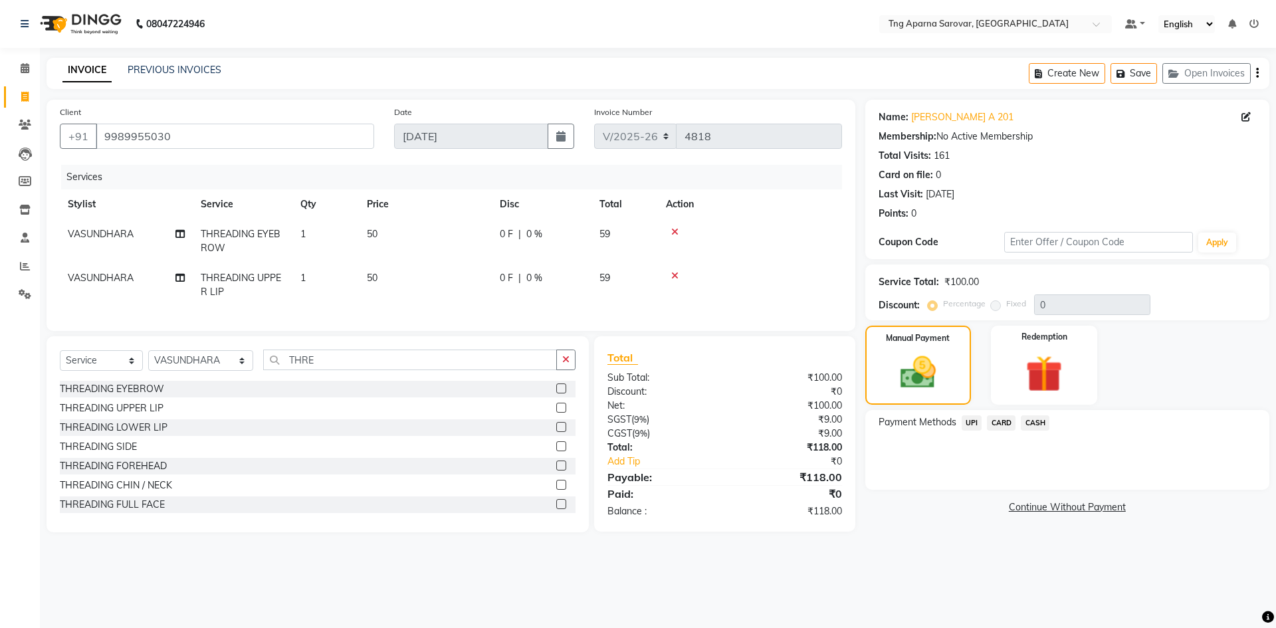
click at [978, 427] on span "UPI" at bounding box center [972, 422] width 21 height 15
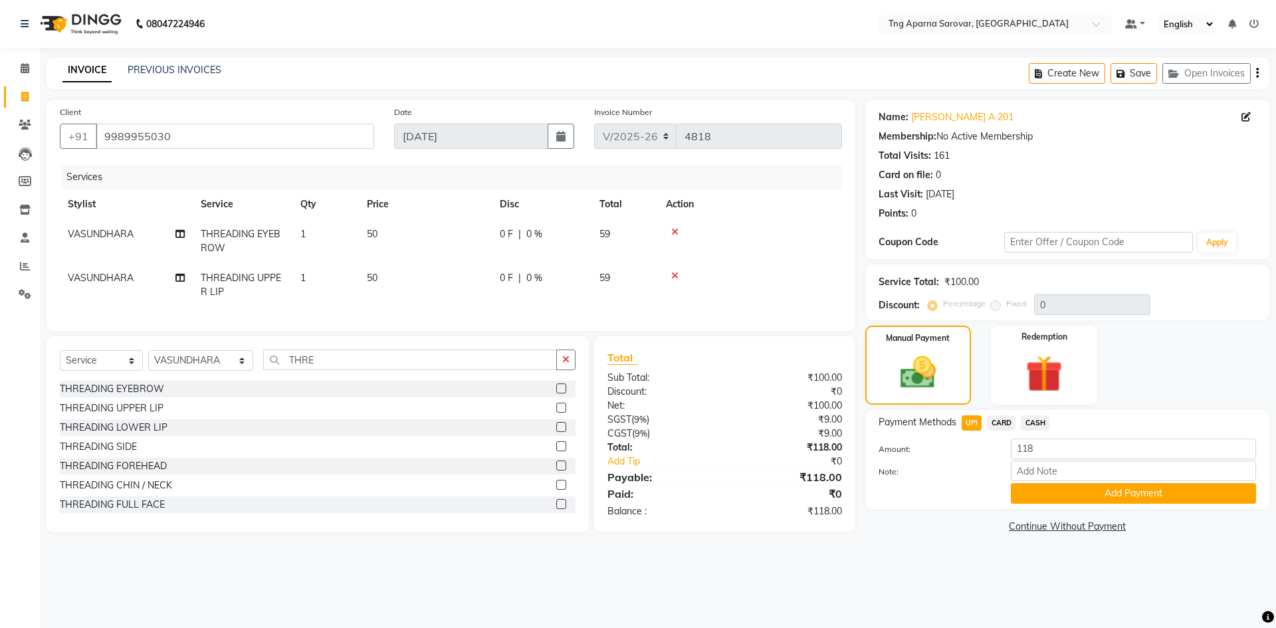
click at [1029, 423] on span "CASH" at bounding box center [1035, 422] width 29 height 15
click at [1036, 488] on button "Add Payment" at bounding box center [1133, 493] width 245 height 21
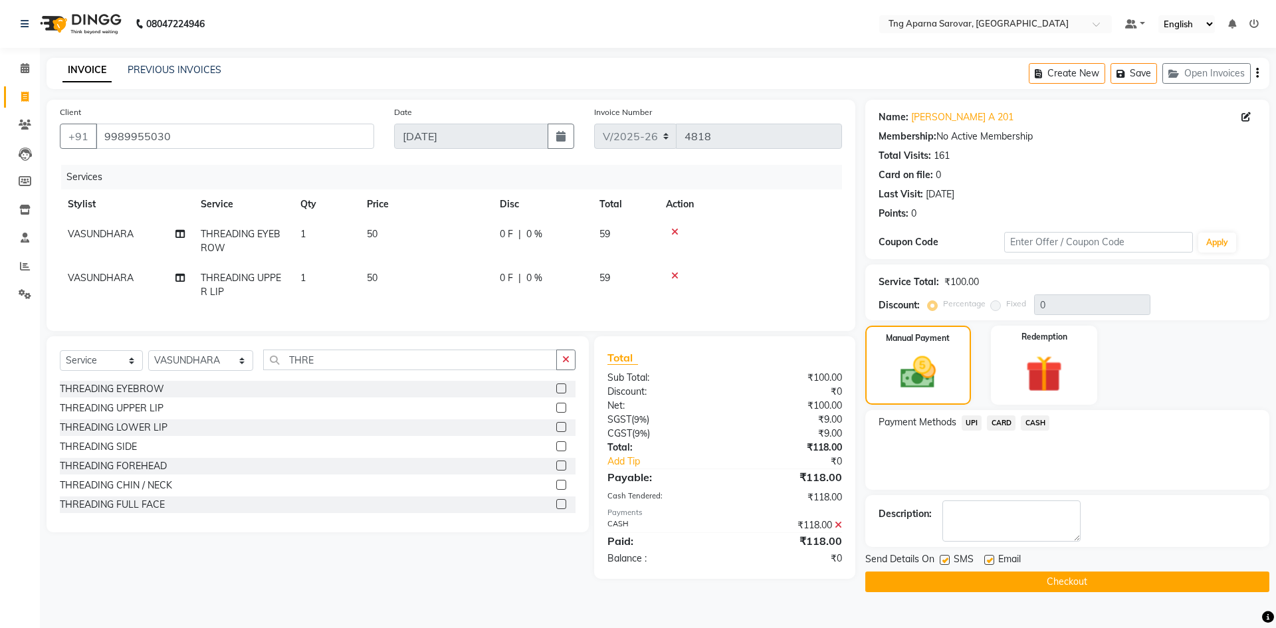
click at [1032, 588] on button "Checkout" at bounding box center [1068, 582] width 404 height 21
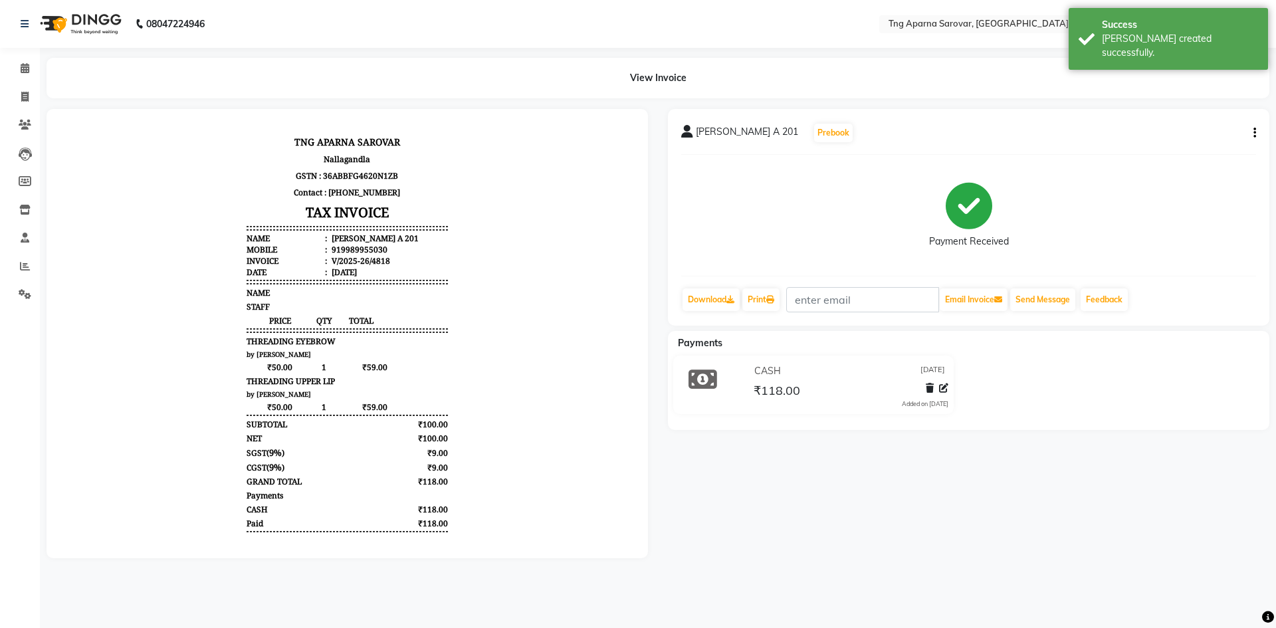
click at [1254, 133] on icon "button" at bounding box center [1255, 133] width 3 height 1
click at [1177, 151] on div "Edit Invoice" at bounding box center [1188, 150] width 91 height 17
select select "service"
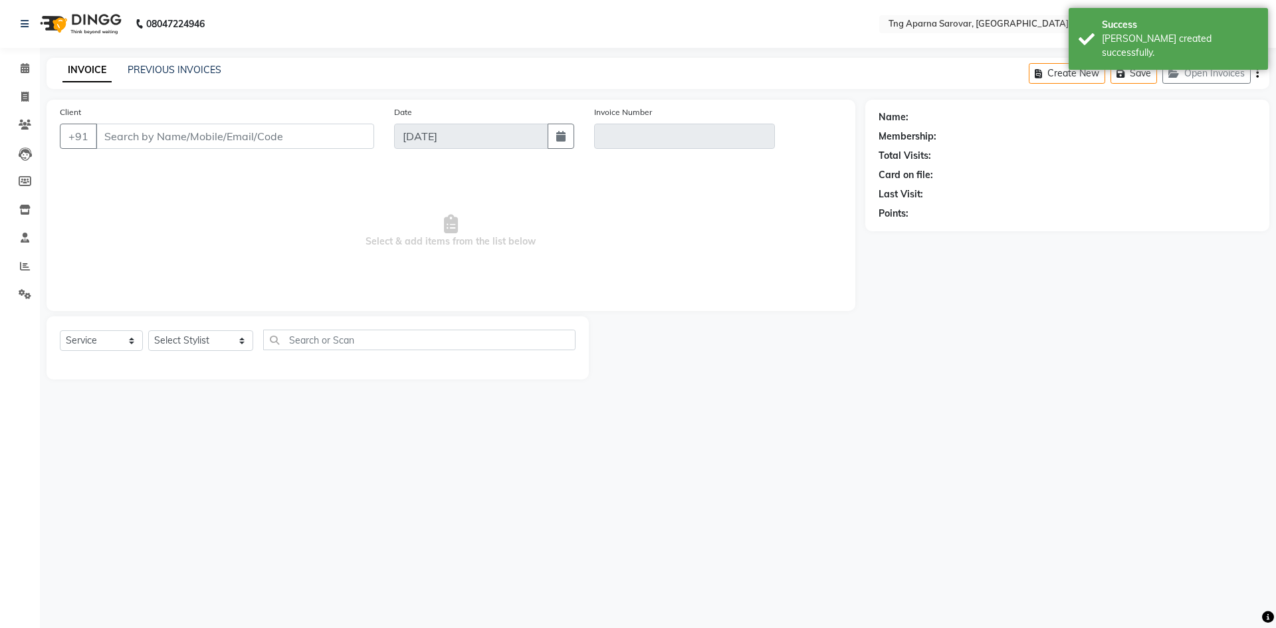
type input "9989955030"
type input "V/2025-26/4818"
select select "select"
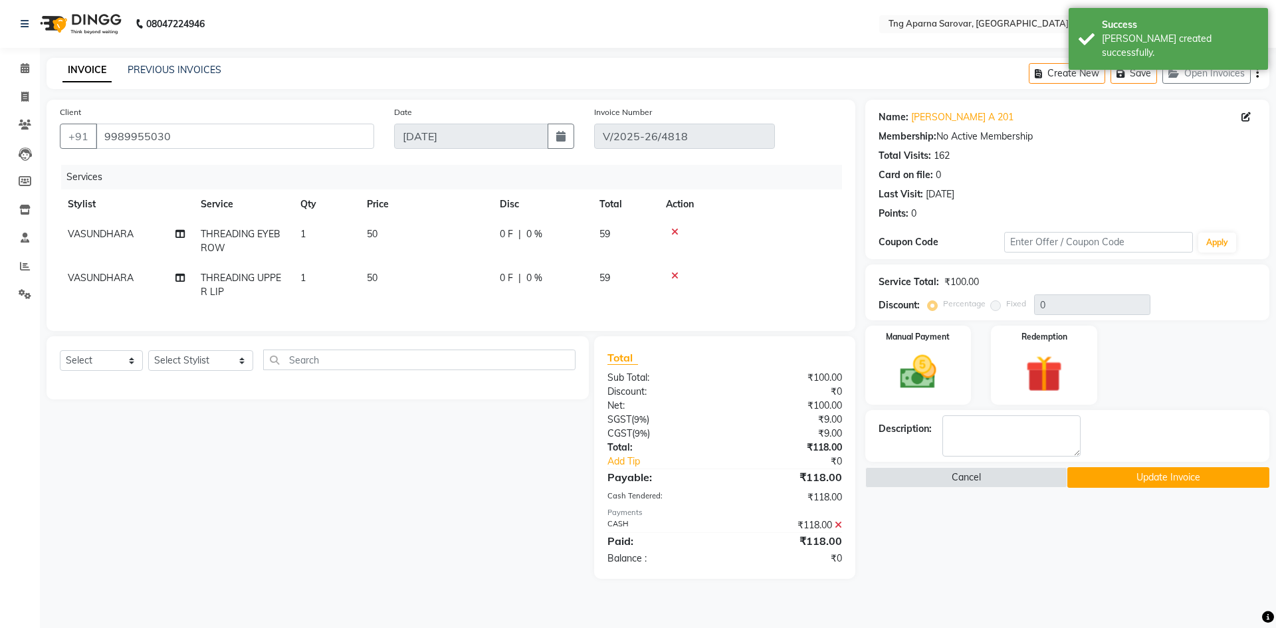
click at [75, 232] on span "VASUNDHARA" at bounding box center [101, 234] width 66 height 12
select select "84159"
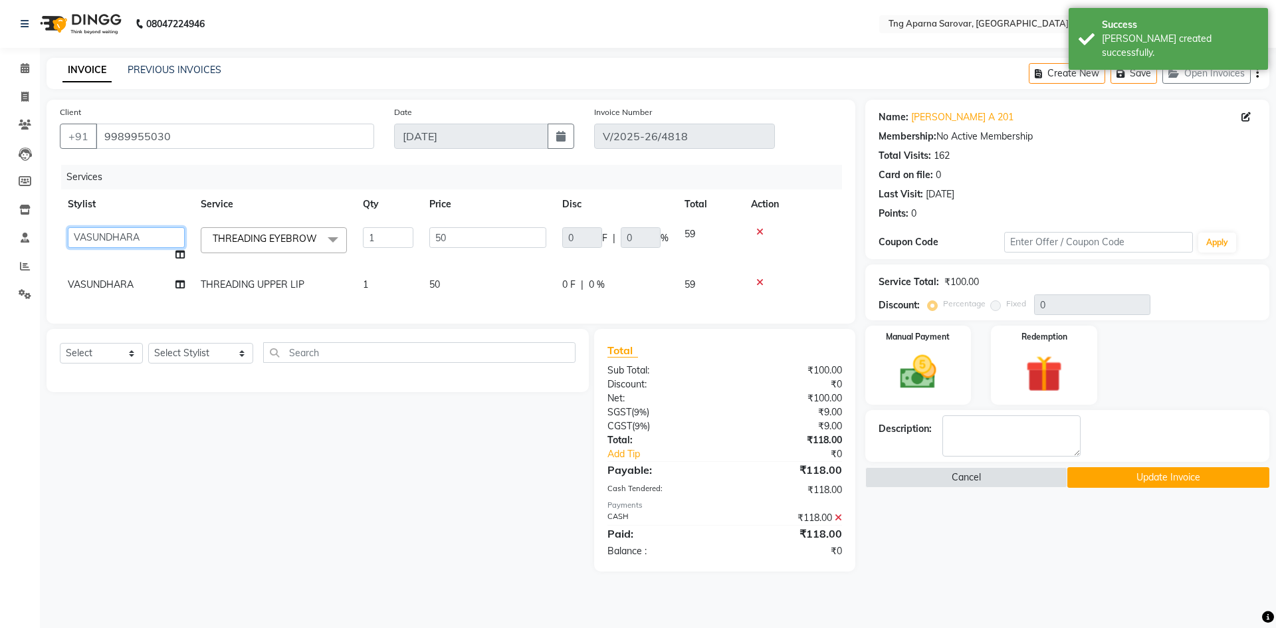
click at [114, 234] on select "ANUSHA ASIF BHAGYASHREE MAM CHINNA DANISH KAIF KHAN POOJA PRAMODA RAHUL P RAJU …" at bounding box center [126, 237] width 117 height 21
select select "89862"
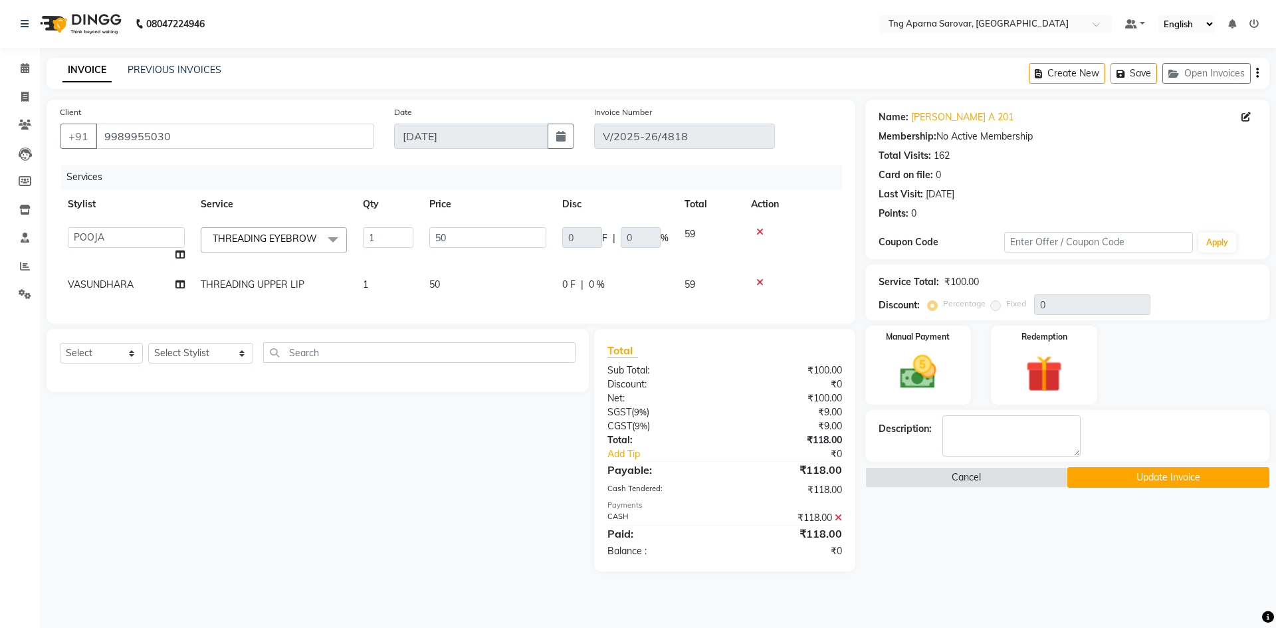
click at [99, 291] on span "VASUNDHARA" at bounding box center [101, 285] width 66 height 12
select select "84159"
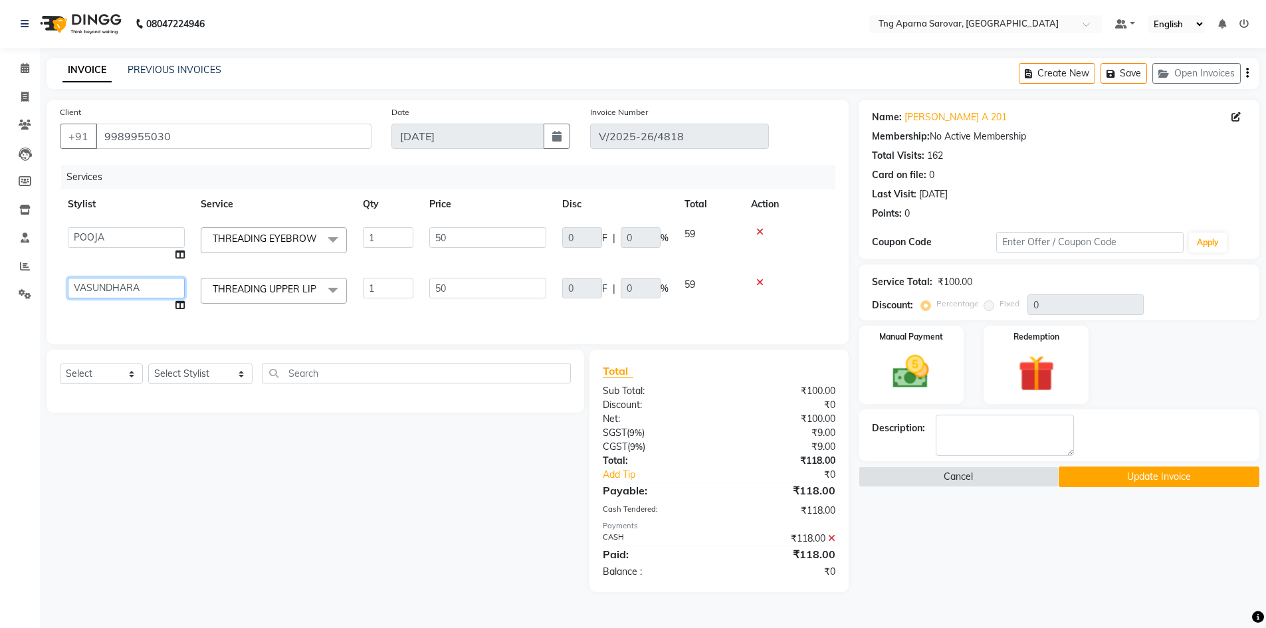
click at [101, 292] on select "ANUSHA ASIF BHAGYASHREE MAM CHINNA DANISH KAIF KHAN POOJA PRAMODA RAHUL P RAJU …" at bounding box center [126, 288] width 117 height 21
select select "89862"
click at [1152, 476] on button "Update Invoice" at bounding box center [1159, 477] width 201 height 21
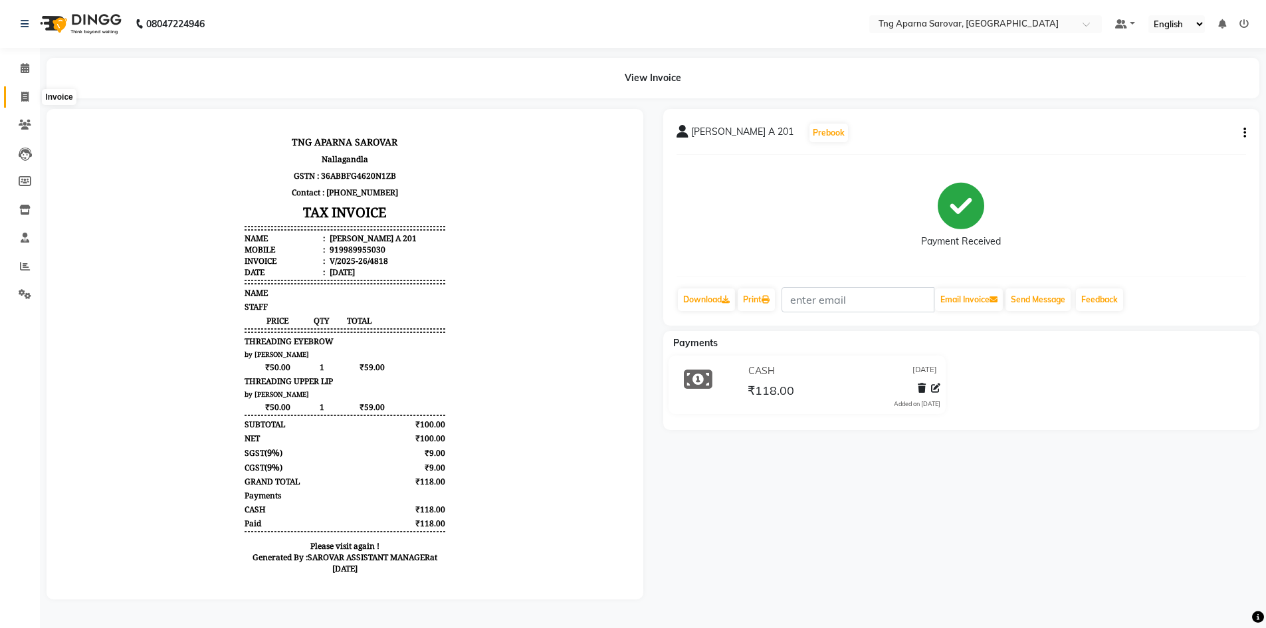
click at [24, 94] on icon at bounding box center [24, 97] width 7 height 10
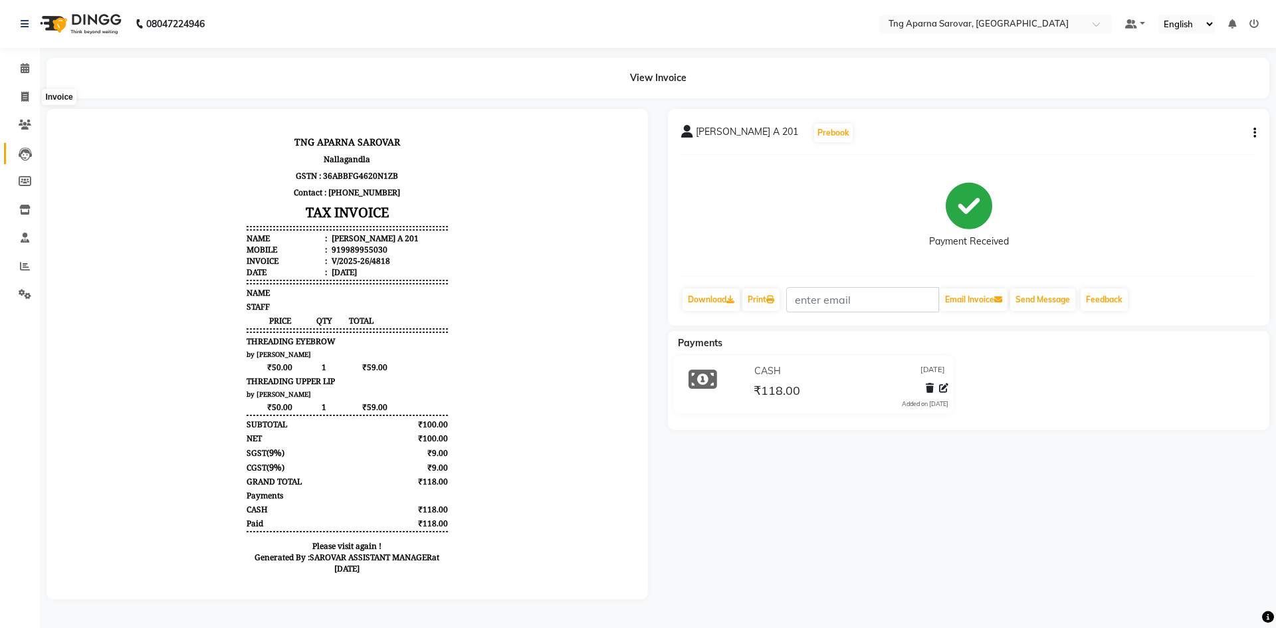
select select "7390"
select select "service"
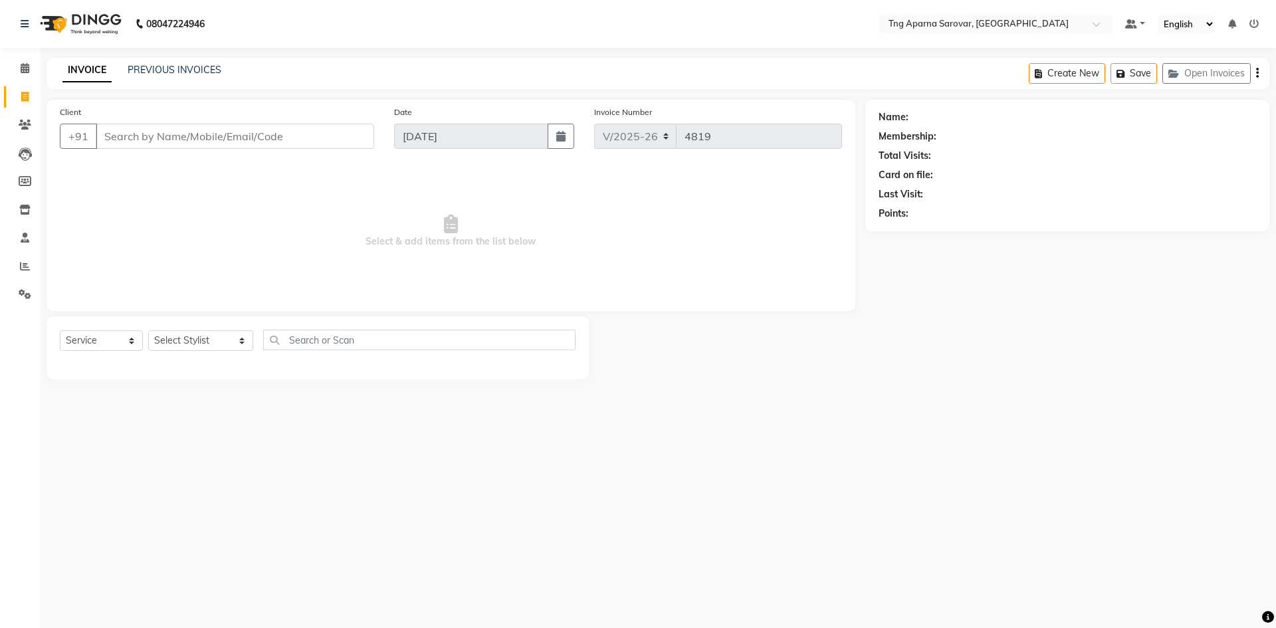
click at [975, 471] on div "08047224946 Select Location × Tng Aparna Sarovar, Nallagandla Default Panel My …" at bounding box center [638, 314] width 1276 height 628
click at [175, 140] on input "Client" at bounding box center [235, 136] width 279 height 25
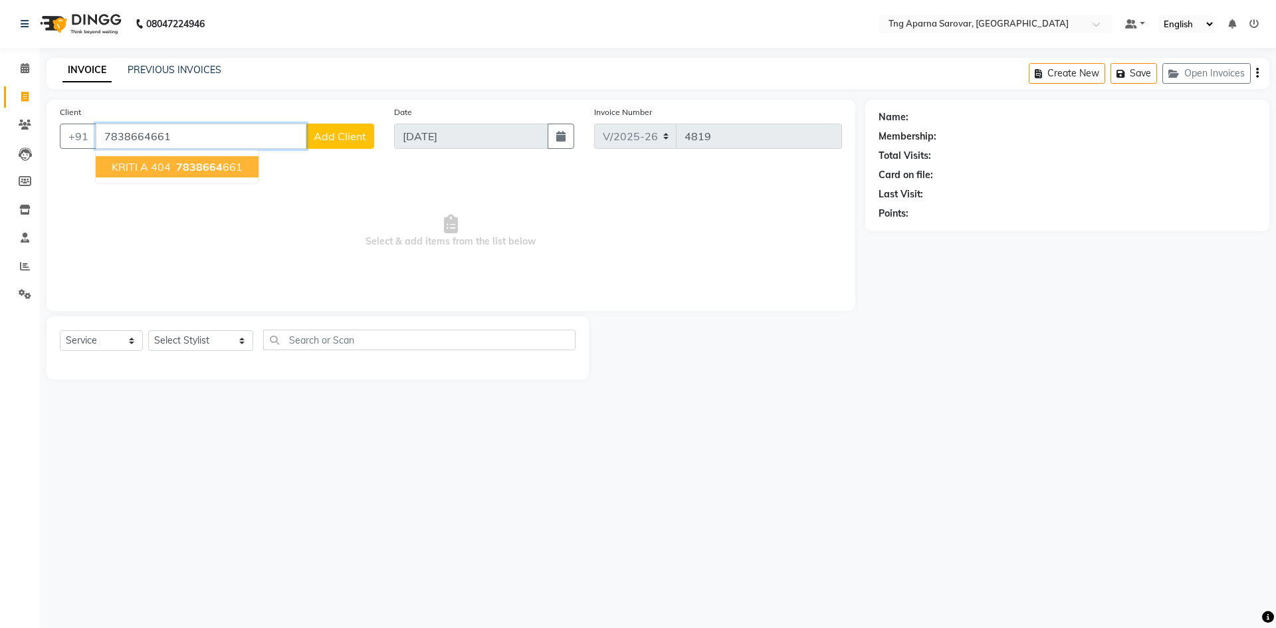
type input "7838664661"
click at [201, 165] on span "7838664" at bounding box center [199, 166] width 47 height 13
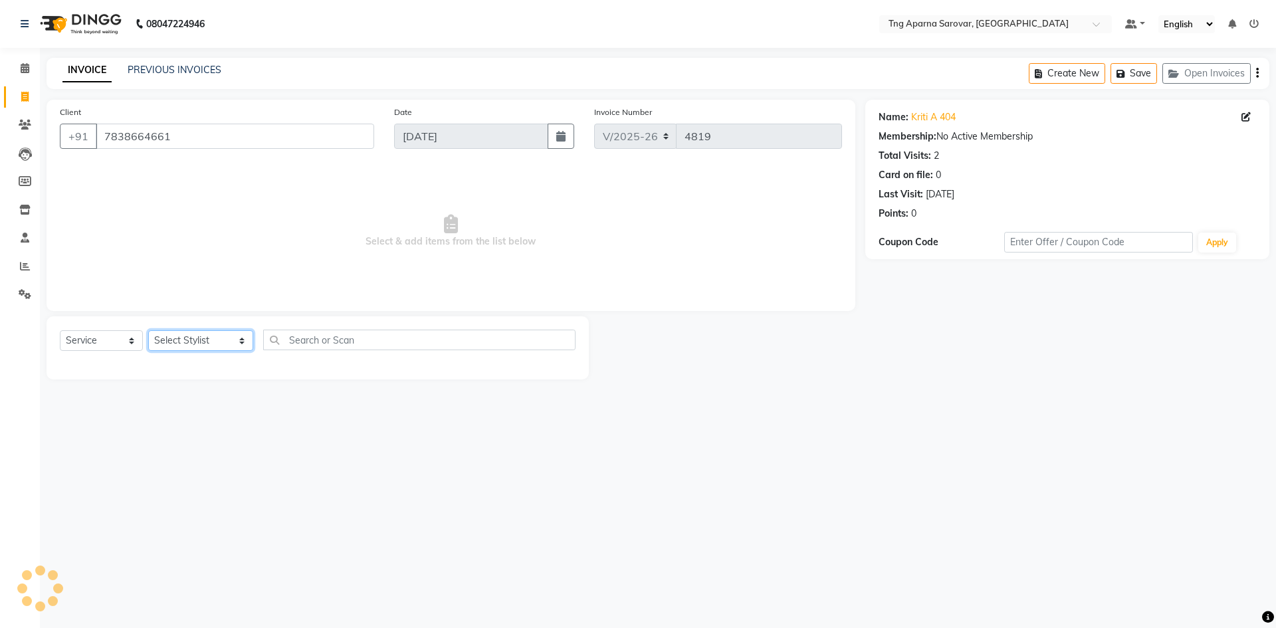
click at [195, 344] on select "Select Stylist [PERSON_NAME] [PERSON_NAME] MAM CHINNA DANISH [PERSON_NAME] POOJ…" at bounding box center [200, 340] width 105 height 21
select select "84159"
click at [148, 330] on select "Select Stylist [PERSON_NAME] [PERSON_NAME] MAM CHINNA DANISH [PERSON_NAME] POOJ…" at bounding box center [200, 340] width 105 height 21
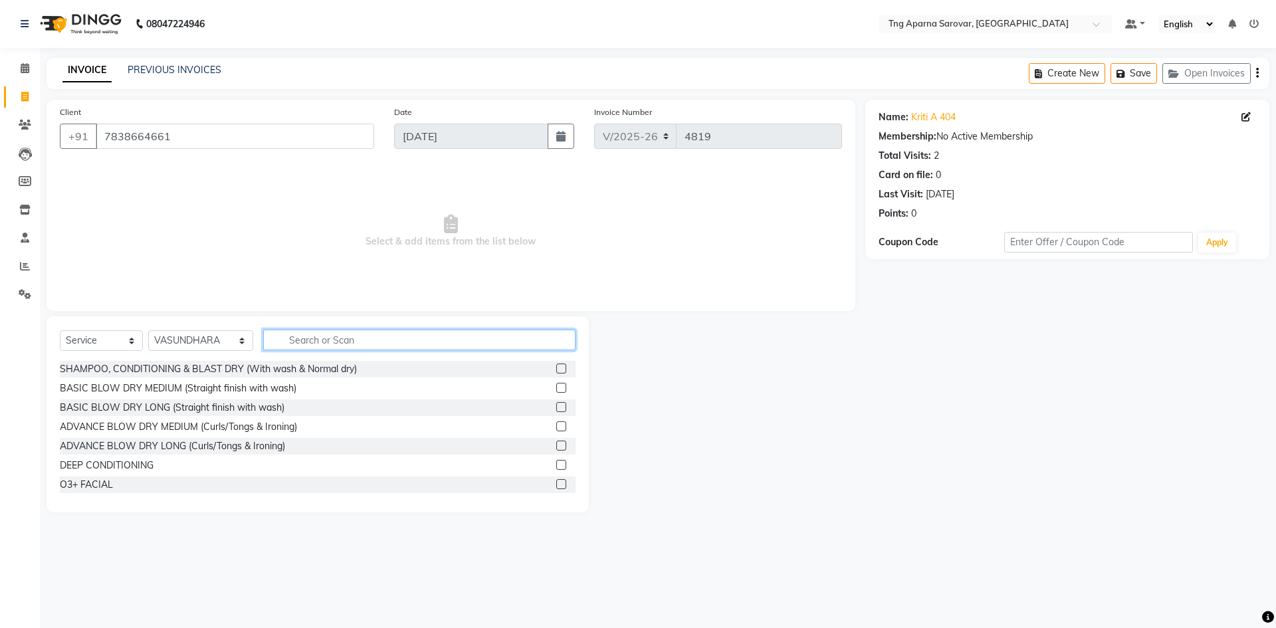
click at [338, 331] on input "text" at bounding box center [419, 340] width 312 height 21
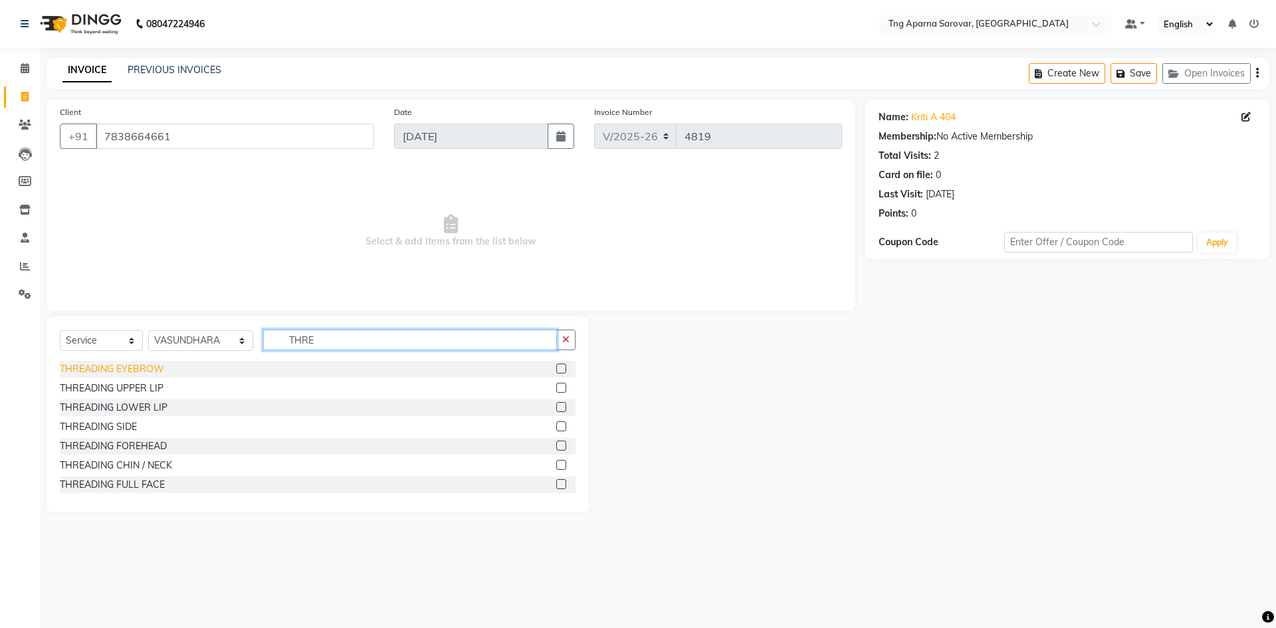
type input "THRE"
click at [87, 372] on div "THREADING EYEBROW" at bounding box center [112, 369] width 104 height 14
checkbox input "false"
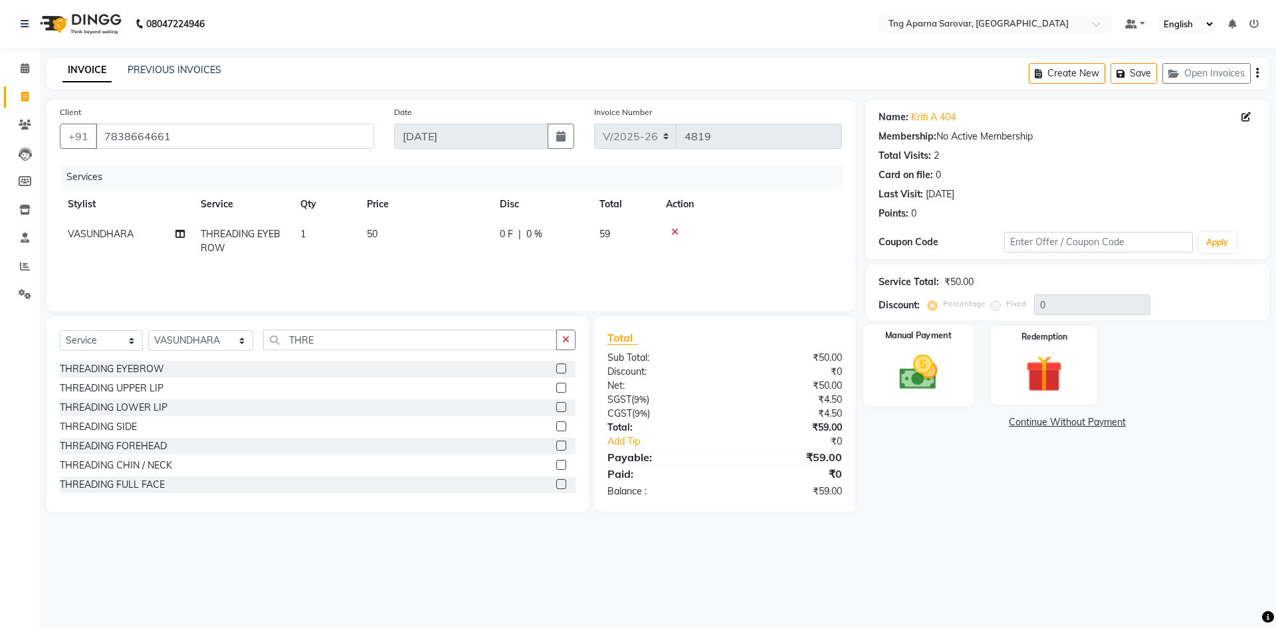
click at [901, 374] on img at bounding box center [918, 372] width 62 height 44
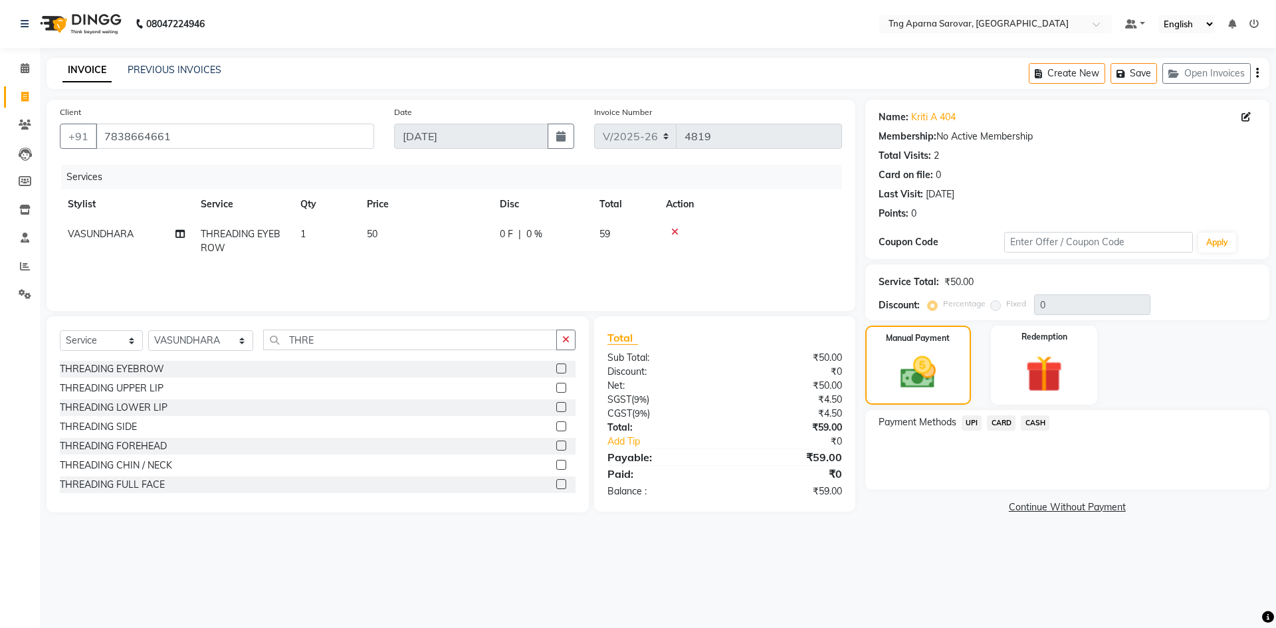
click at [967, 423] on span "UPI" at bounding box center [972, 422] width 21 height 15
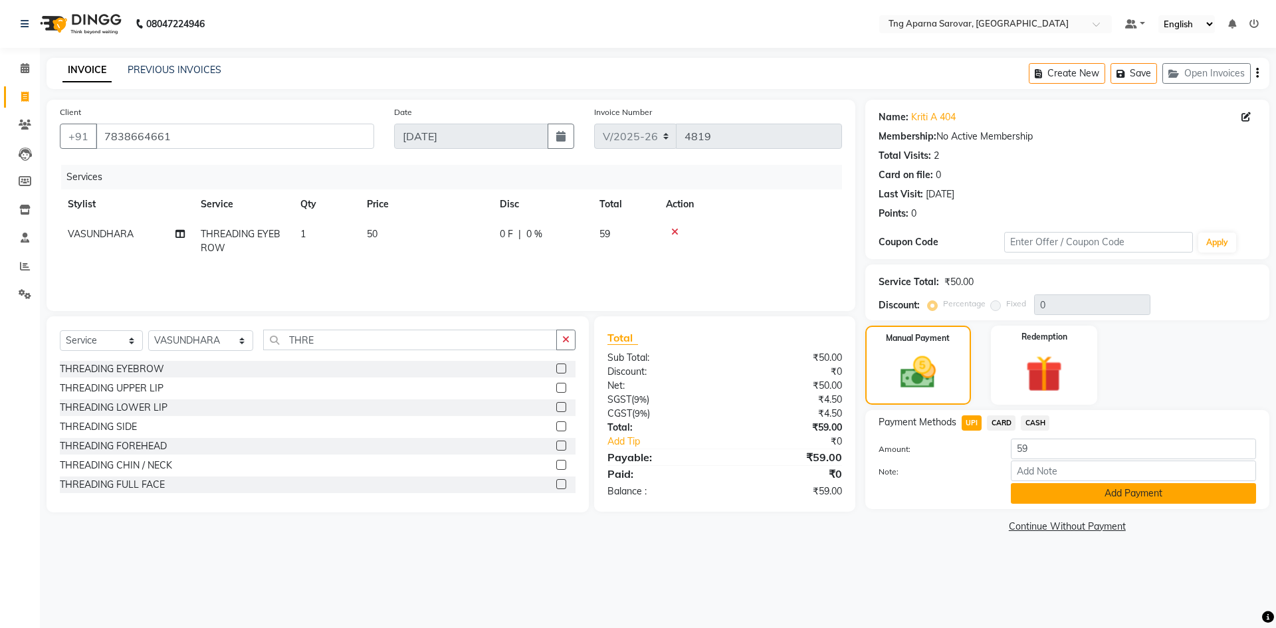
click at [1026, 490] on button "Add Payment" at bounding box center [1133, 493] width 245 height 21
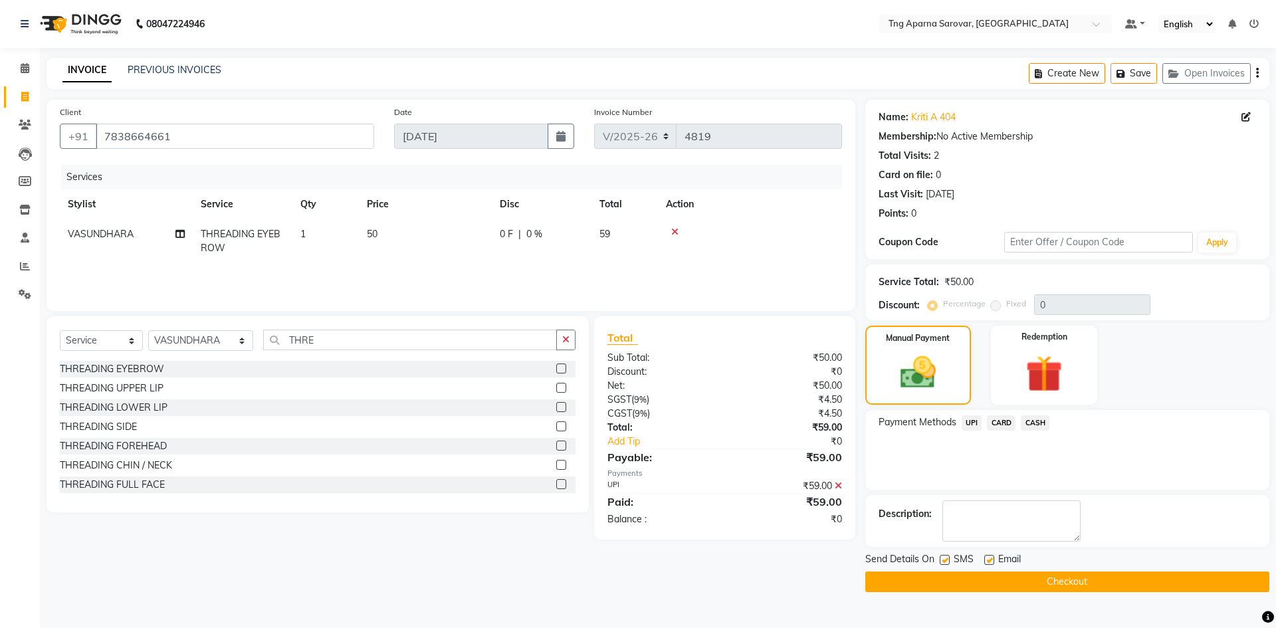
click at [1073, 588] on button "Checkout" at bounding box center [1068, 582] width 404 height 21
